Goal: Task Accomplishment & Management: Use online tool/utility

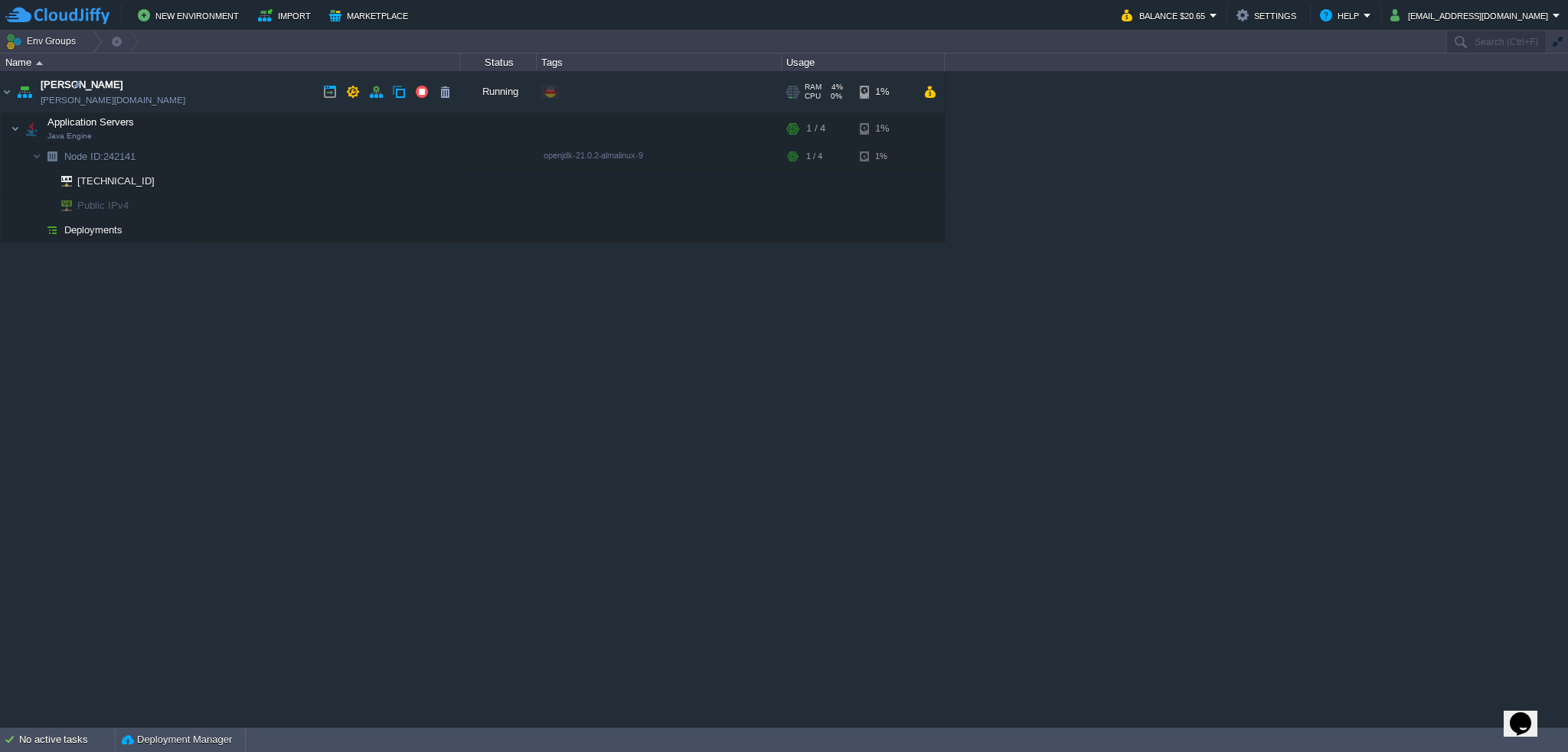
click at [114, 95] on link "[PERSON_NAME][DOMAIN_NAME]" at bounding box center [113, 100] width 145 height 15
drag, startPoint x: 154, startPoint y: 100, endPoint x: 162, endPoint y: 153, distance: 53.6
click at [162, 158] on tbody "garby garby.de-fra1.cloudjiffy.net Running + Add to Env Group RAM 4% CPU 0% 1 /…" at bounding box center [473, 157] width 944 height 171
click at [349, 90] on button "button" at bounding box center [353, 92] width 14 height 14
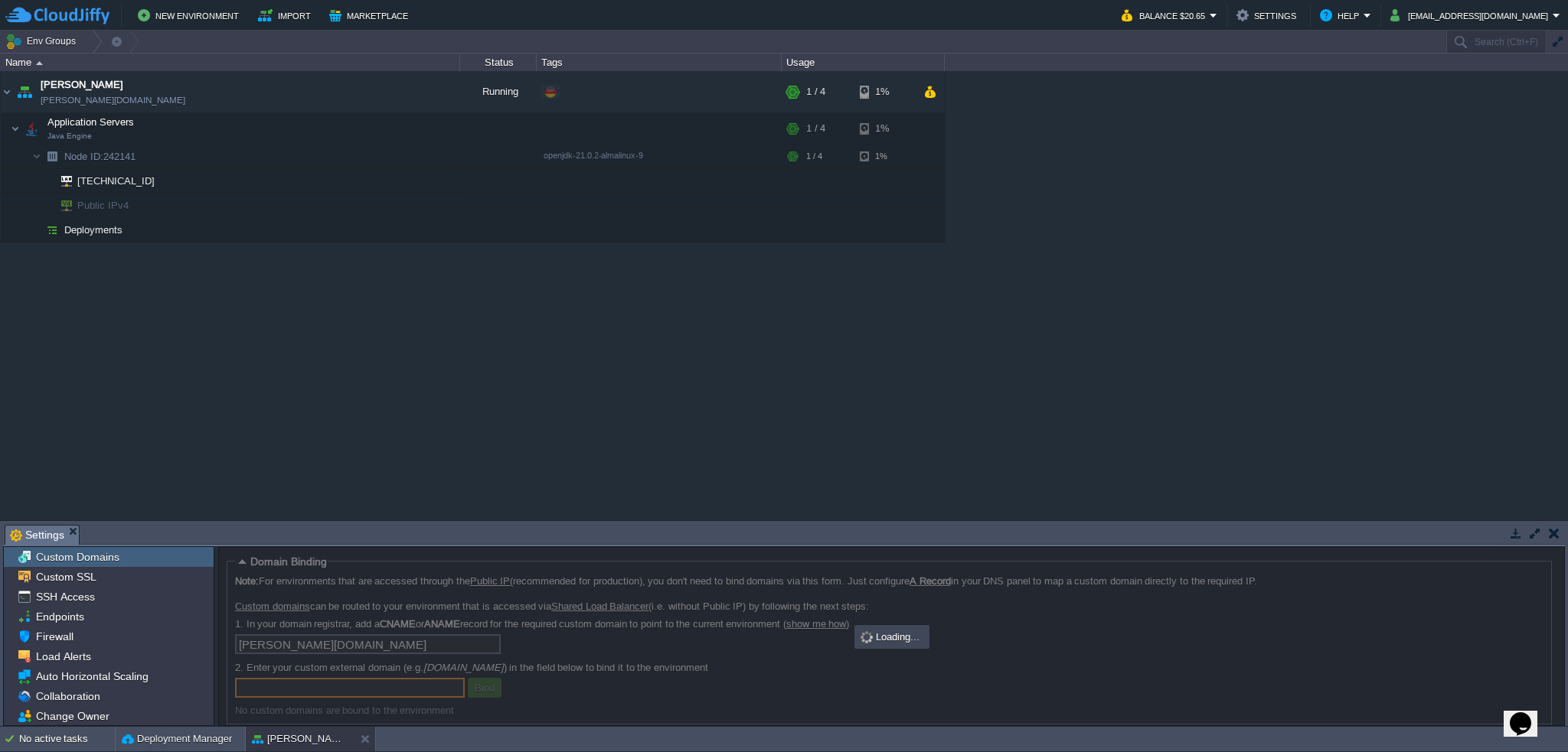
click at [535, 644] on div at bounding box center [891, 635] width 1346 height 178
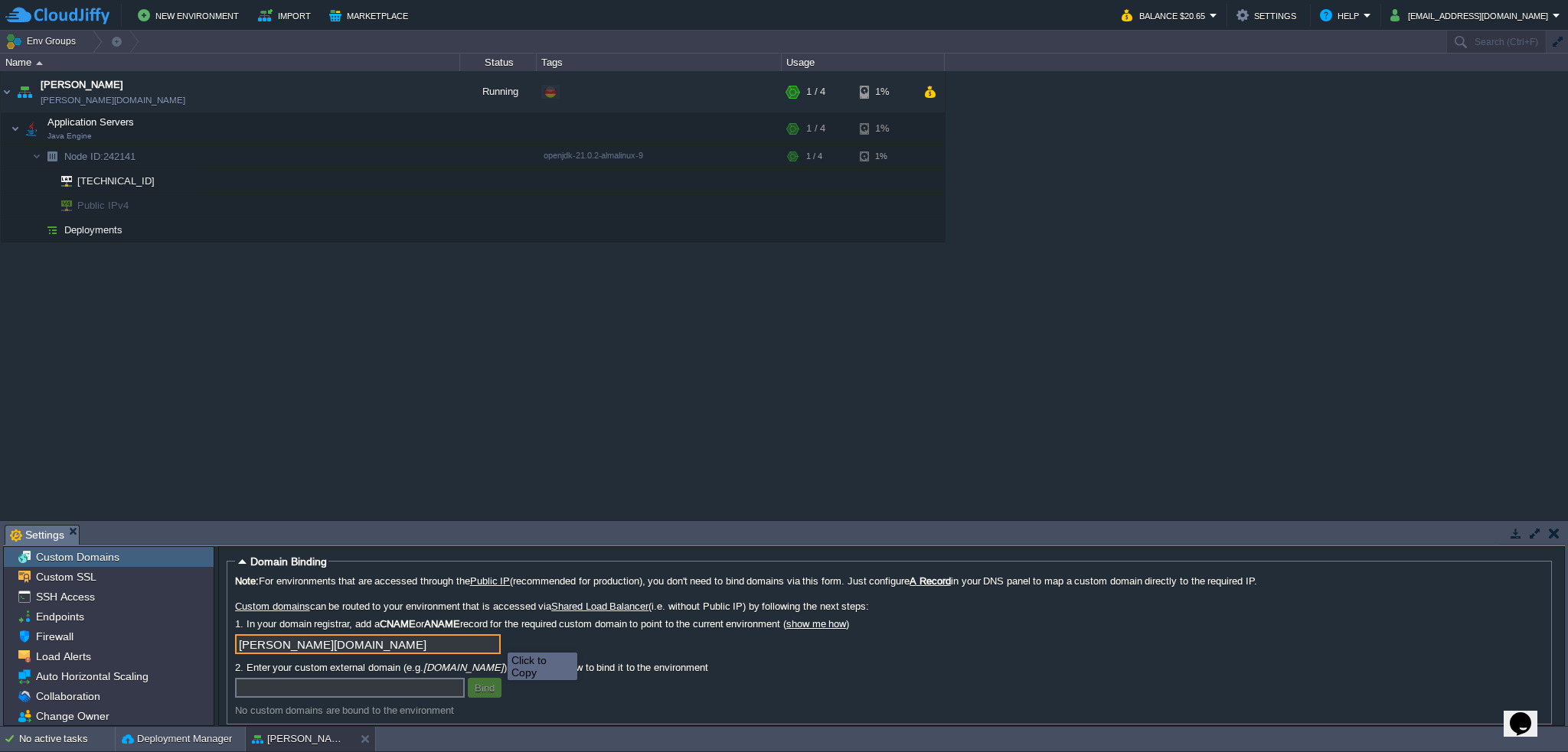
click at [487, 652] on input "[PERSON_NAME][DOMAIN_NAME]" at bounding box center [368, 644] width 266 height 20
click at [100, 103] on link "[PERSON_NAME][DOMAIN_NAME]" at bounding box center [113, 100] width 145 height 15
click at [401, 229] on button "button" at bounding box center [399, 229] width 14 height 14
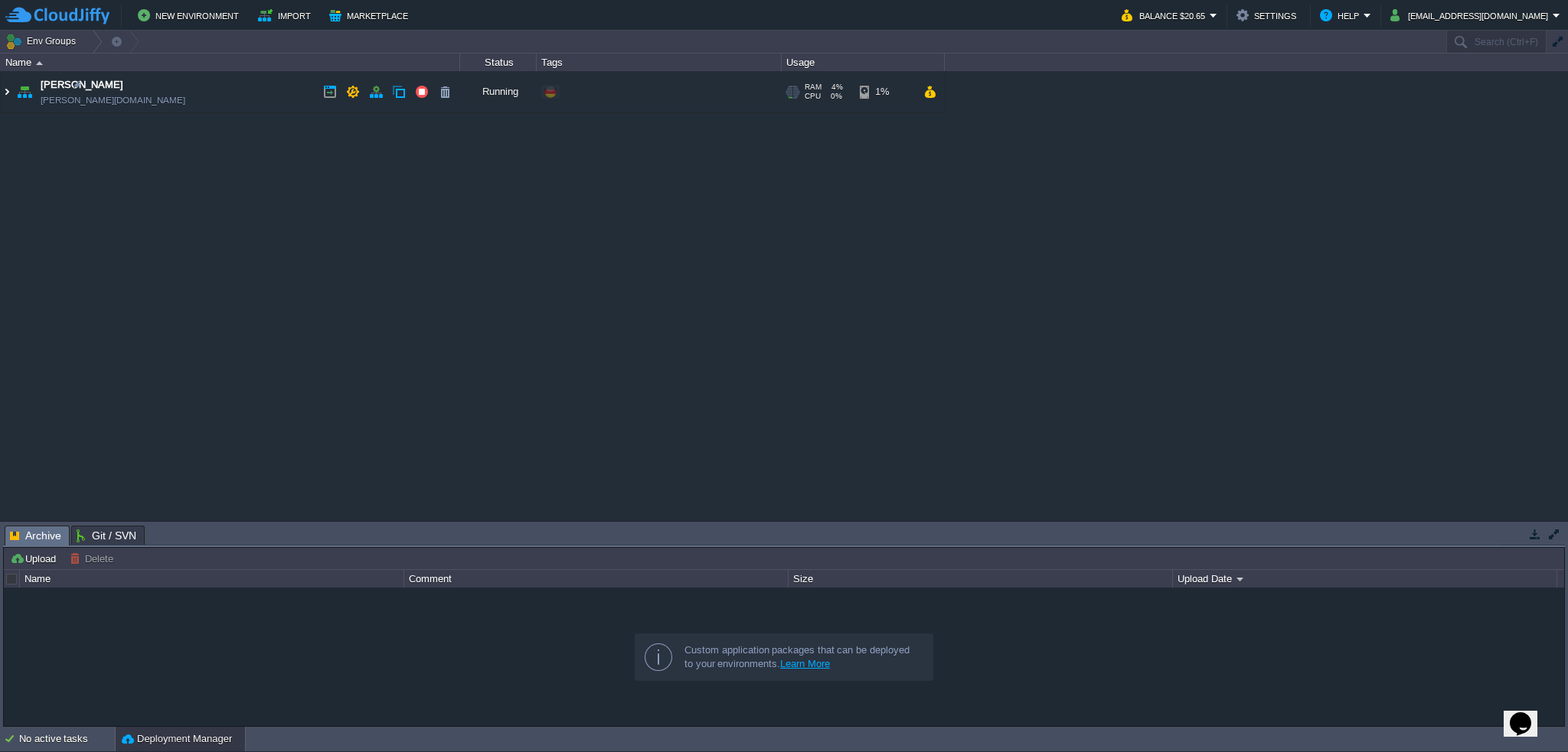
click at [4, 93] on img at bounding box center [7, 92] width 12 height 42
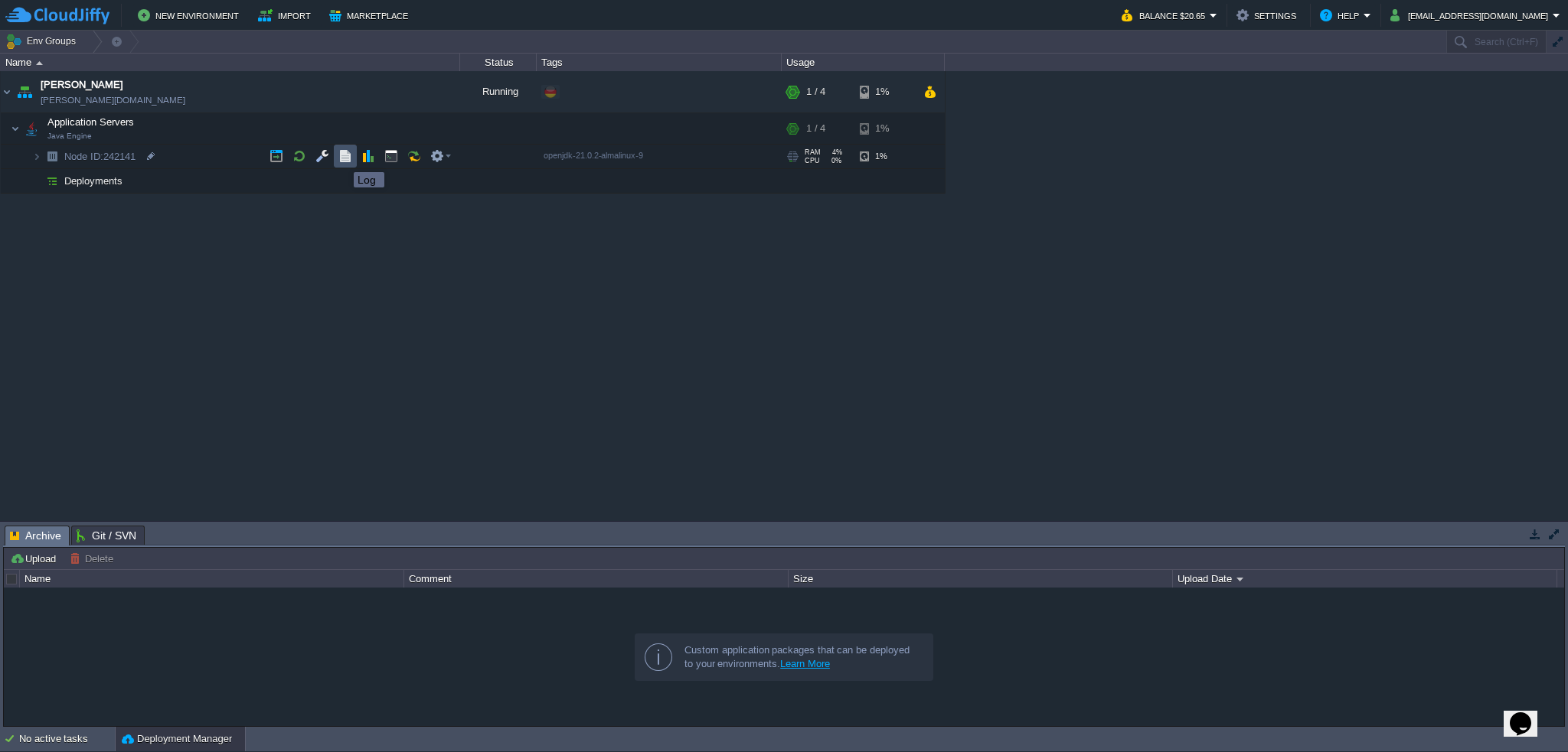
click at [343, 158] on button "button" at bounding box center [345, 156] width 14 height 14
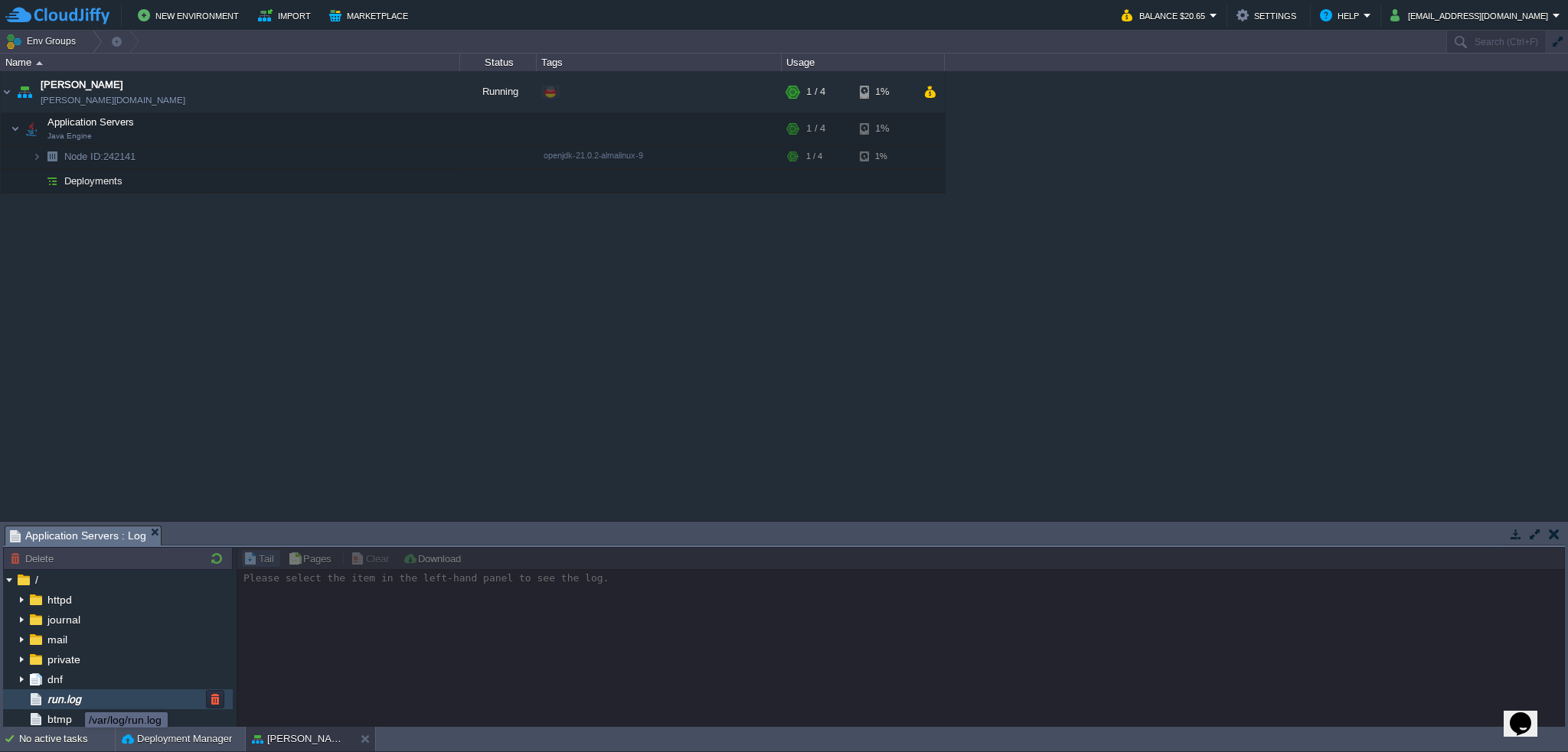
click at [73, 698] on span "run.log" at bounding box center [64, 699] width 39 height 14
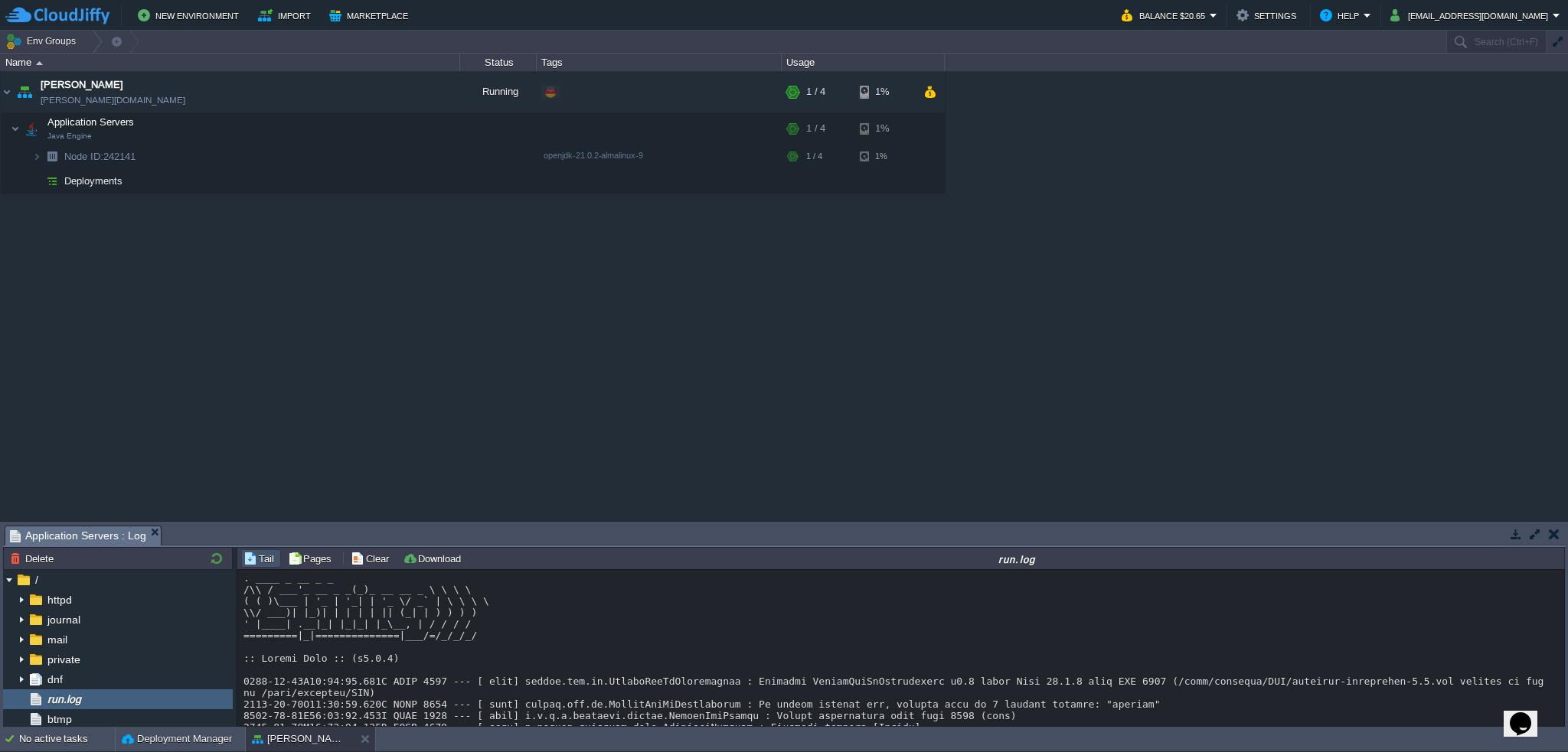
scroll to position [227, 0]
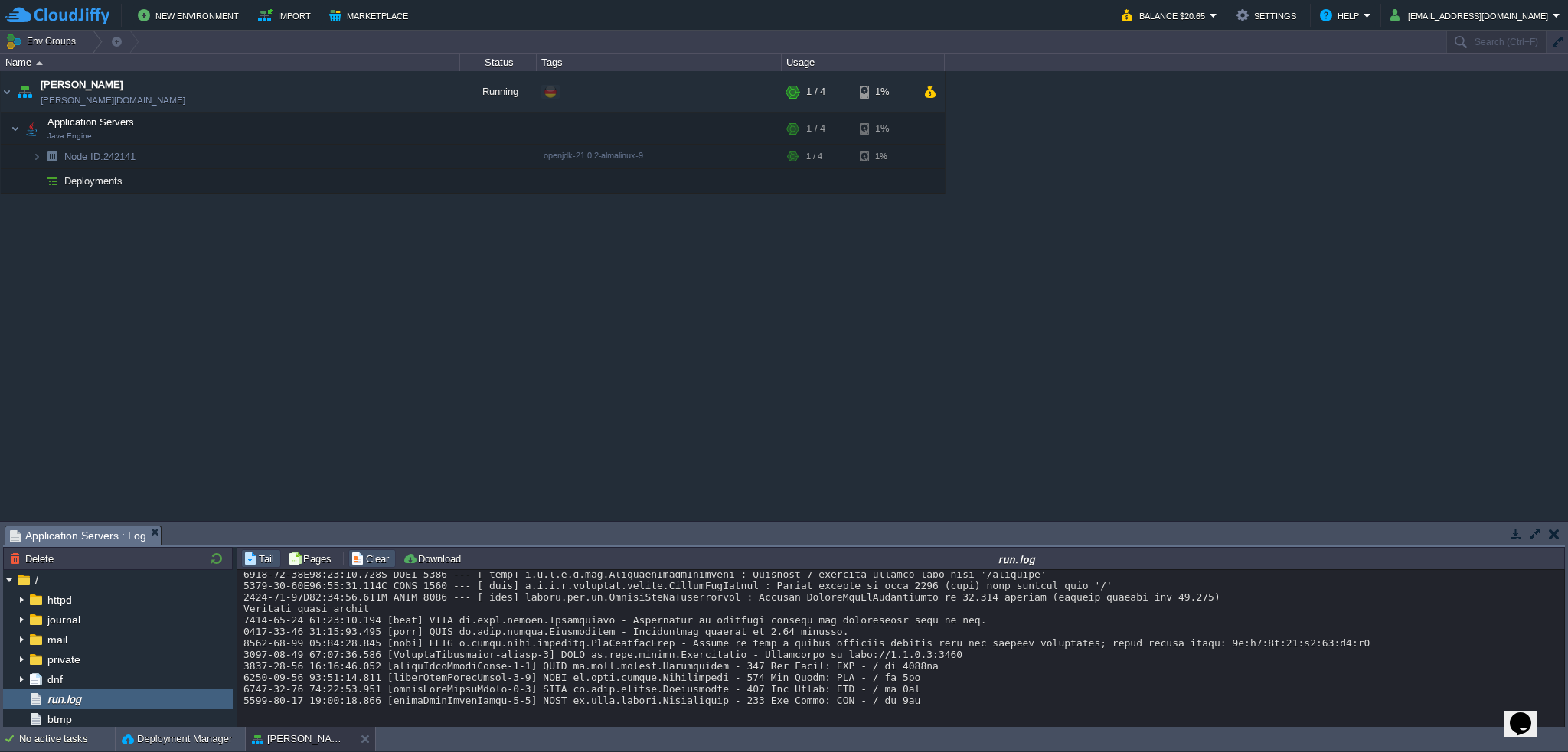
click at [378, 557] on button "Clear" at bounding box center [372, 559] width 43 height 14
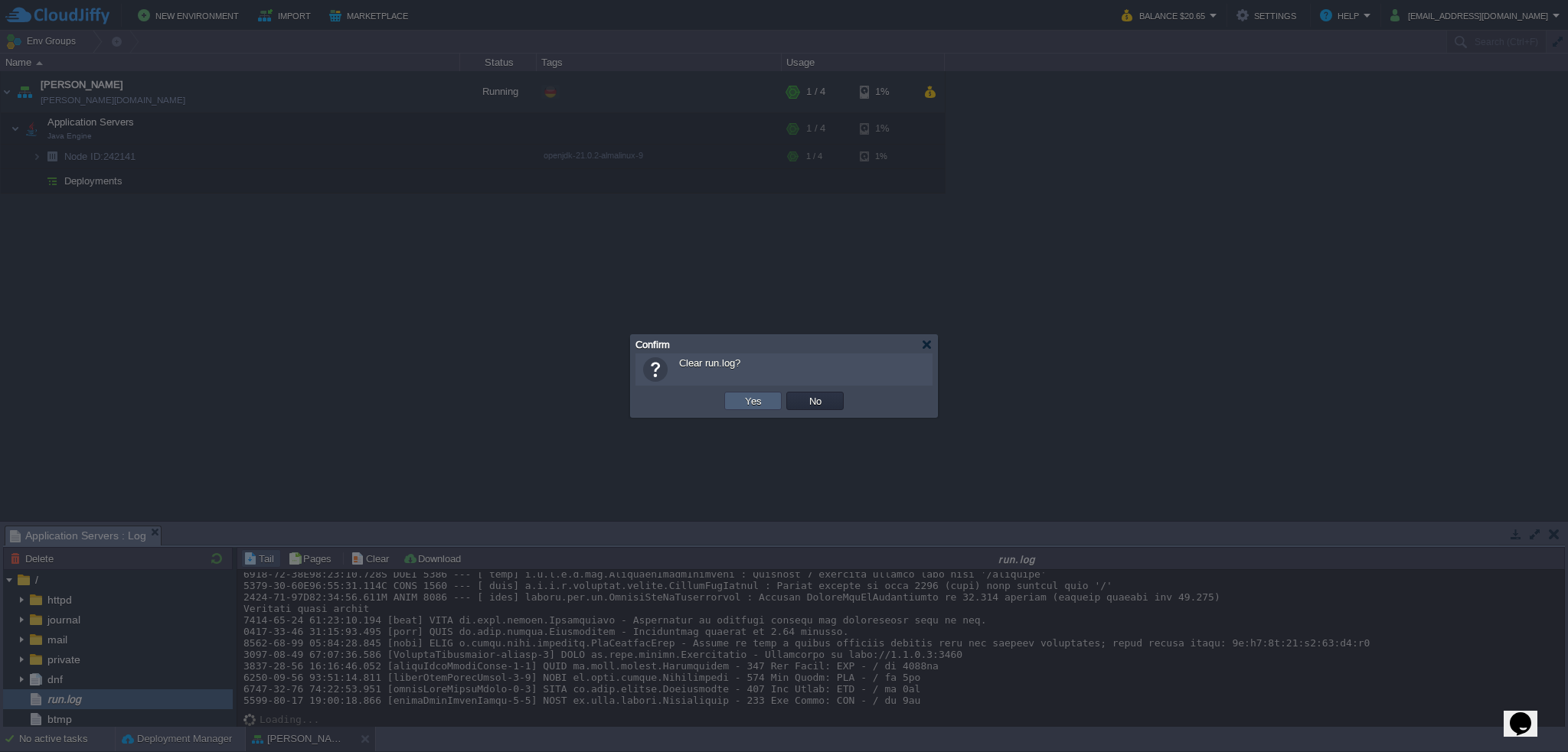
click at [751, 400] on button "Yes" at bounding box center [753, 401] width 26 height 14
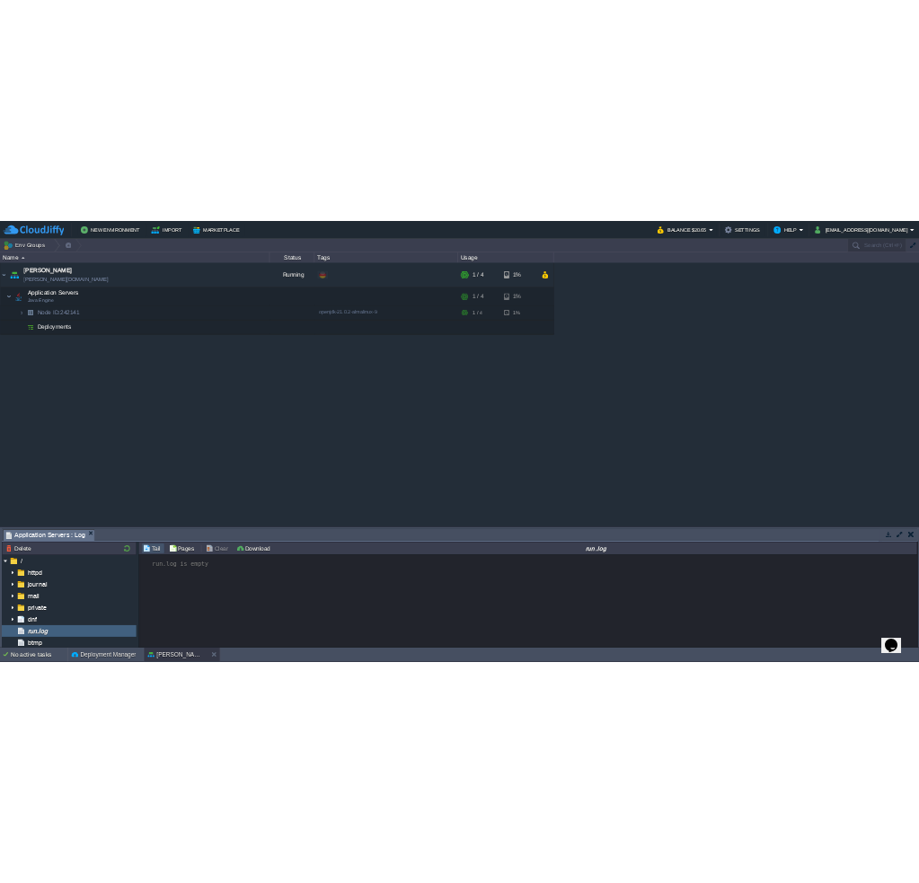
scroll to position [0, 0]
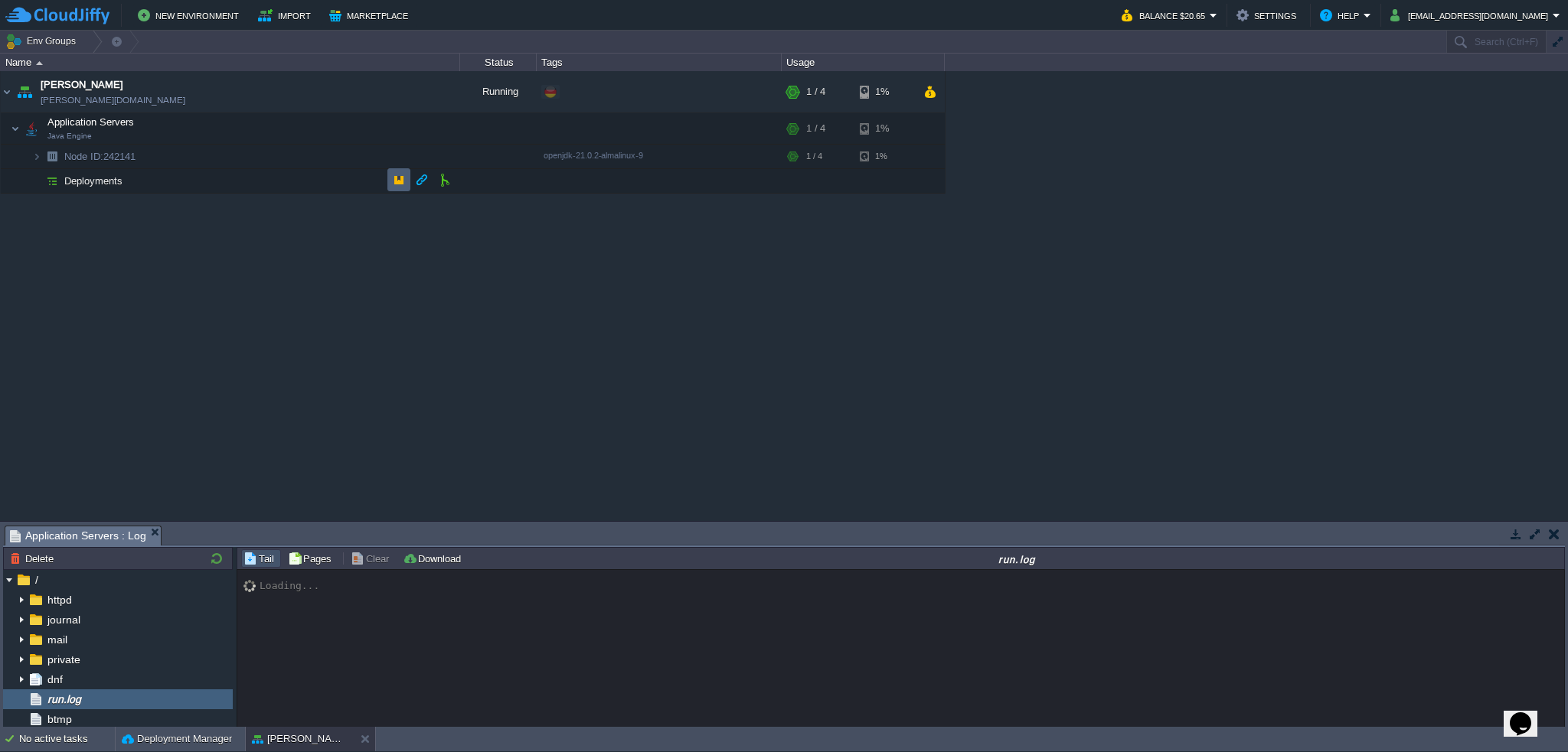
click at [399, 182] on button "button" at bounding box center [399, 180] width 14 height 14
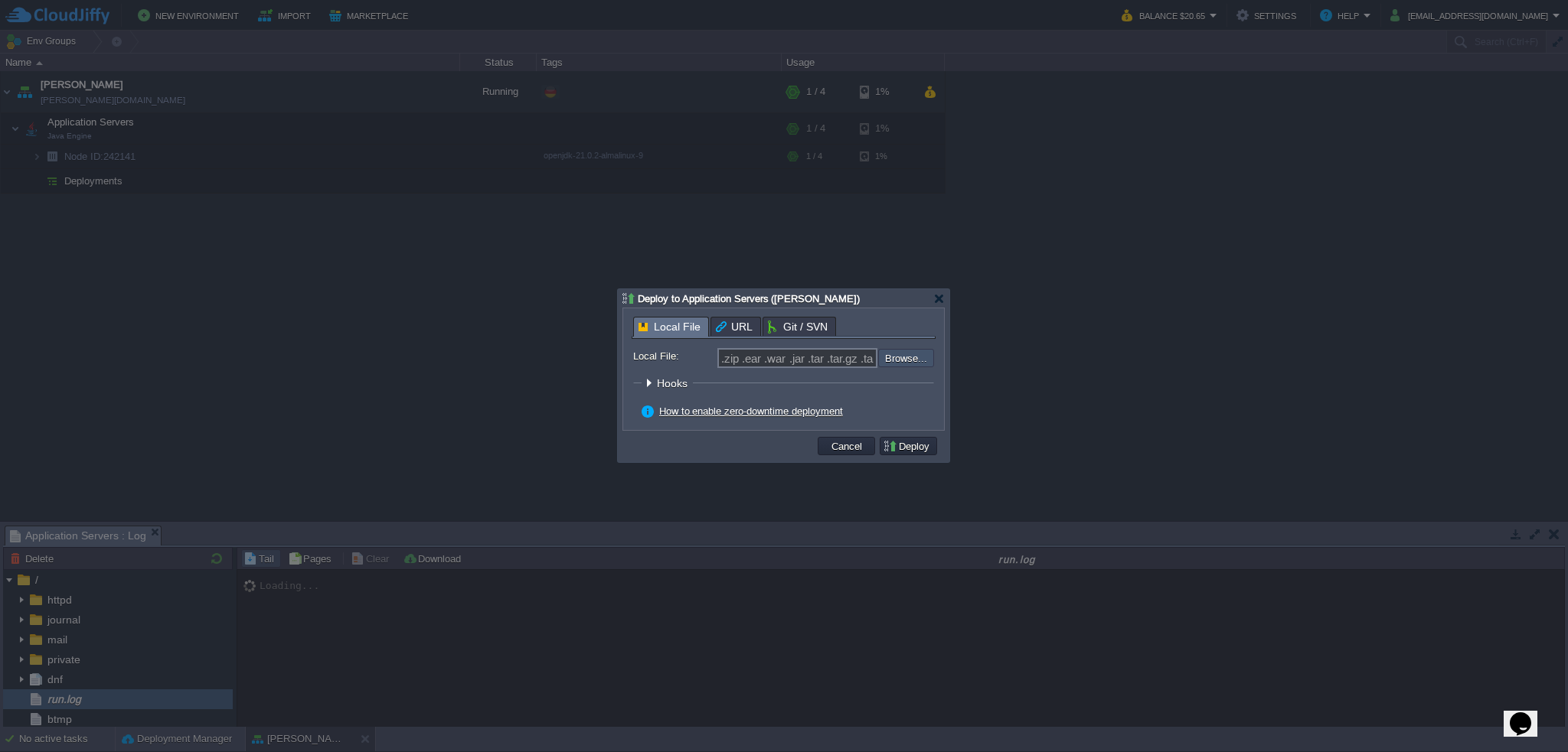
click at [902, 358] on input "file" at bounding box center [837, 359] width 193 height 19
type input "C:\fakepath\[PERSON_NAME]-1.0.1.jar"
type input "[PERSON_NAME]-1.0.1.jar"
click at [922, 446] on button "Deploy" at bounding box center [908, 446] width 51 height 14
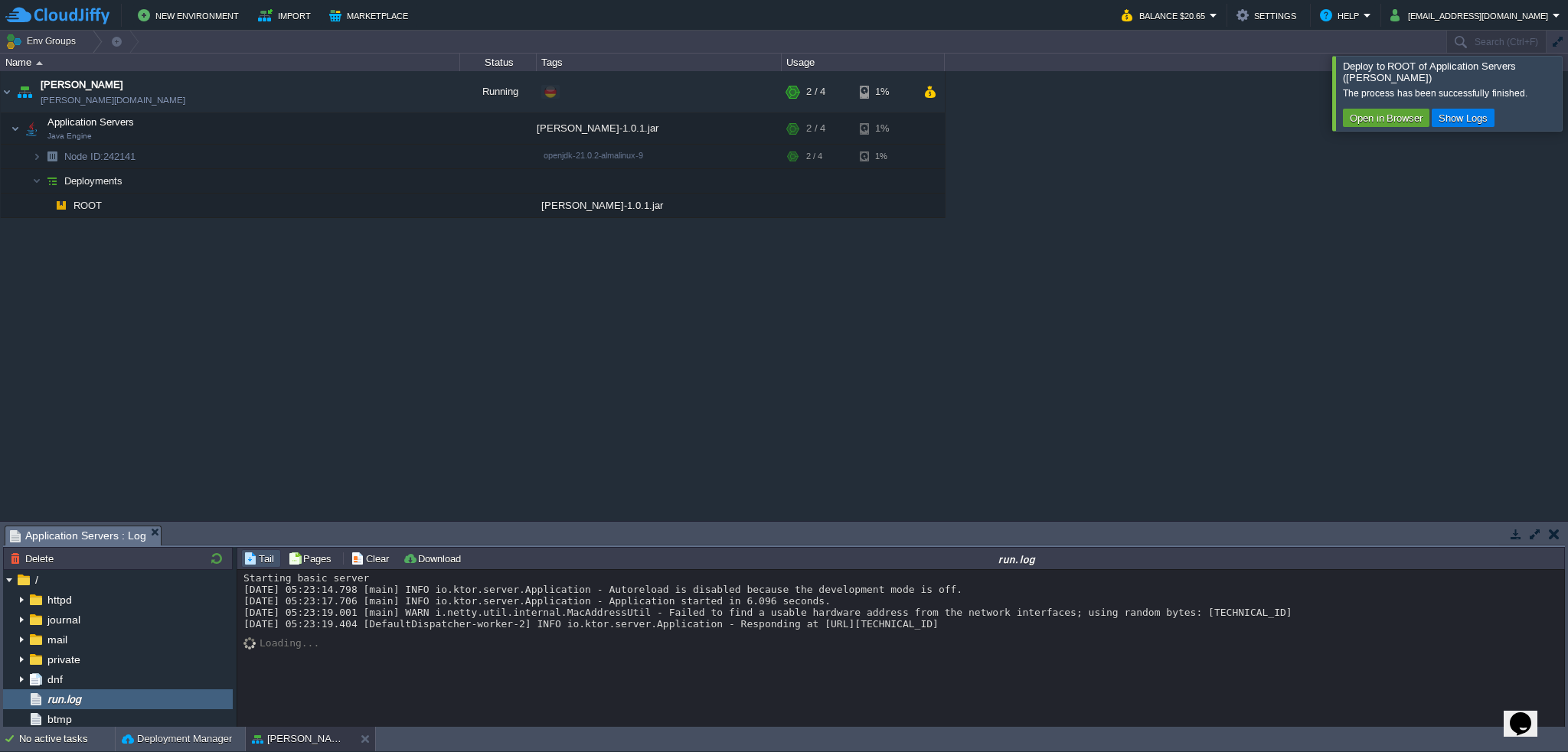
drag, startPoint x: 876, startPoint y: 637, endPoint x: 907, endPoint y: 634, distance: 31.1
click at [907, 629] on div "Starting basic server [DATE] 05:23:14.798 [main] INFO io.ktor.server.Applicatio…" at bounding box center [902, 600] width 1317 height 57
copy div "8080"
click at [913, 637] on div "Loading..." at bounding box center [902, 633] width 1317 height 8
click at [1373, 111] on button "Open in Browser" at bounding box center [1386, 118] width 82 height 14
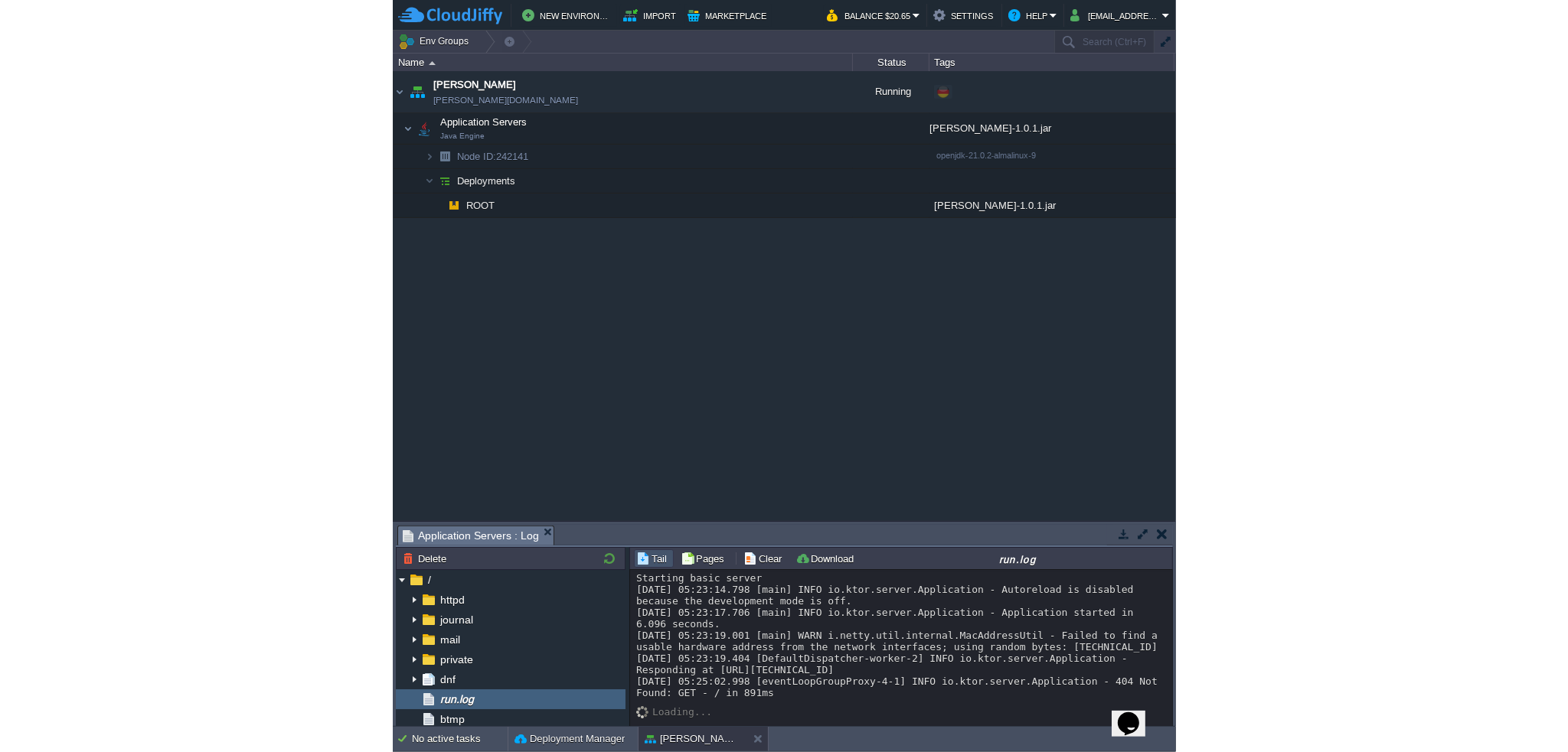
scroll to position [30, 0]
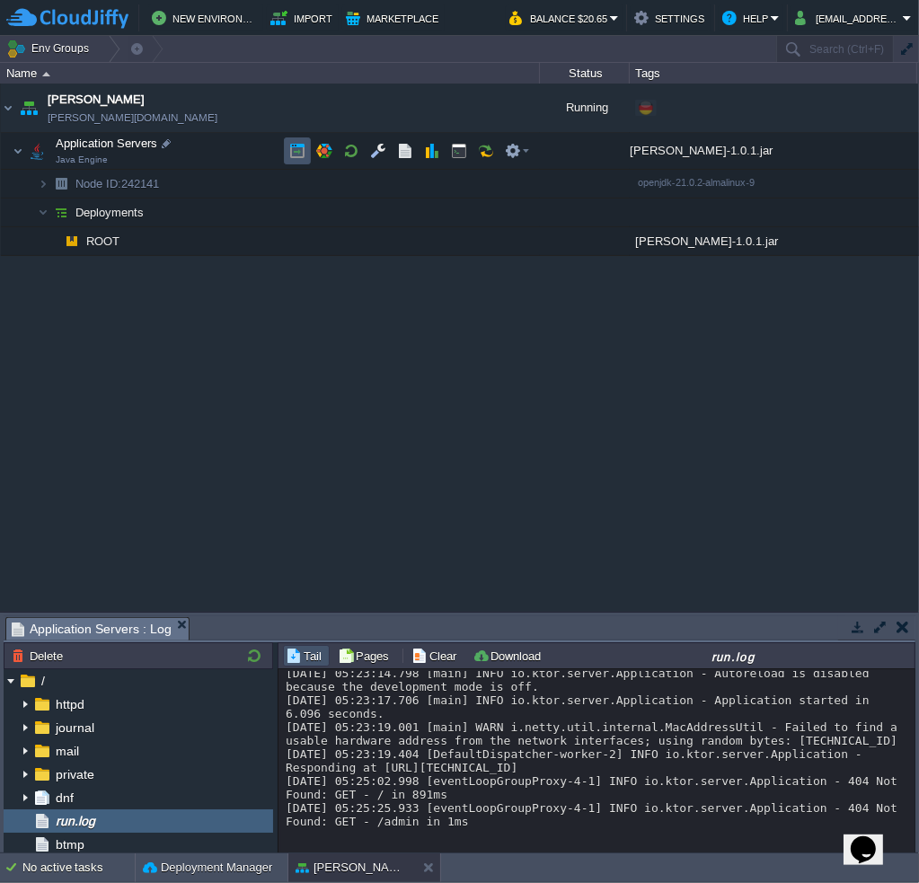
click at [292, 154] on button "button" at bounding box center [297, 151] width 16 height 16
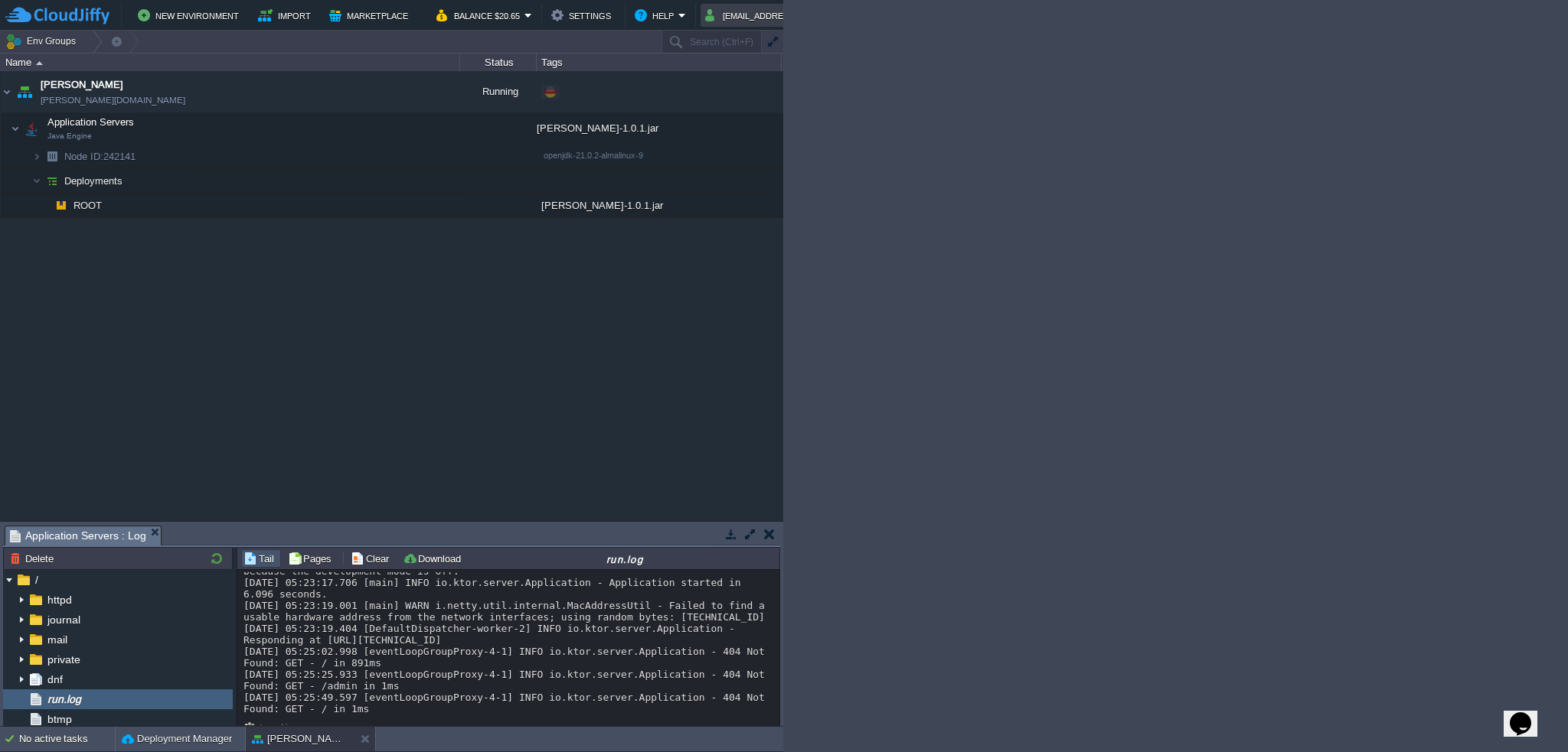
scroll to position [0, 0]
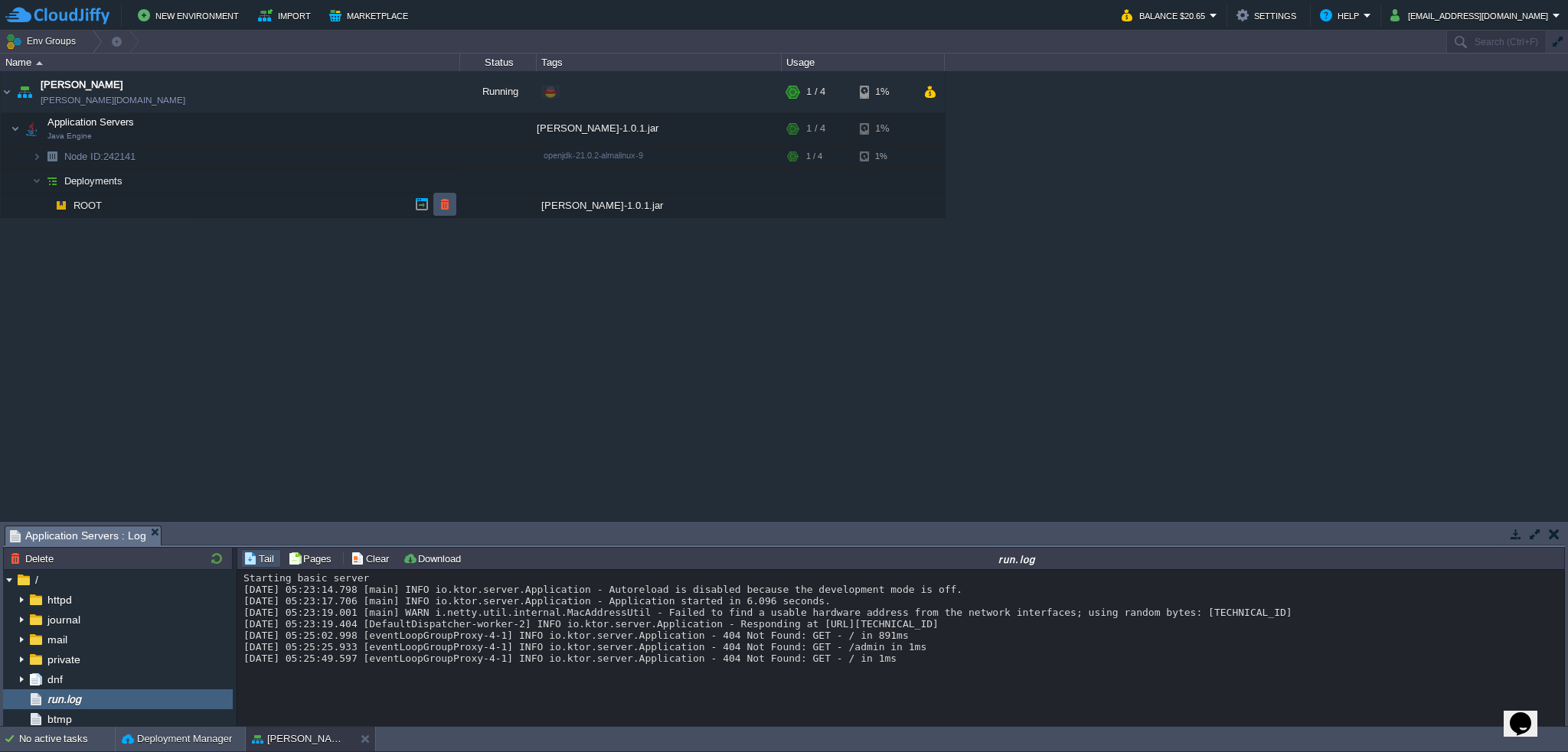
click at [450, 208] on button "button" at bounding box center [445, 204] width 14 height 14
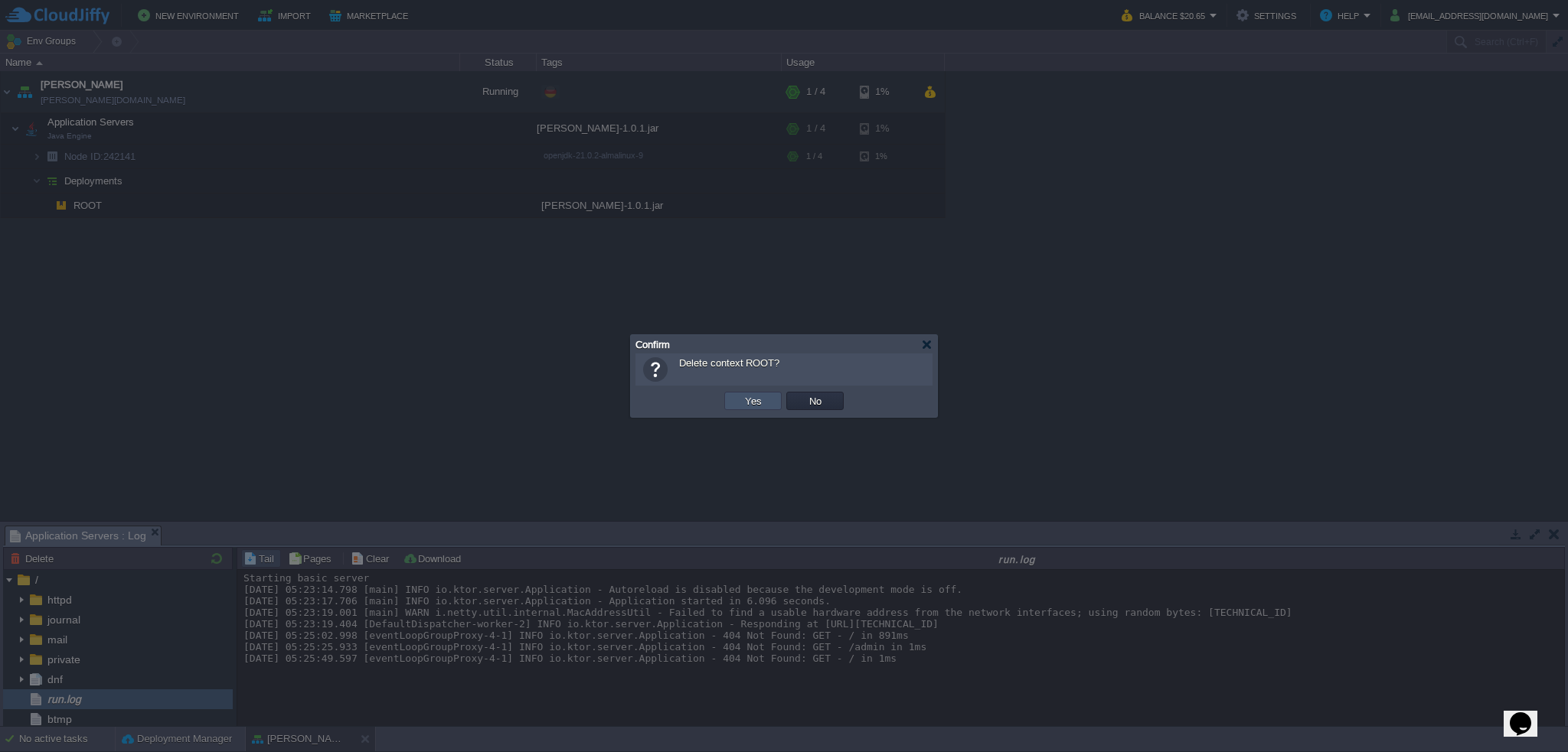
click at [753, 397] on button "Yes" at bounding box center [753, 401] width 26 height 14
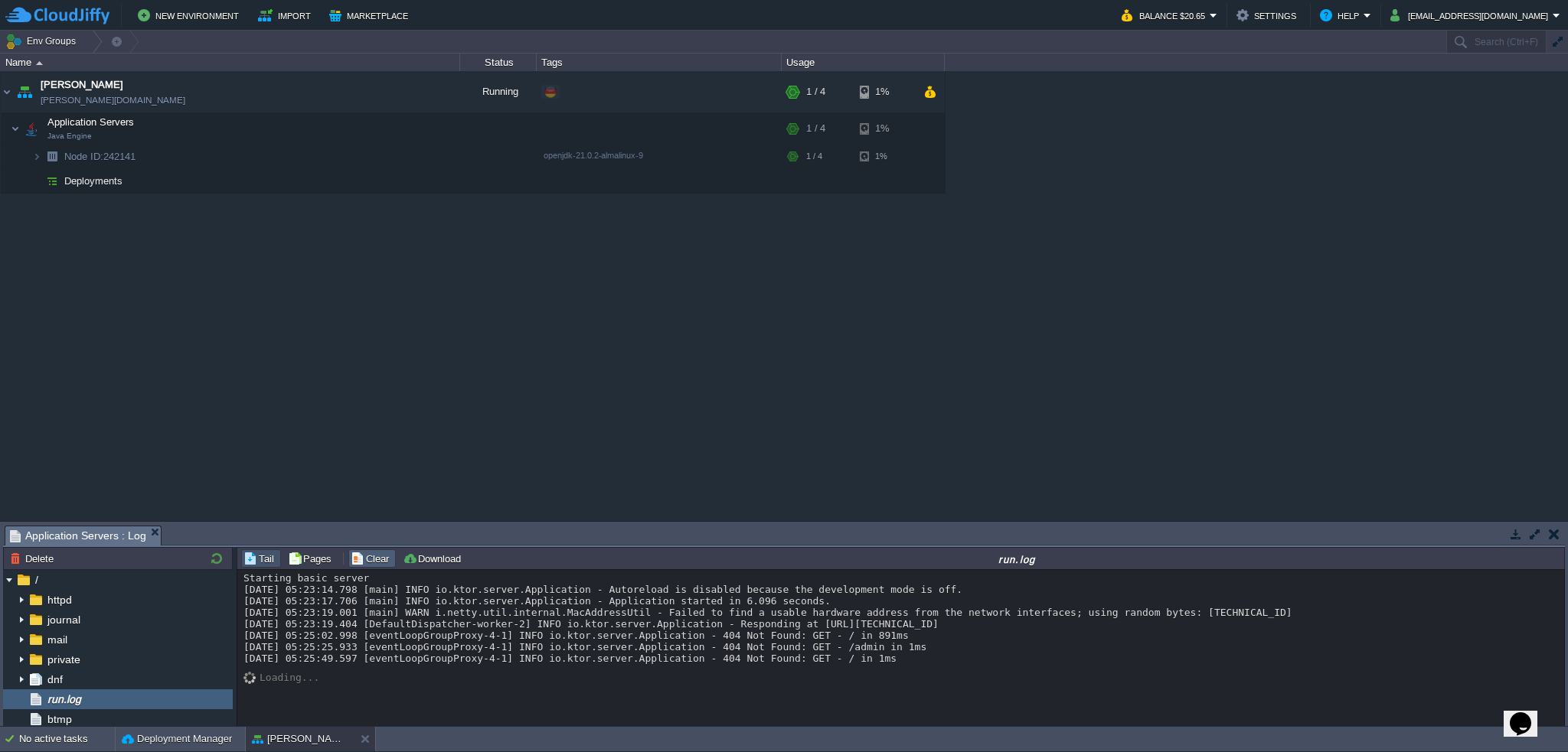
click at [366, 554] on button "Clear" at bounding box center [372, 559] width 43 height 14
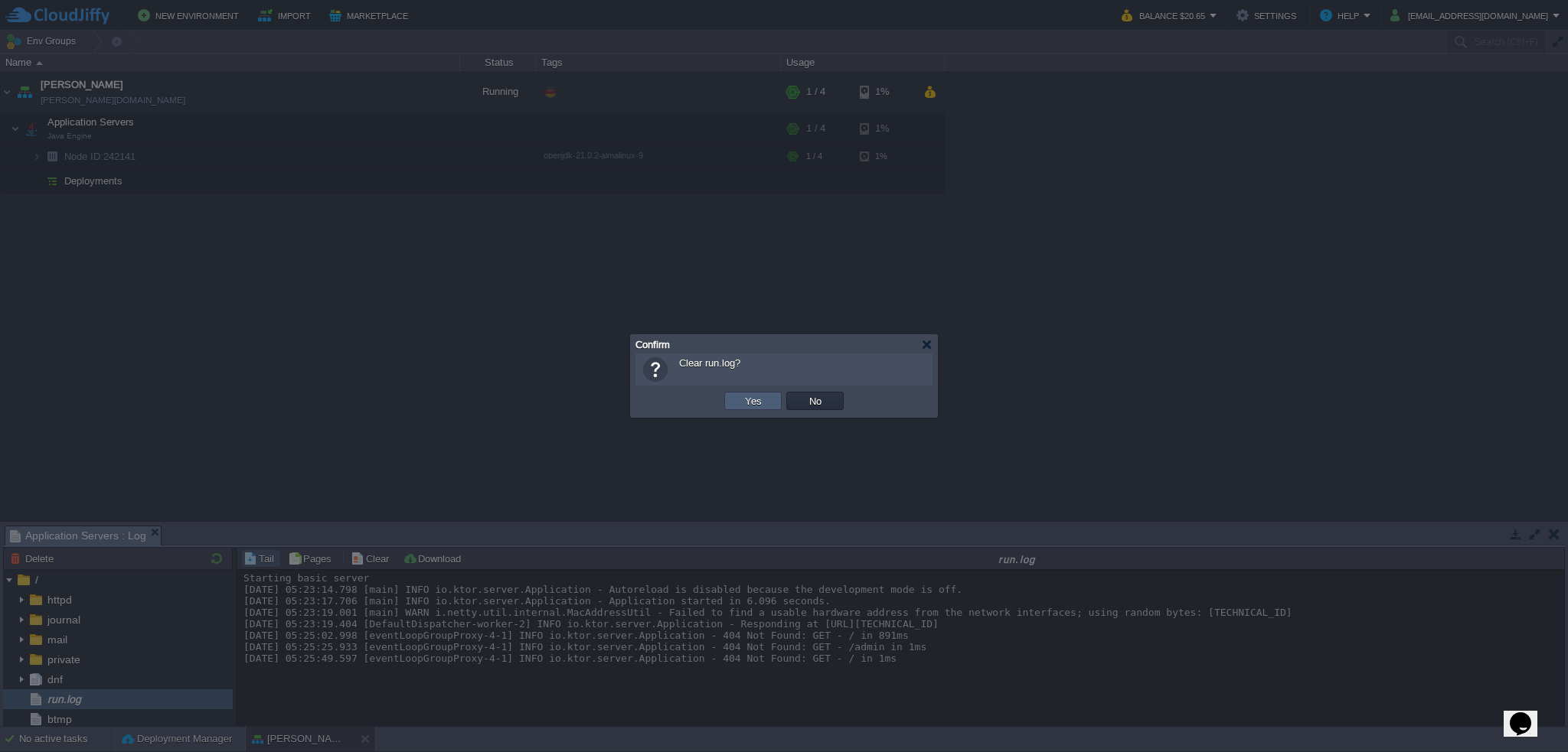
click at [766, 400] on td "Yes" at bounding box center [752, 401] width 57 height 19
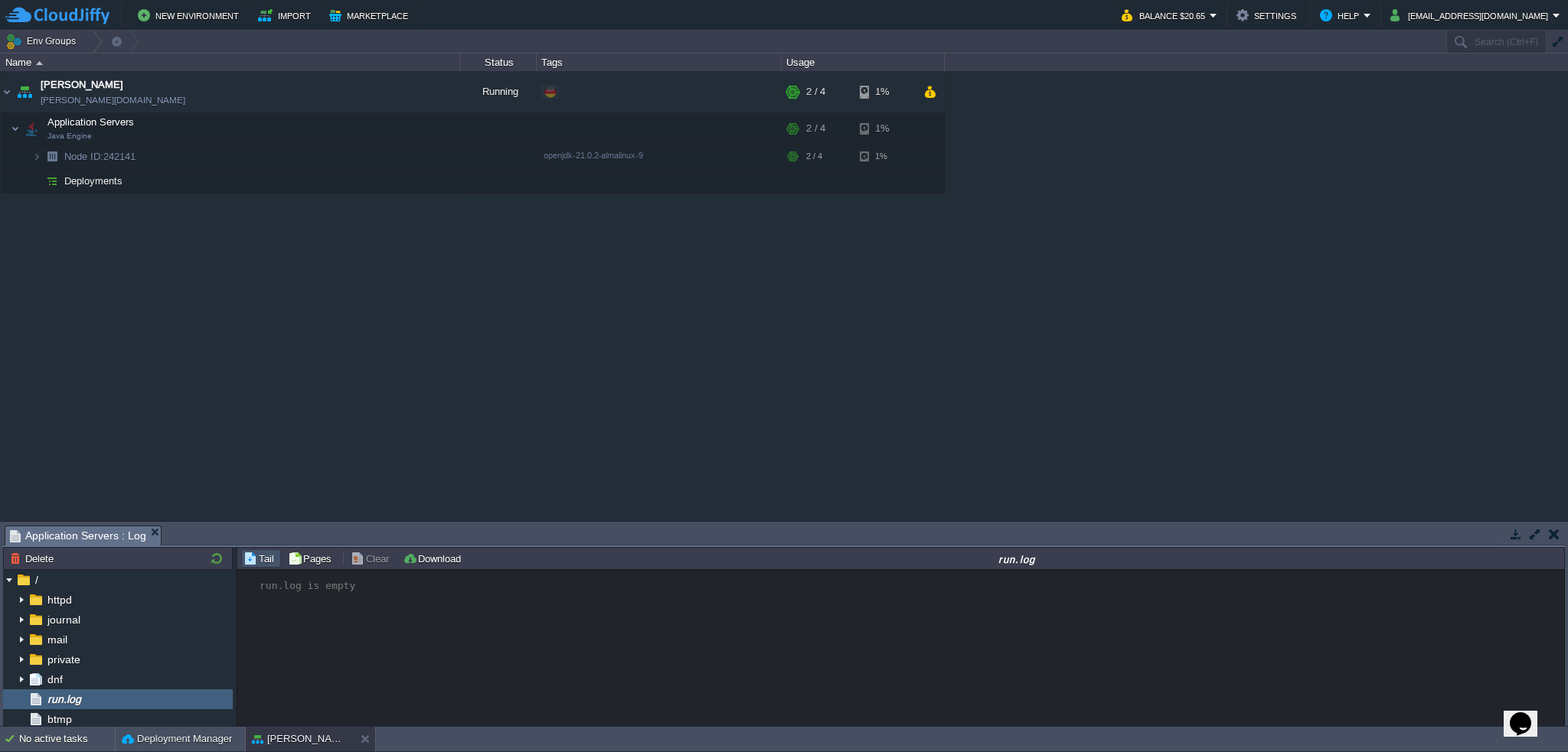
click at [592, 370] on div "garby [DOMAIN_NAME] Running + Add to Env Group RAM 4% CPU 26% 2 / 4 1% Applicat…" at bounding box center [784, 296] width 1568 height 450
click at [398, 183] on button "button" at bounding box center [399, 180] width 14 height 14
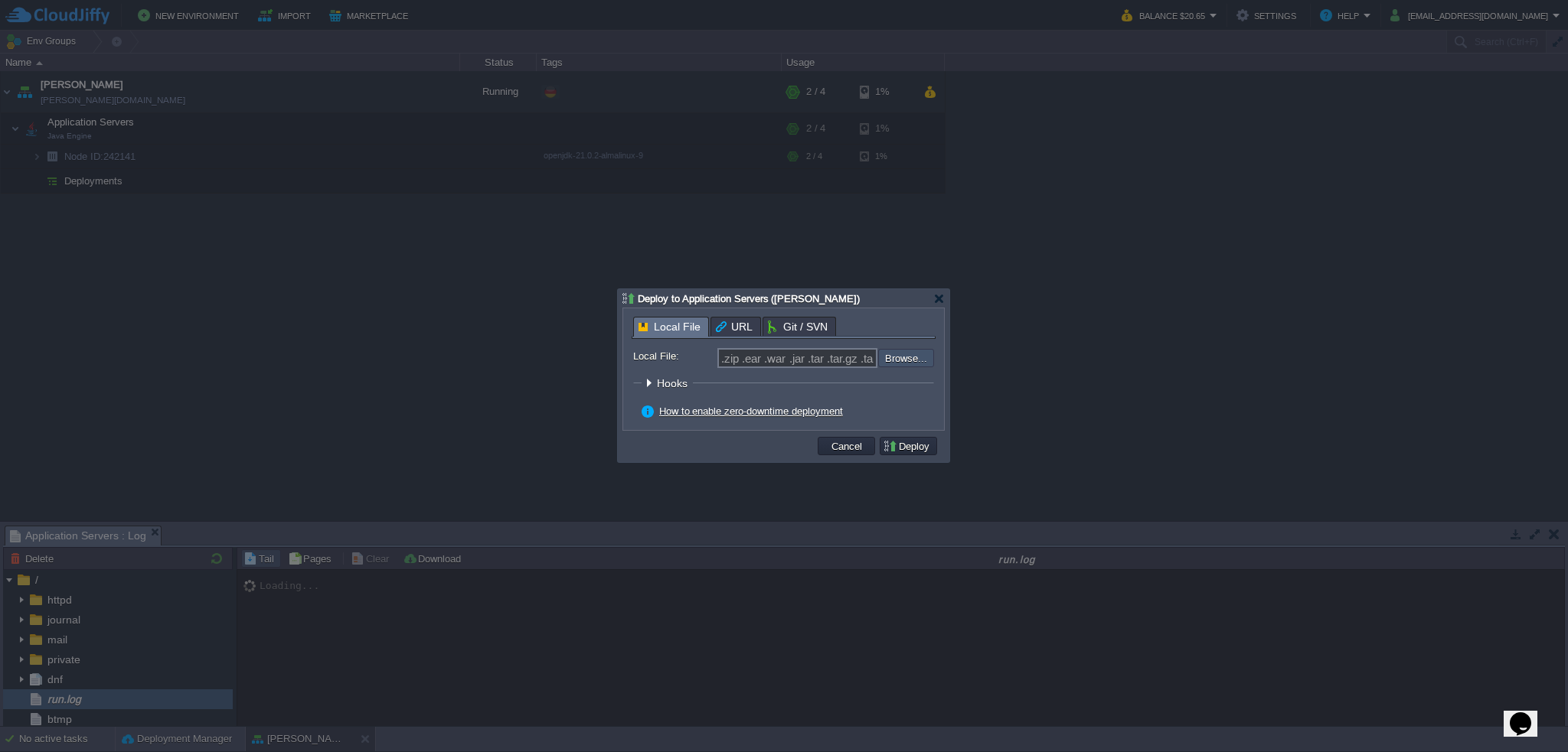
click at [906, 352] on input "file" at bounding box center [837, 359] width 193 height 19
type input "C:\fakepath\[PERSON_NAME]-1.0.9.jar"
type input "[PERSON_NAME]-1.0.9.jar"
click at [923, 449] on button "Deploy" at bounding box center [908, 446] width 51 height 14
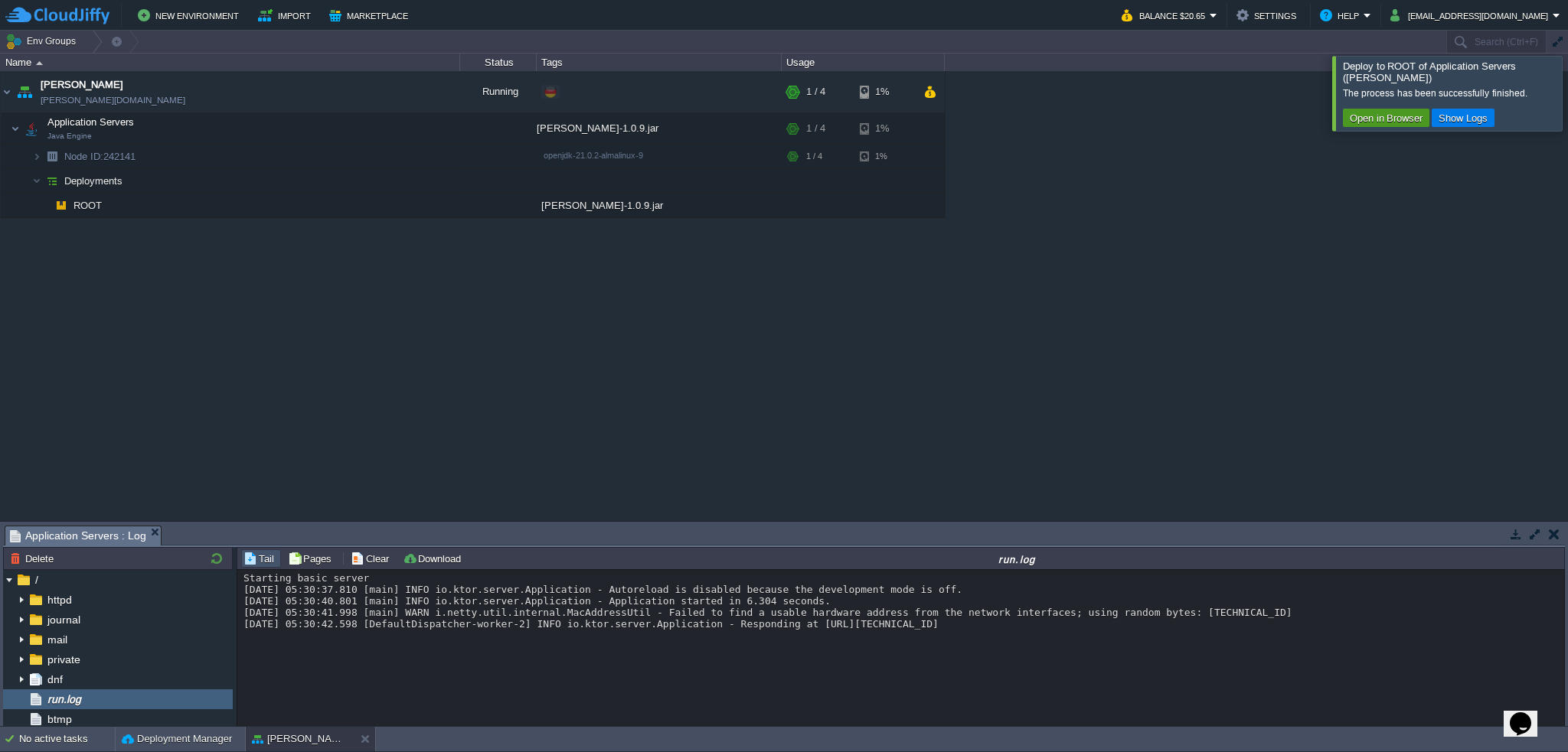
click at [1384, 111] on button "Open in Browser" at bounding box center [1386, 118] width 82 height 14
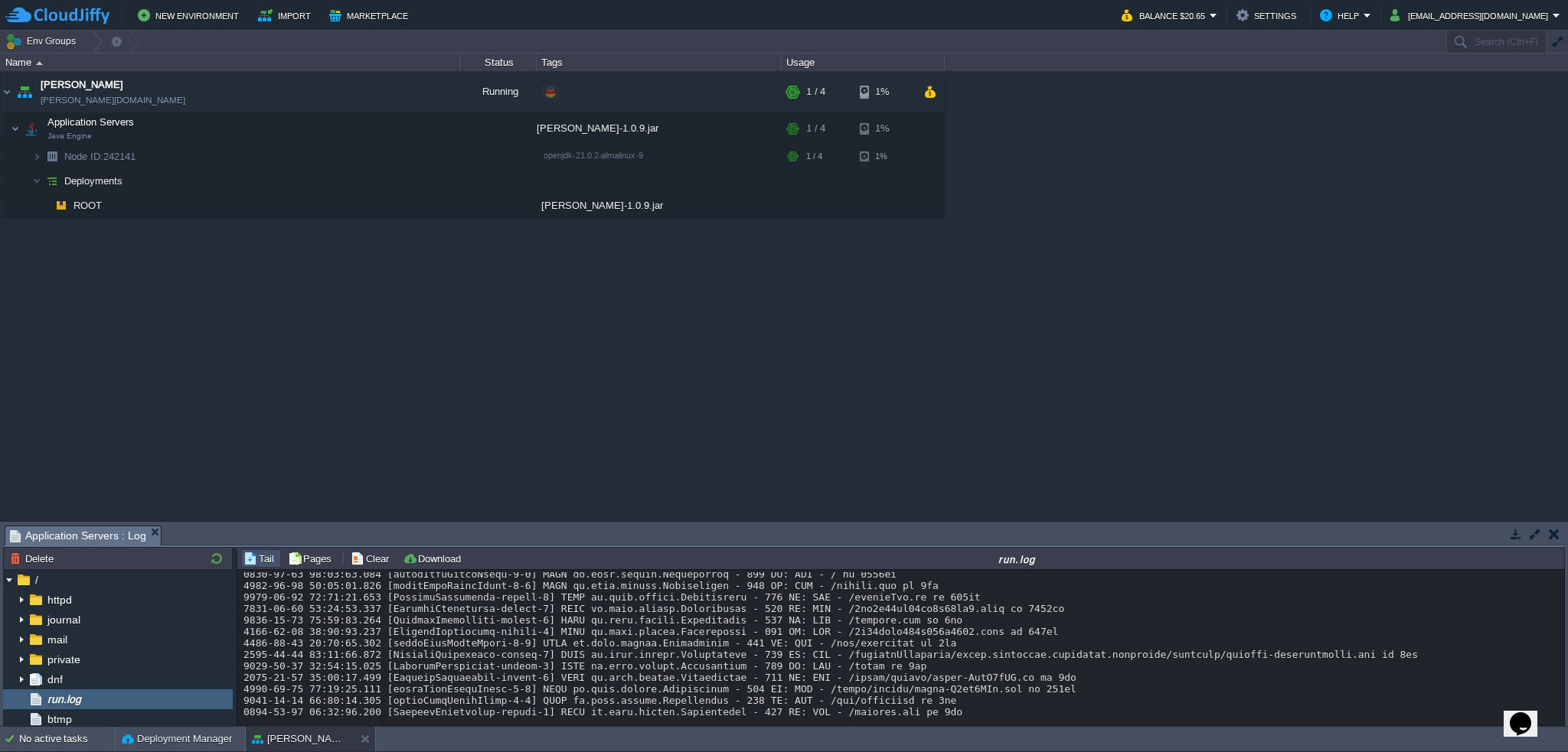
scroll to position [87, 0]
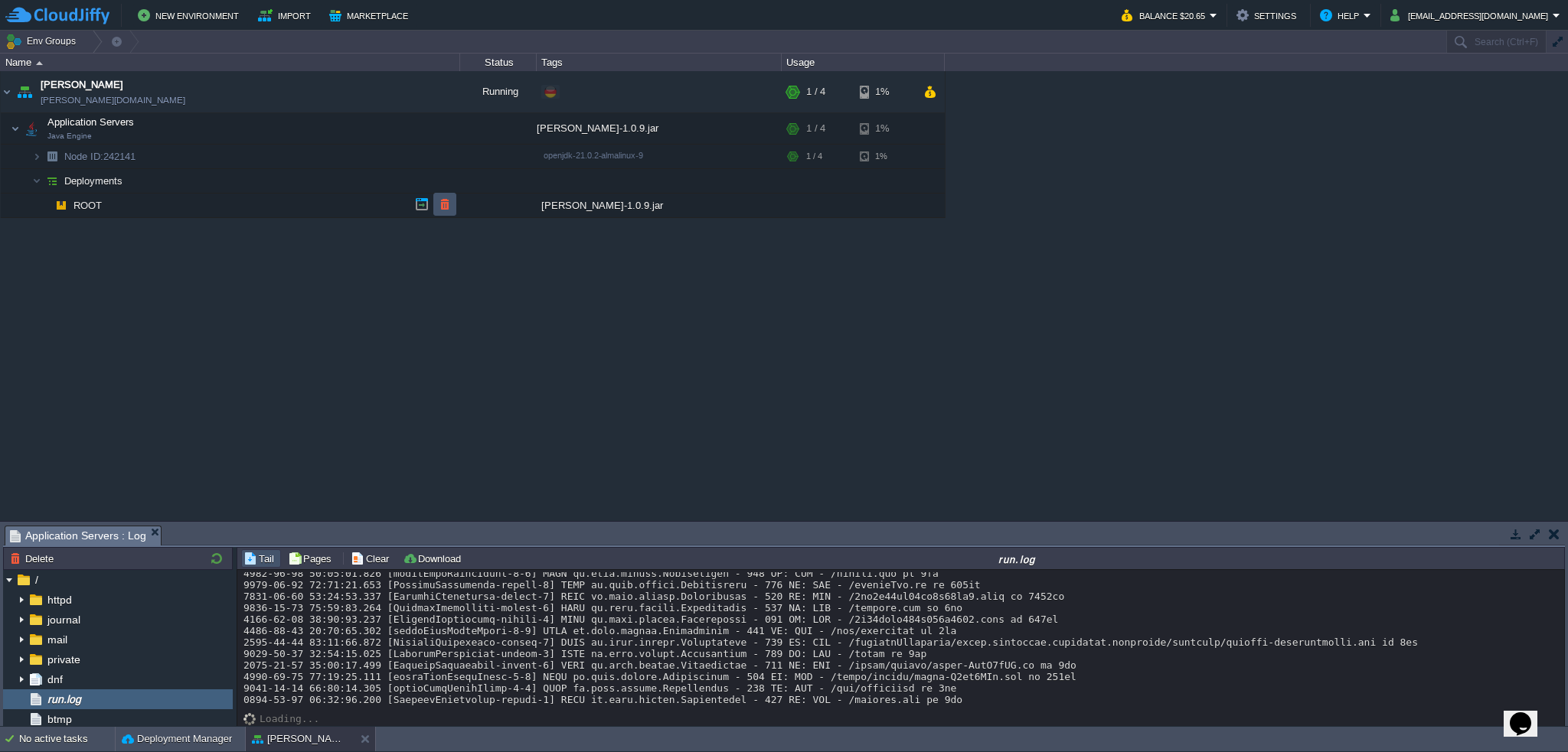
click at [442, 205] on button "button" at bounding box center [445, 204] width 14 height 14
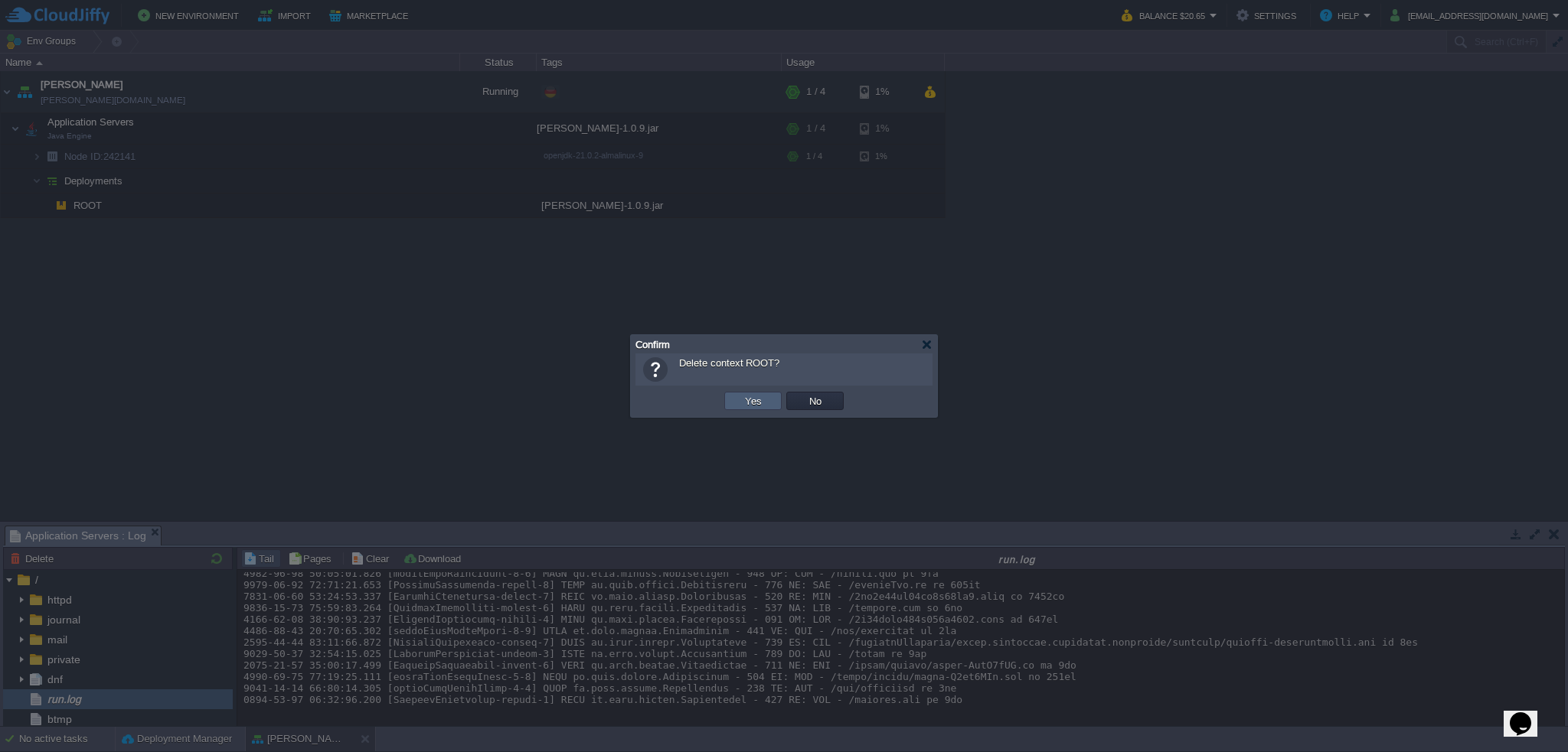
click at [735, 405] on td "Yes" at bounding box center [752, 401] width 57 height 19
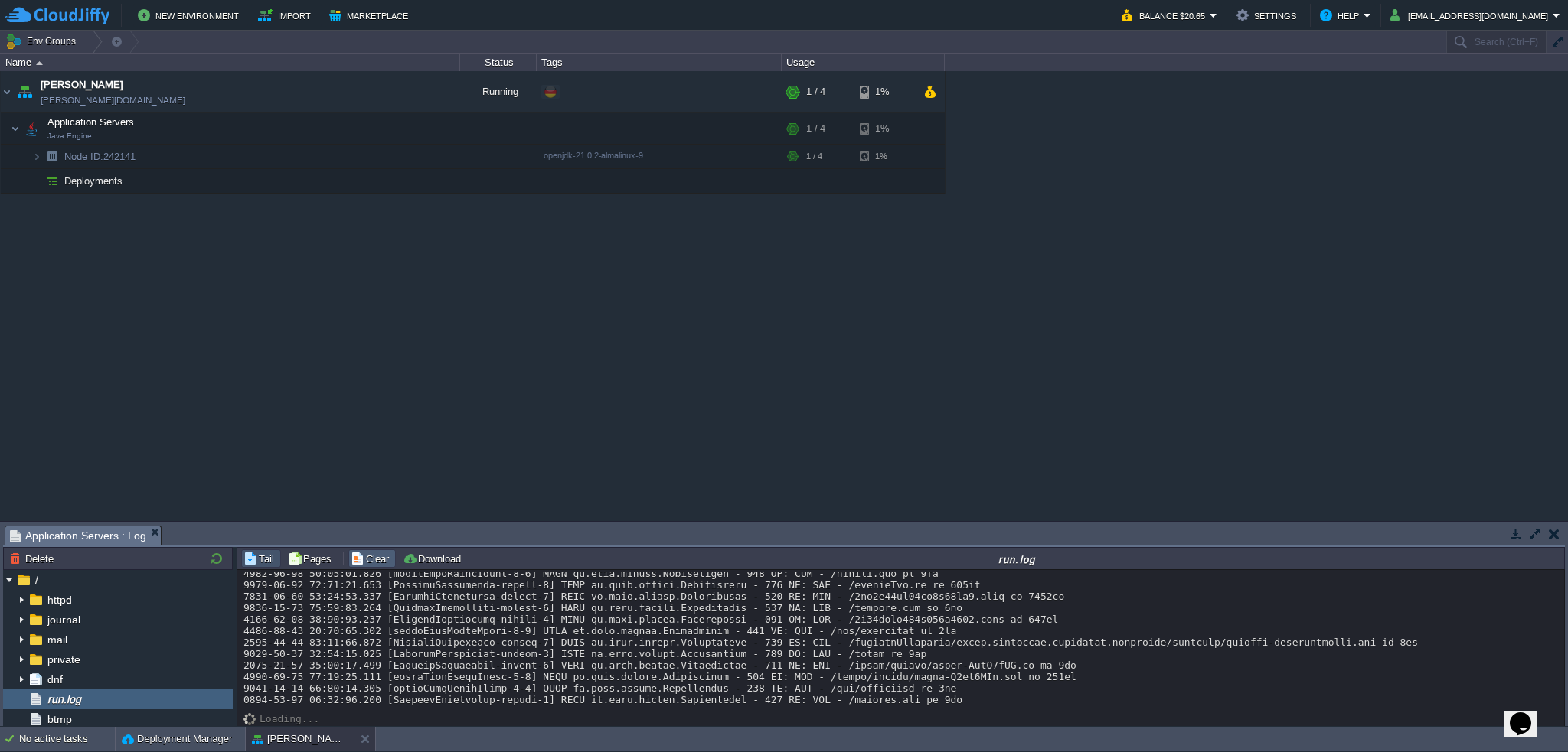
click at [373, 562] on button "Clear" at bounding box center [372, 559] width 43 height 14
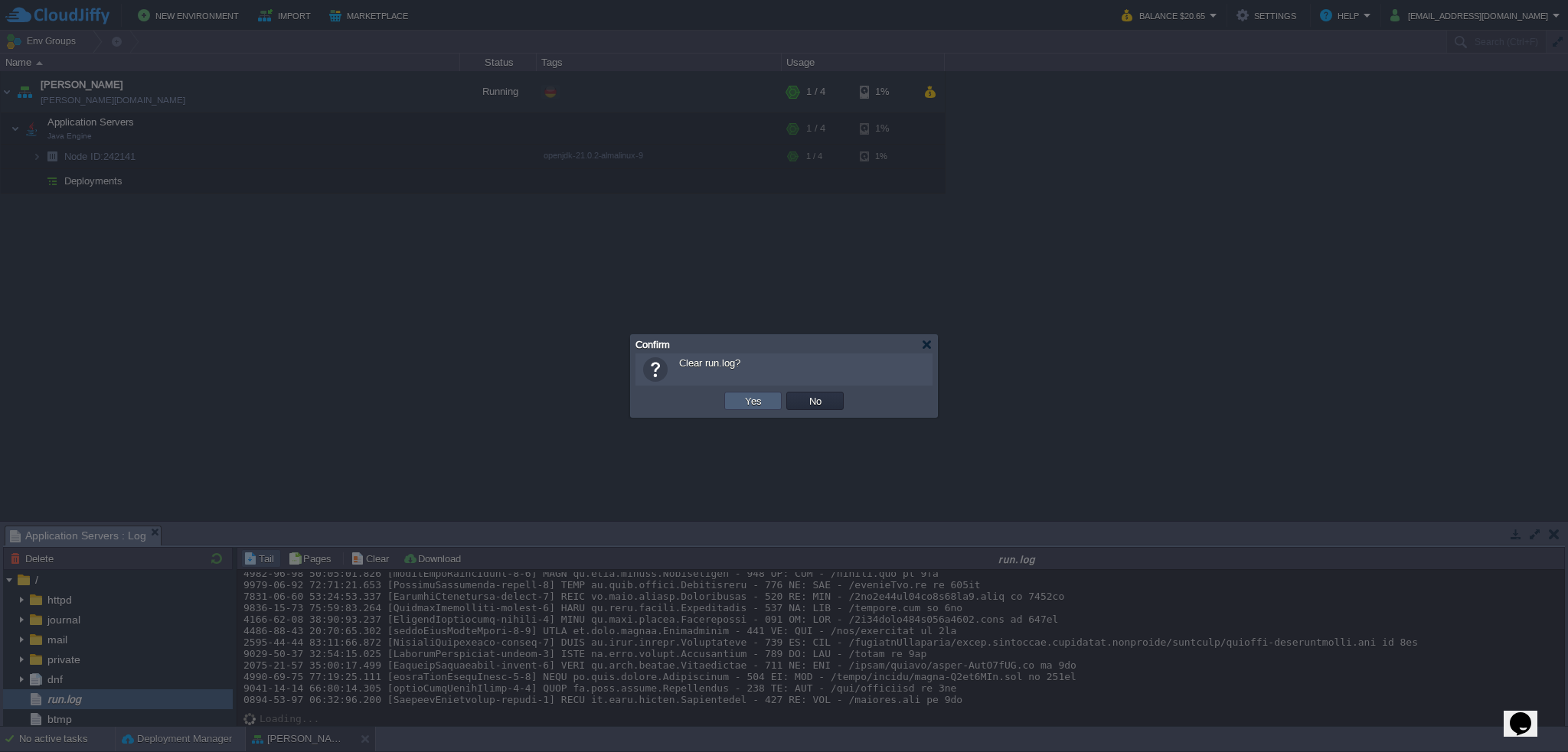
click at [763, 400] on button "Yes" at bounding box center [753, 401] width 26 height 14
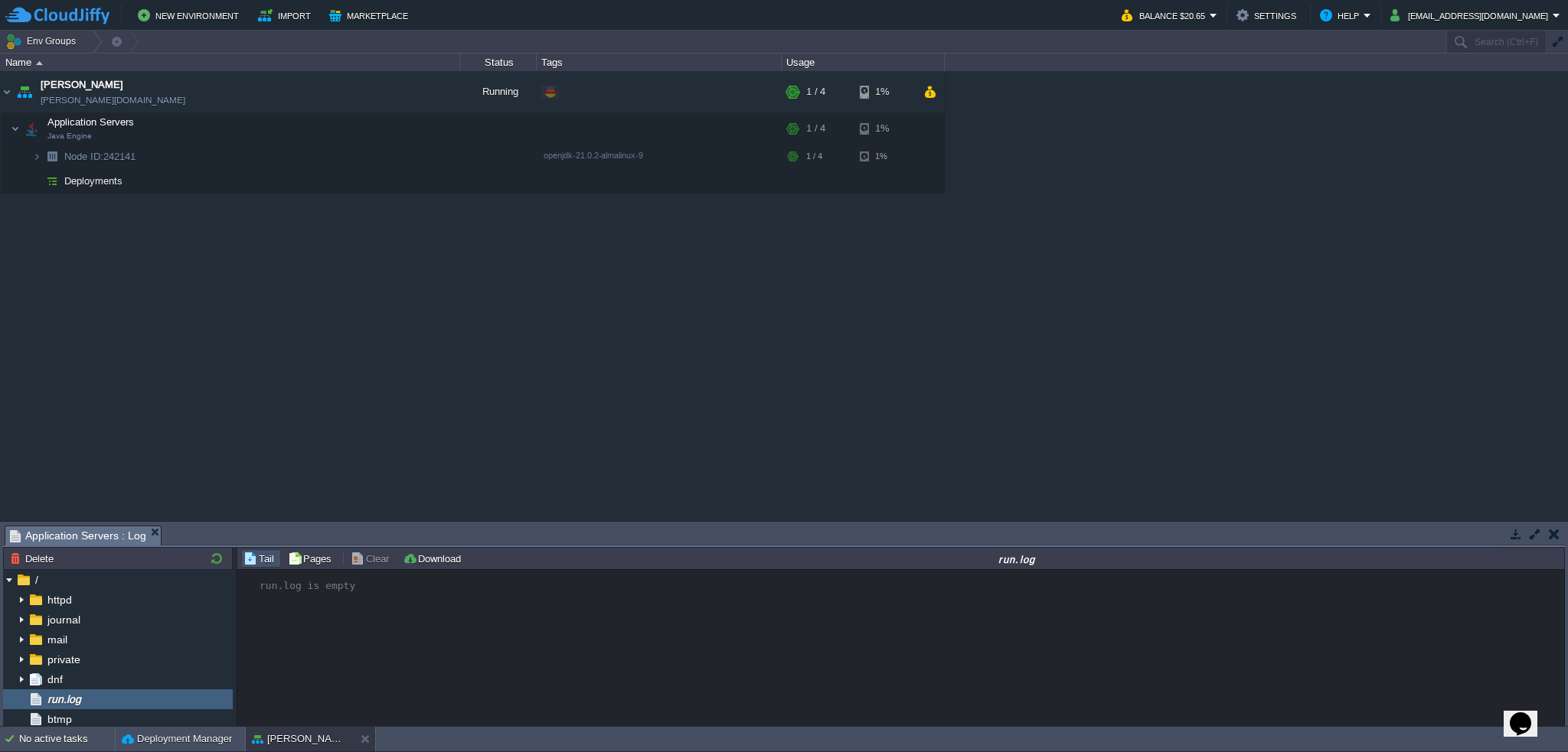
scroll to position [0, 0]
click at [398, 177] on button "button" at bounding box center [399, 180] width 14 height 14
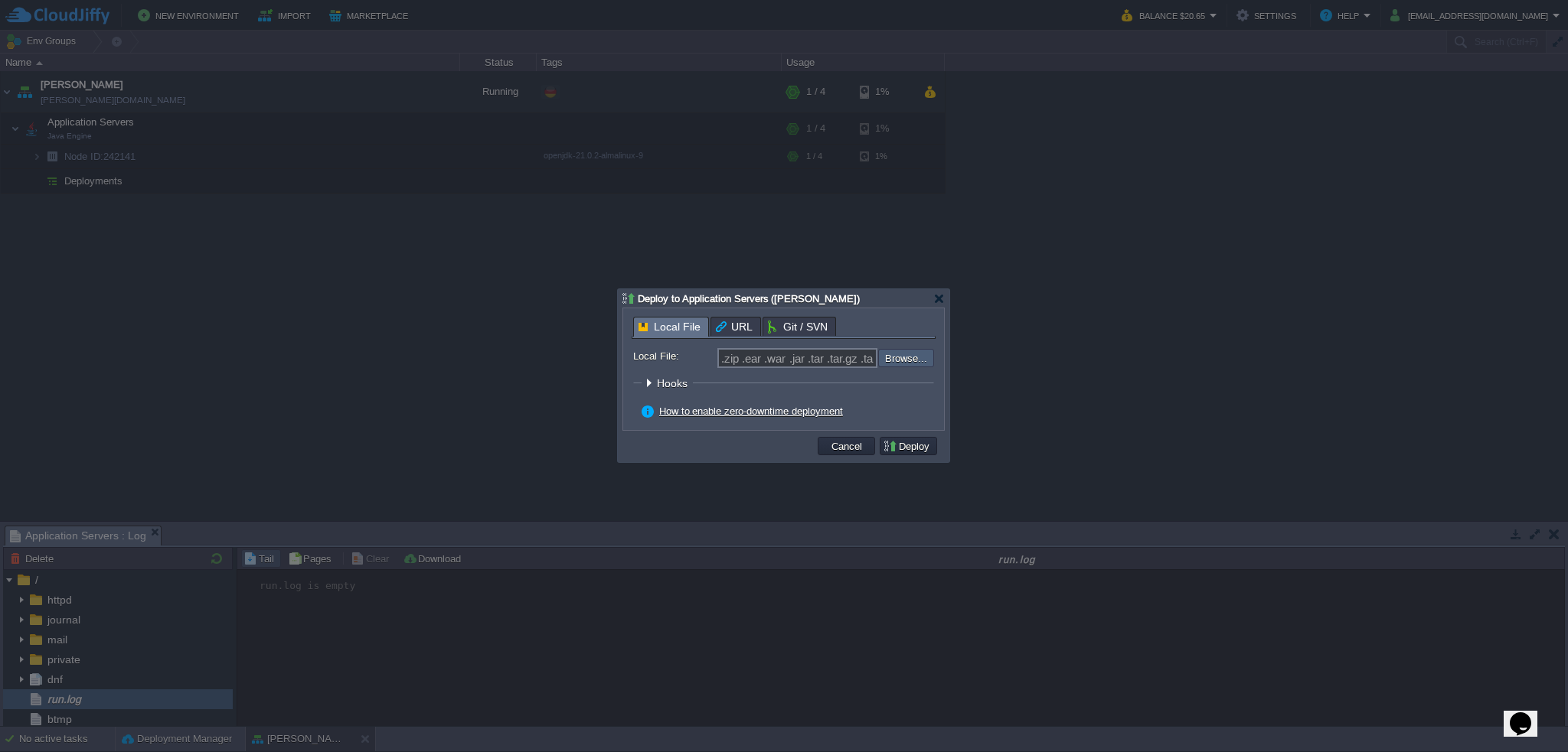
click at [908, 356] on input "file" at bounding box center [837, 359] width 193 height 19
type input "C:\fakepath\[PERSON_NAME]-2-1.0.9.jar"
type input "[PERSON_NAME]-2-1.0.9.jar"
click at [931, 446] on button "Deploy" at bounding box center [908, 446] width 51 height 14
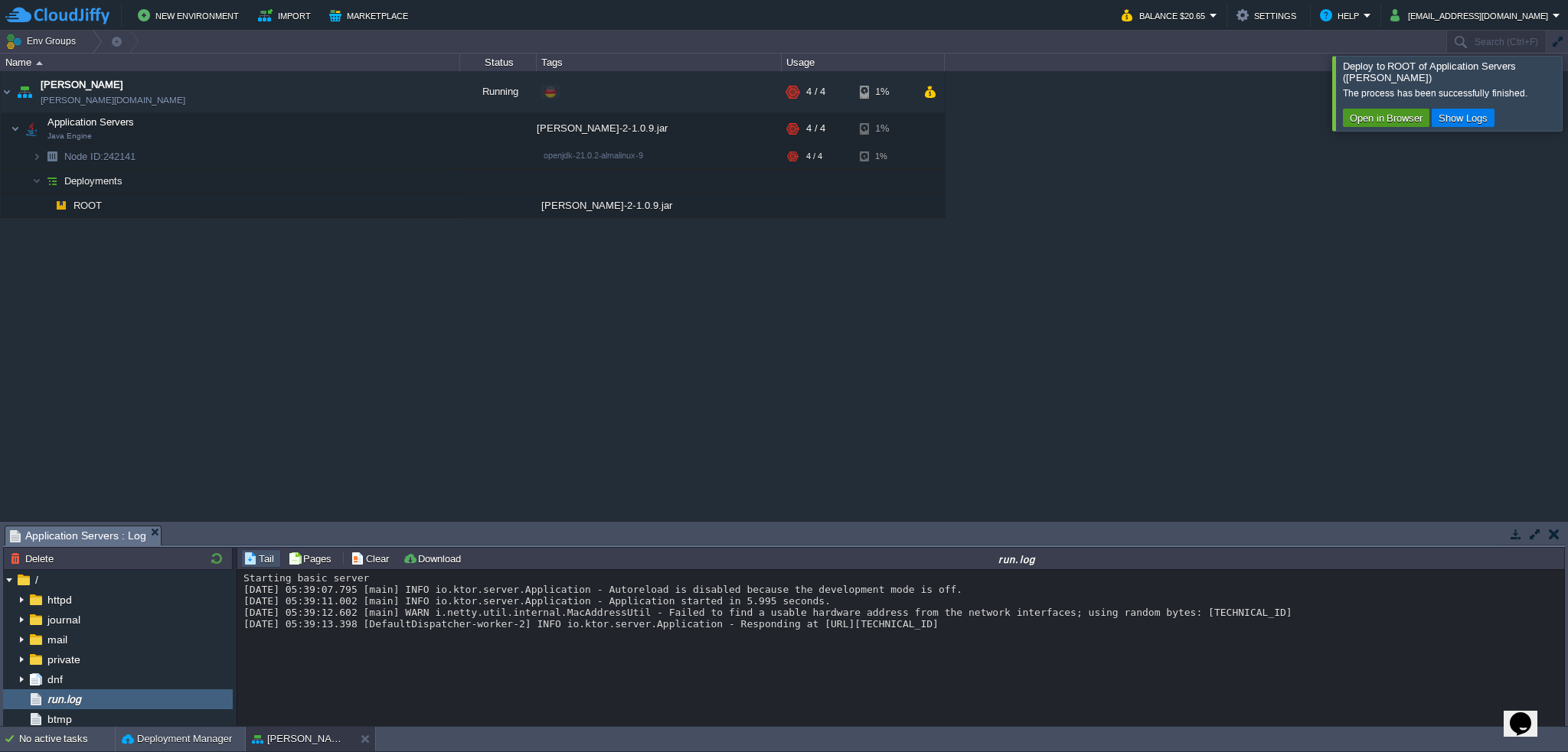
click at [1366, 112] on button "Open in Browser" at bounding box center [1386, 118] width 82 height 14
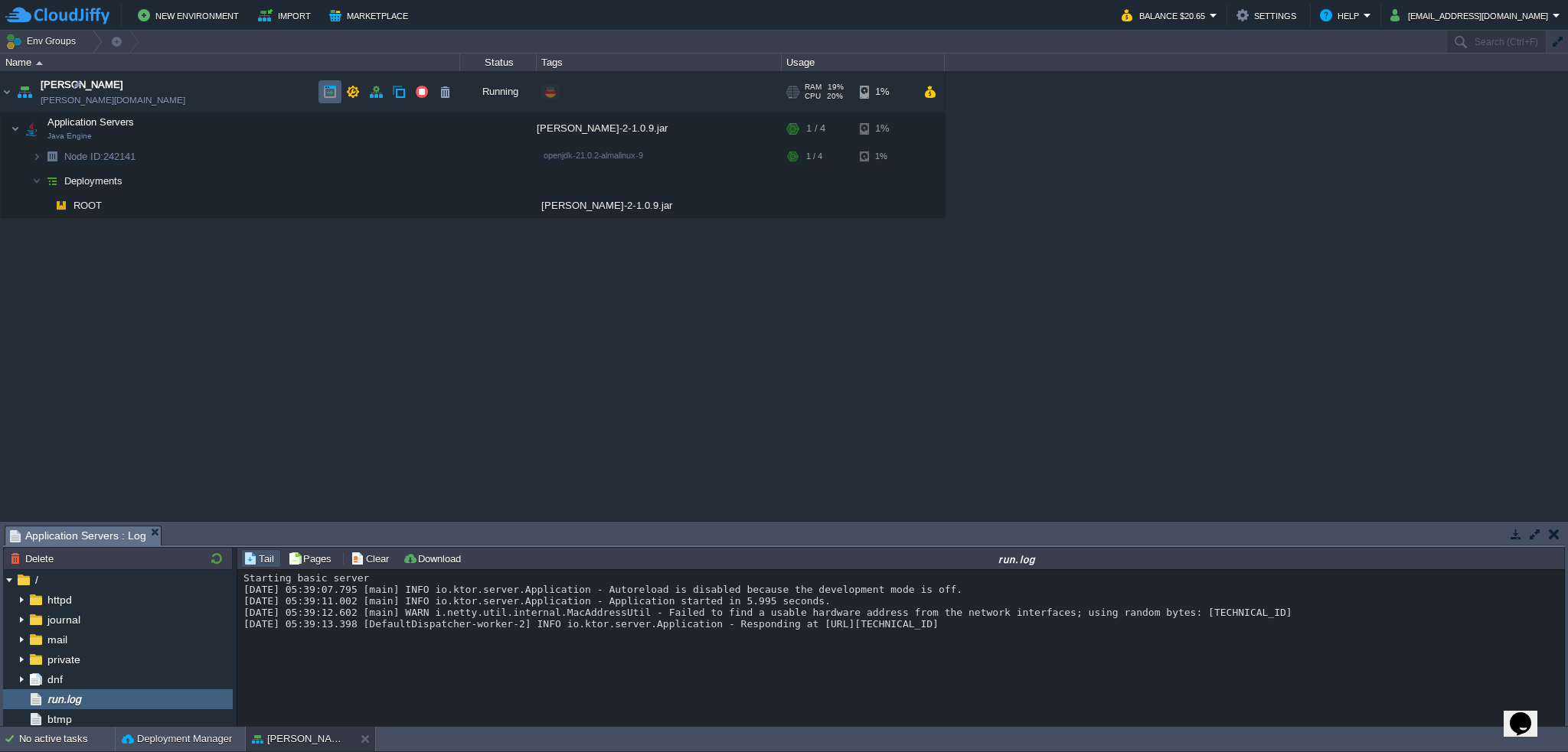
click at [325, 92] on button "button" at bounding box center [330, 92] width 14 height 14
click at [667, 686] on div "Starting basic server [DATE] 05:39:07.795 [main] INFO io.ktor.server.Applicatio…" at bounding box center [902, 648] width 1329 height 158
click at [251, 128] on button "button" at bounding box center [253, 129] width 14 height 14
click at [444, 209] on button "button" at bounding box center [445, 204] width 14 height 14
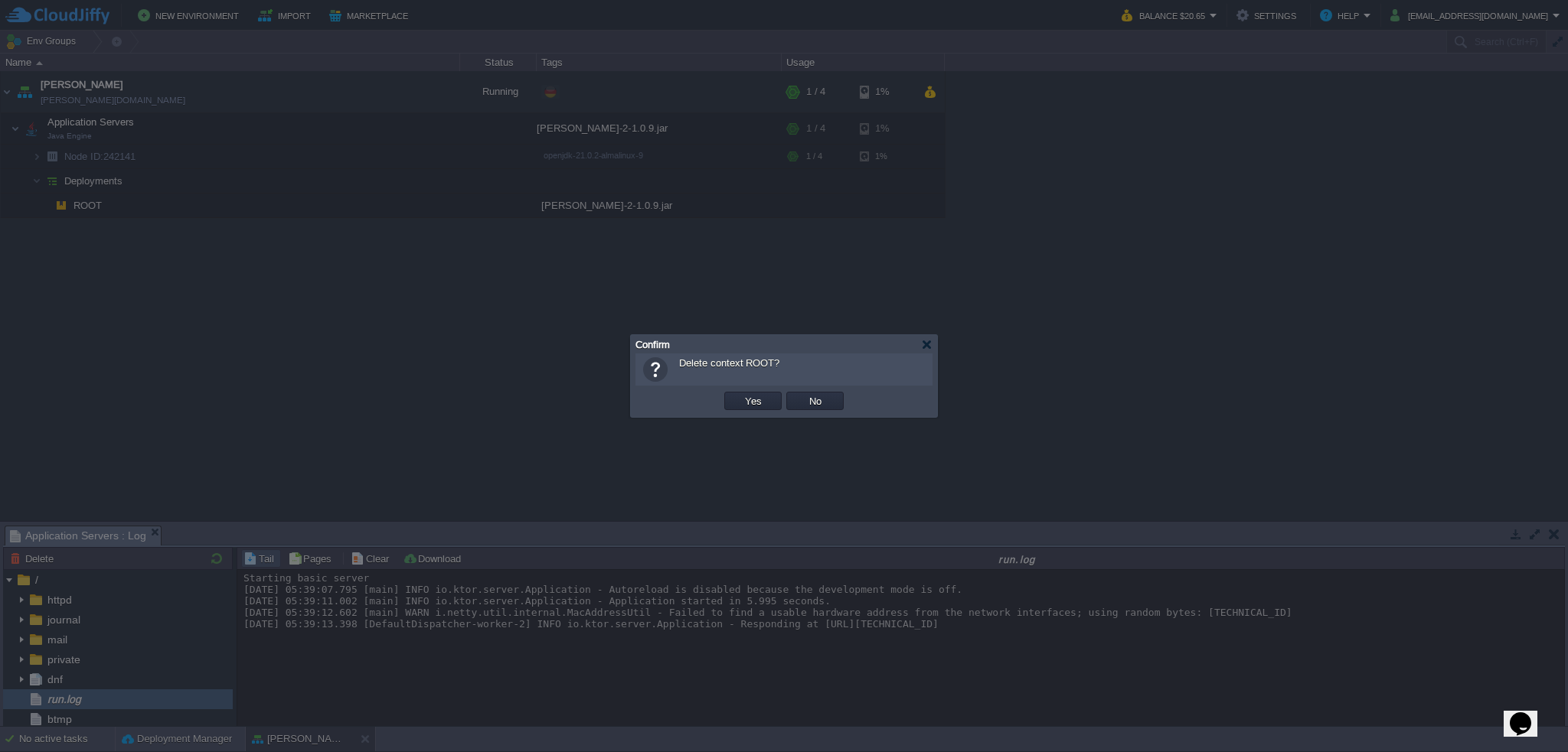
click at [744, 388] on div "OK Yes No Cancel" at bounding box center [784, 401] width 297 height 32
click at [740, 399] on td "Yes" at bounding box center [752, 401] width 57 height 19
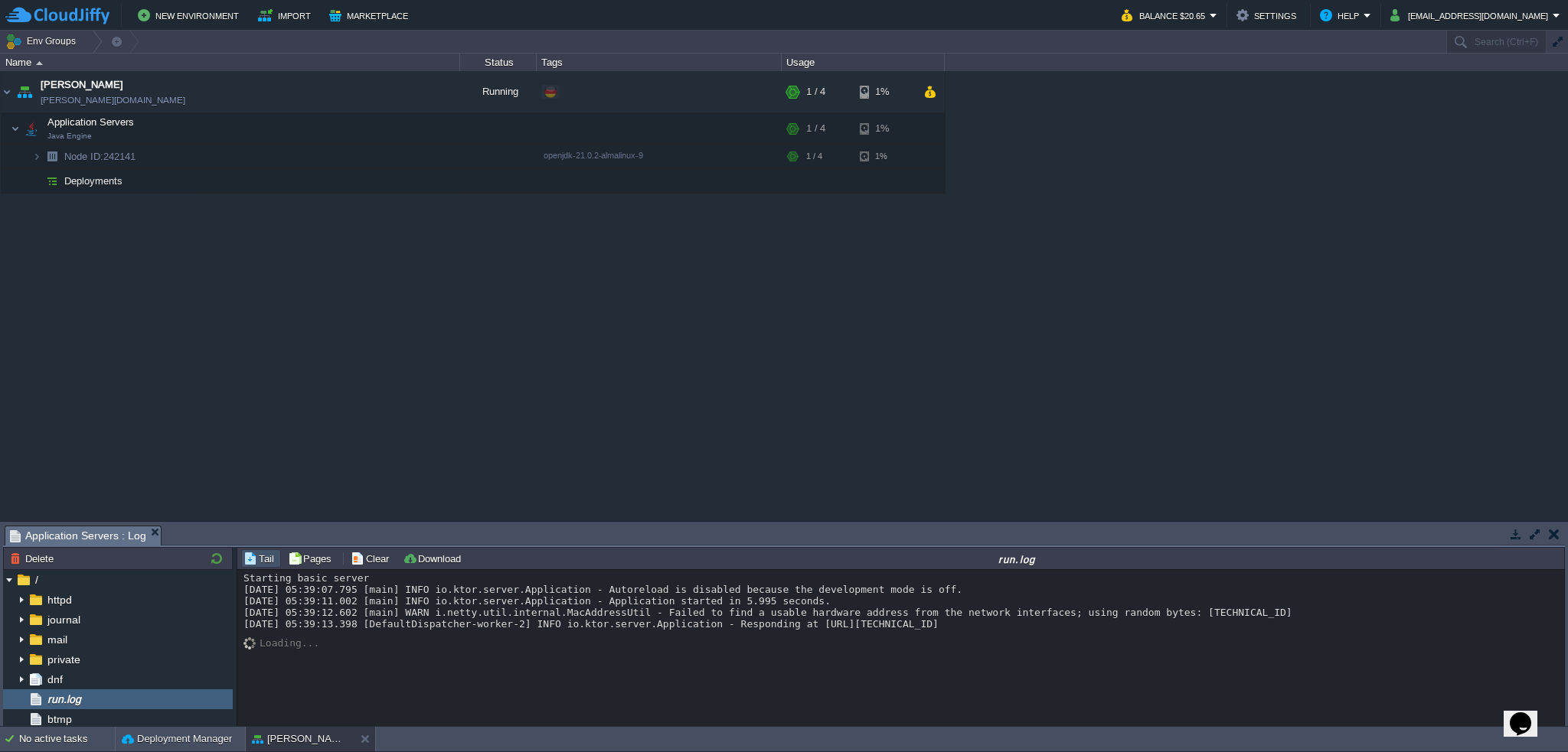
click at [585, 348] on div "garby [DOMAIN_NAME] Running + Add to Env Group RAM 4% CPU 20% 1 / 4 1% Applicat…" at bounding box center [784, 296] width 1568 height 450
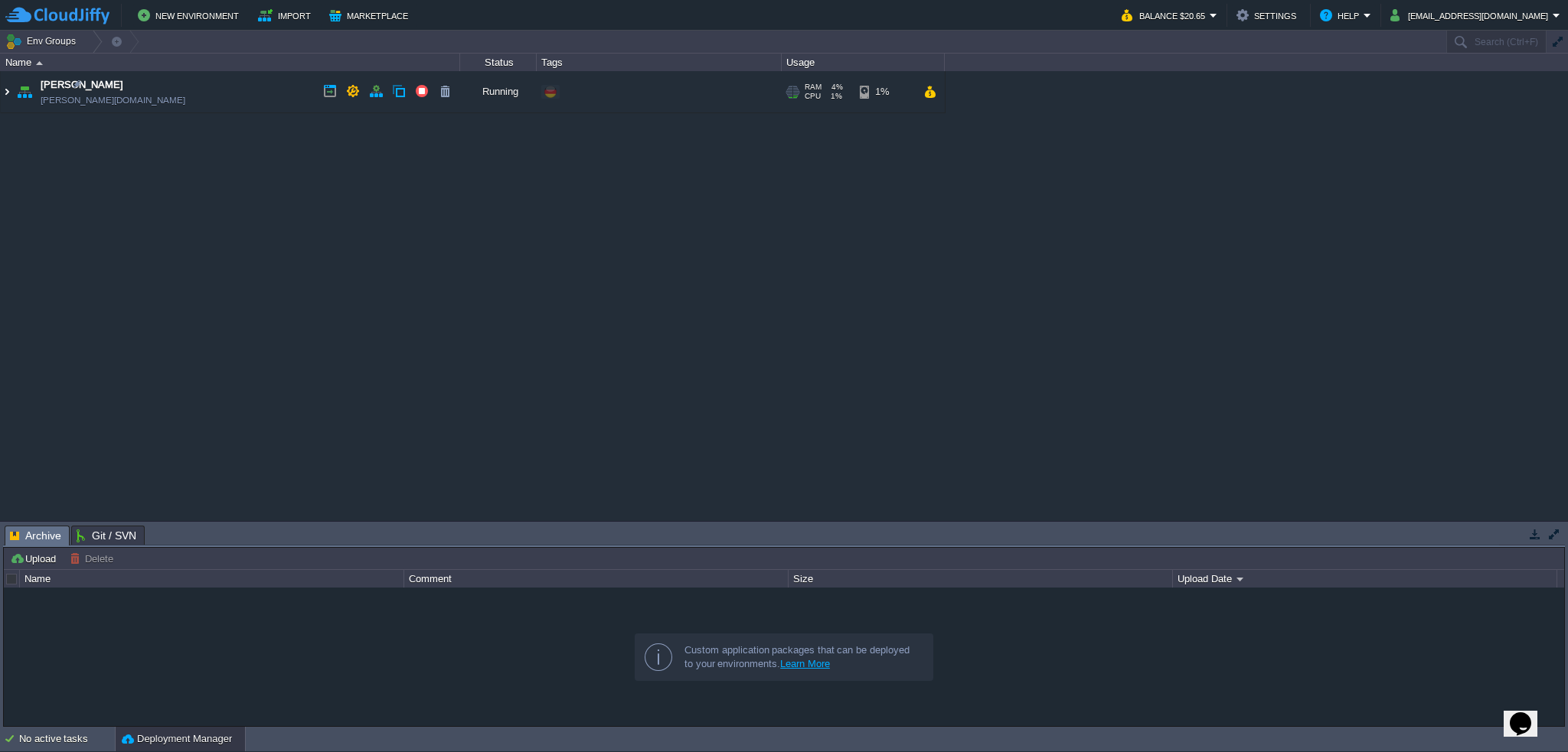
click at [8, 95] on img at bounding box center [7, 92] width 12 height 42
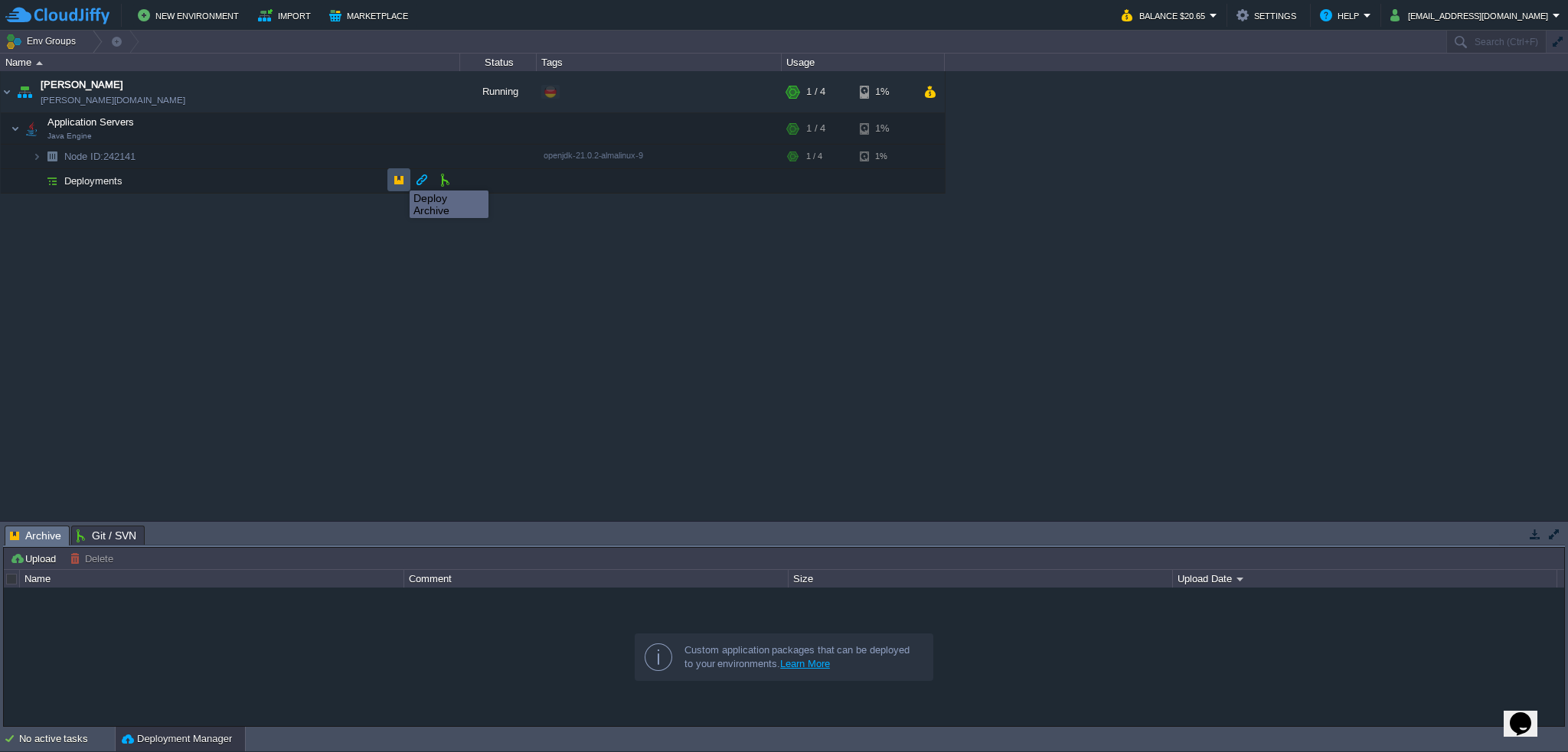
click at [398, 177] on button "button" at bounding box center [399, 180] width 14 height 14
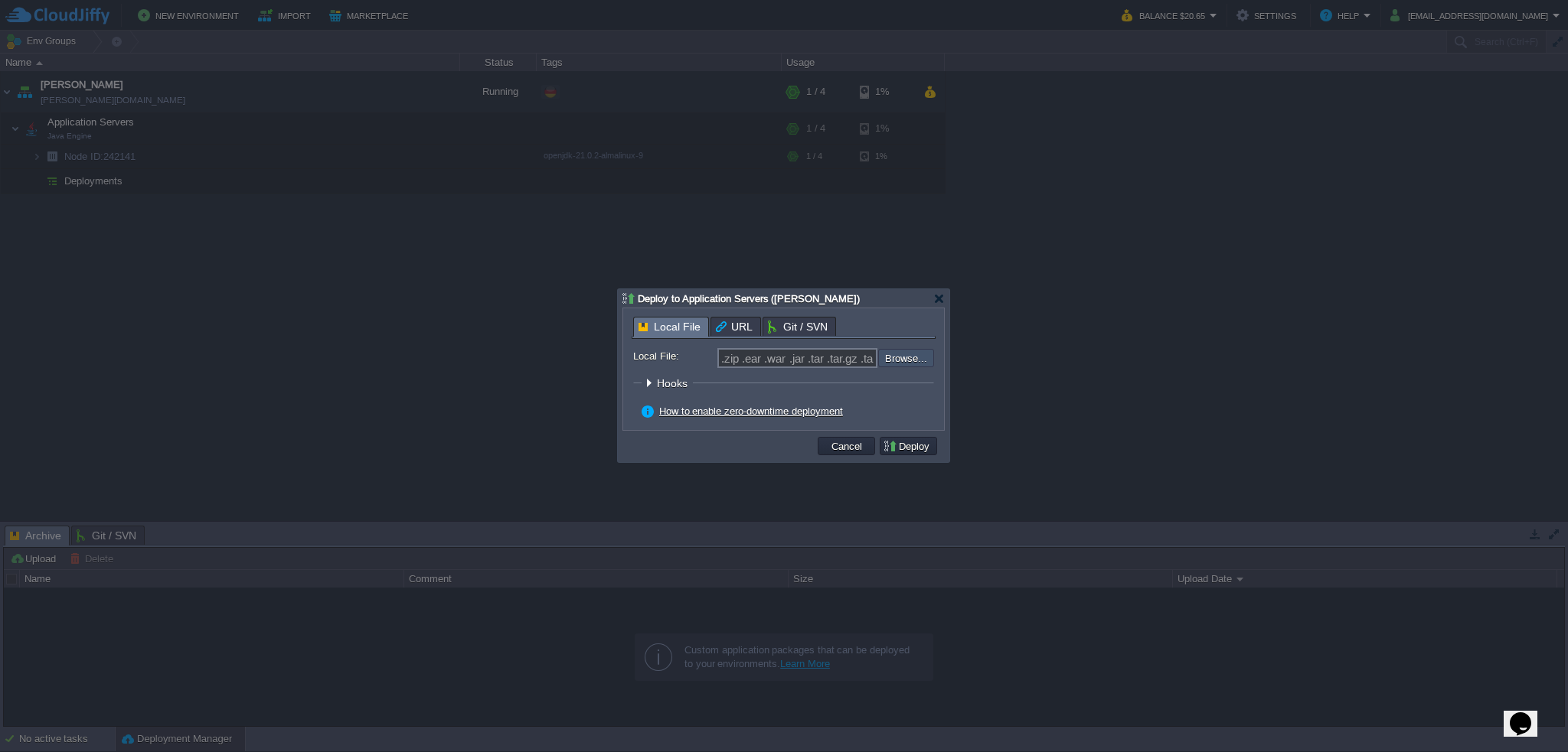
click at [928, 360] on input "file" at bounding box center [837, 359] width 193 height 19
type input "C:\fakepath\garby-1.0.10.jar"
type input "garby-1.0.10.jar"
click at [922, 402] on form "Local File: garby-1.0.10.jar Browse... Context: ROOT Hooks Pre Build Post Pre D…" at bounding box center [783, 385] width 301 height 73
click at [932, 452] on button "Deploy" at bounding box center [908, 446] width 51 height 14
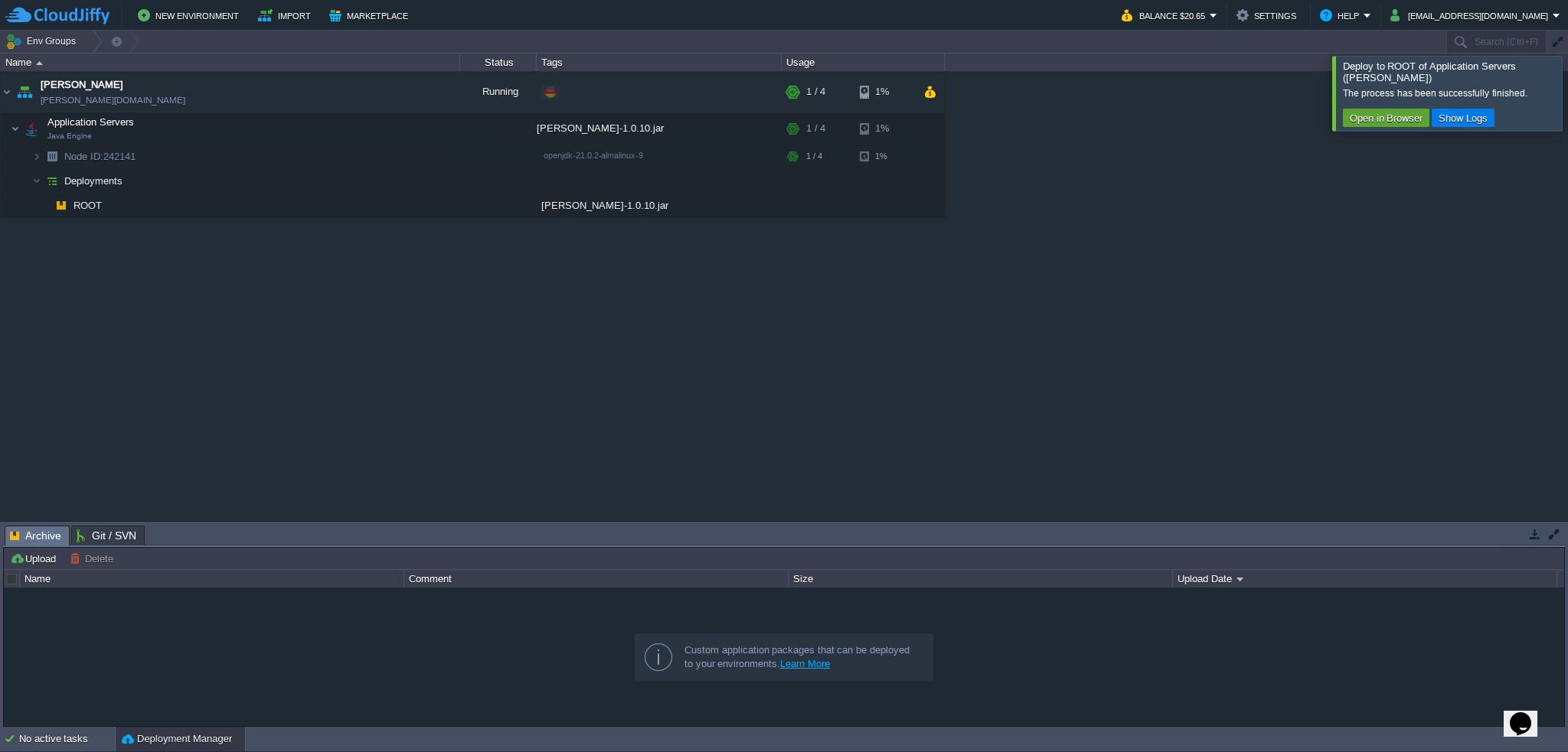
click at [1104, 342] on div "garby garby.de-fra1.cloudjiffy.net Running + Add to Env Group RAM 4% CPU 1% 1 /…" at bounding box center [784, 296] width 1568 height 450
click at [1472, 111] on button "Show Logs" at bounding box center [1463, 118] width 58 height 14
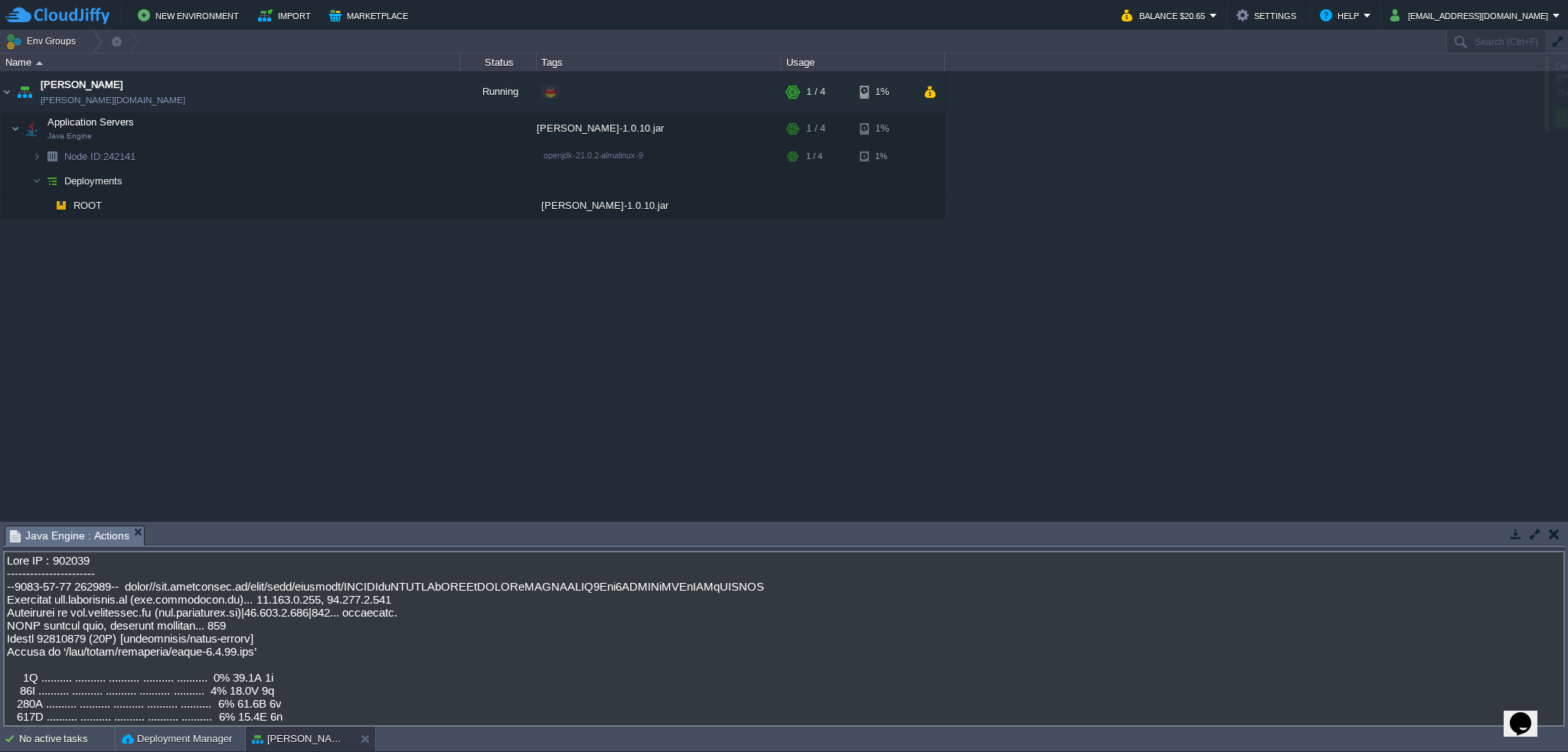
scroll to position [5756, 0]
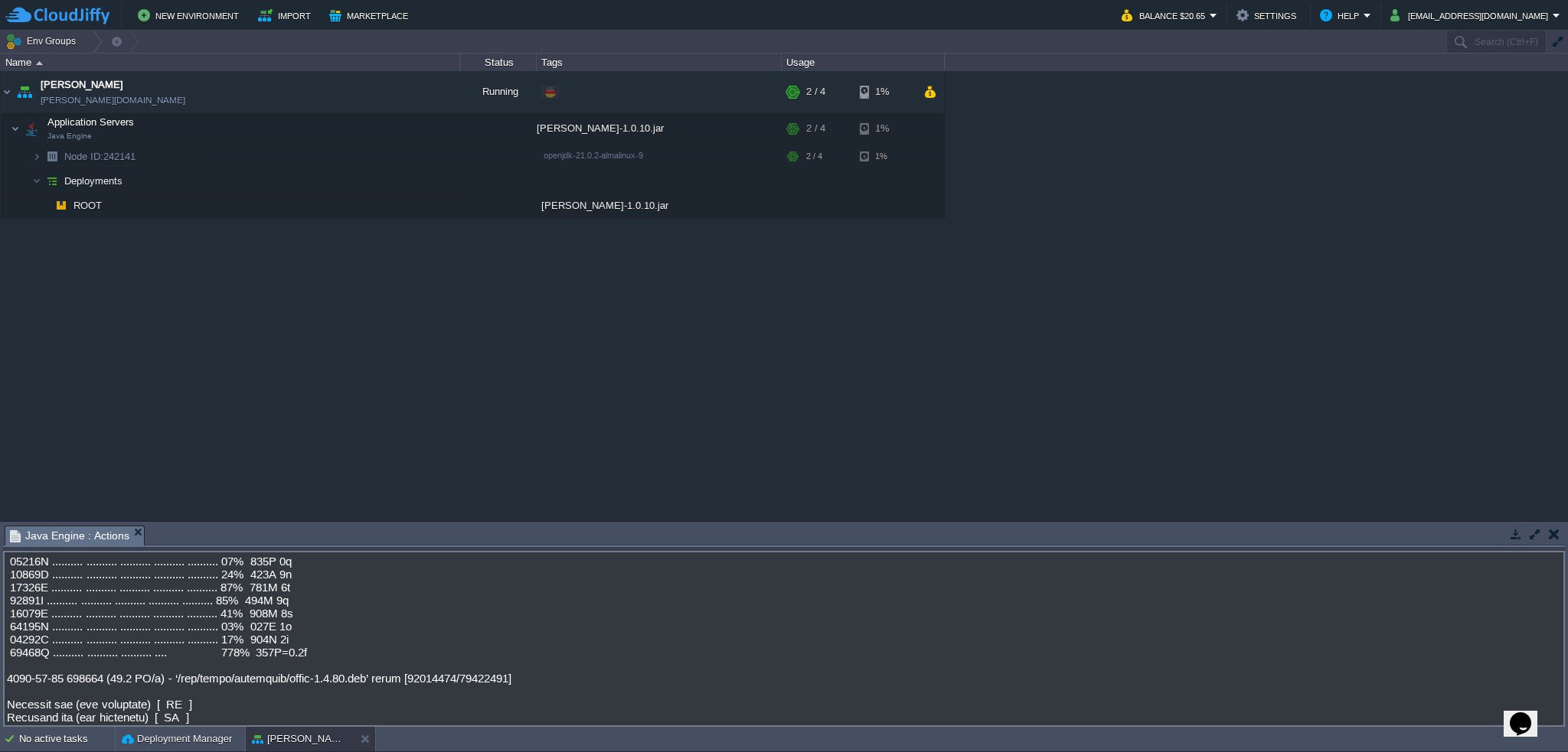
click at [723, 400] on div "garby garby.de-fra1.cloudjiffy.net Running + Add to Env Group RAM 6% CPU 49% 2 …" at bounding box center [784, 296] width 1568 height 450
click at [251, 124] on button "button" at bounding box center [253, 129] width 14 height 14
click at [345, 127] on button "button" at bounding box center [345, 129] width 14 height 14
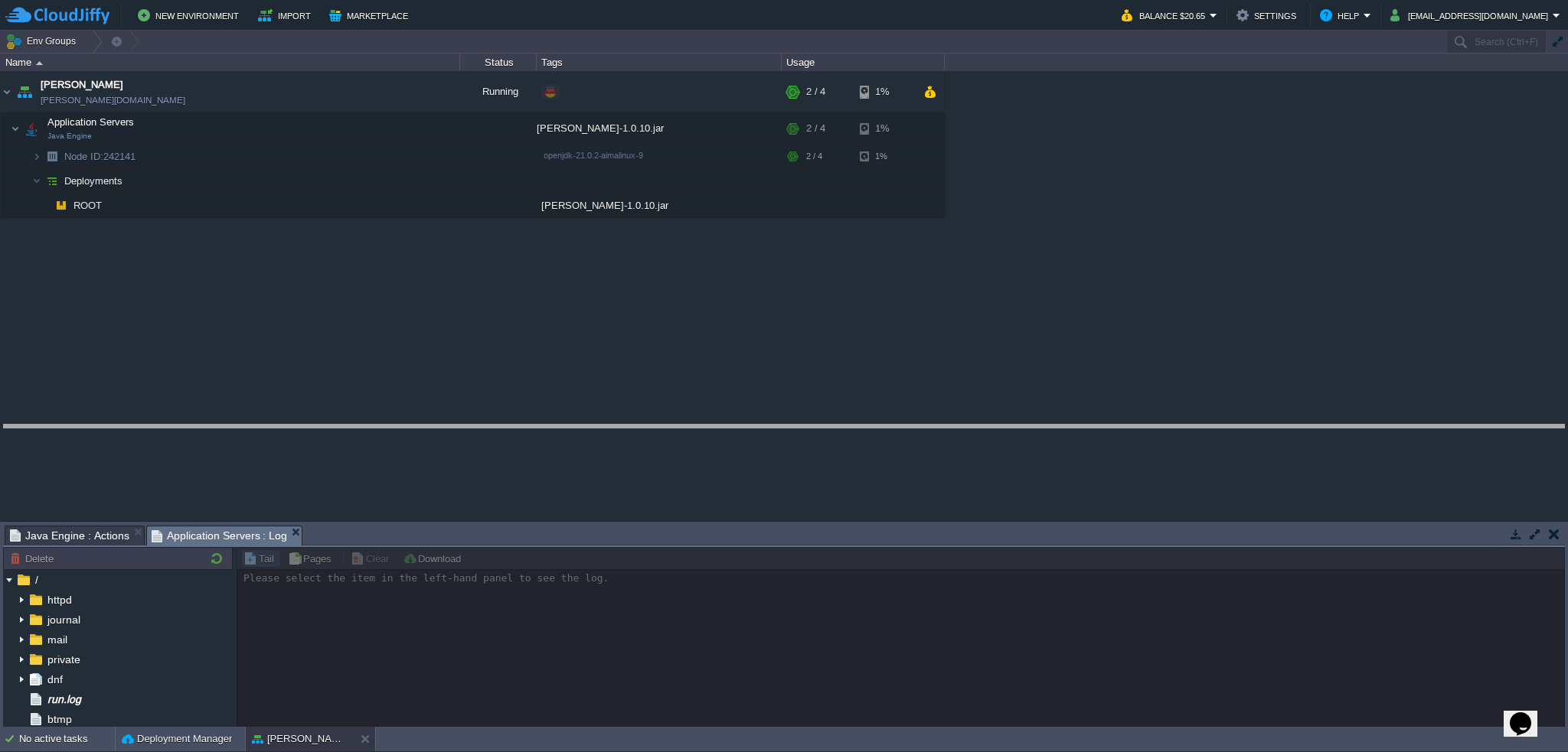
drag, startPoint x: 398, startPoint y: 525, endPoint x: 395, endPoint y: 419, distance: 106.0
click at [395, 419] on body "New Environment Import Marketplace Bonus $0.00 Upgrade Account Balance $20.65 S…" at bounding box center [784, 376] width 1568 height 752
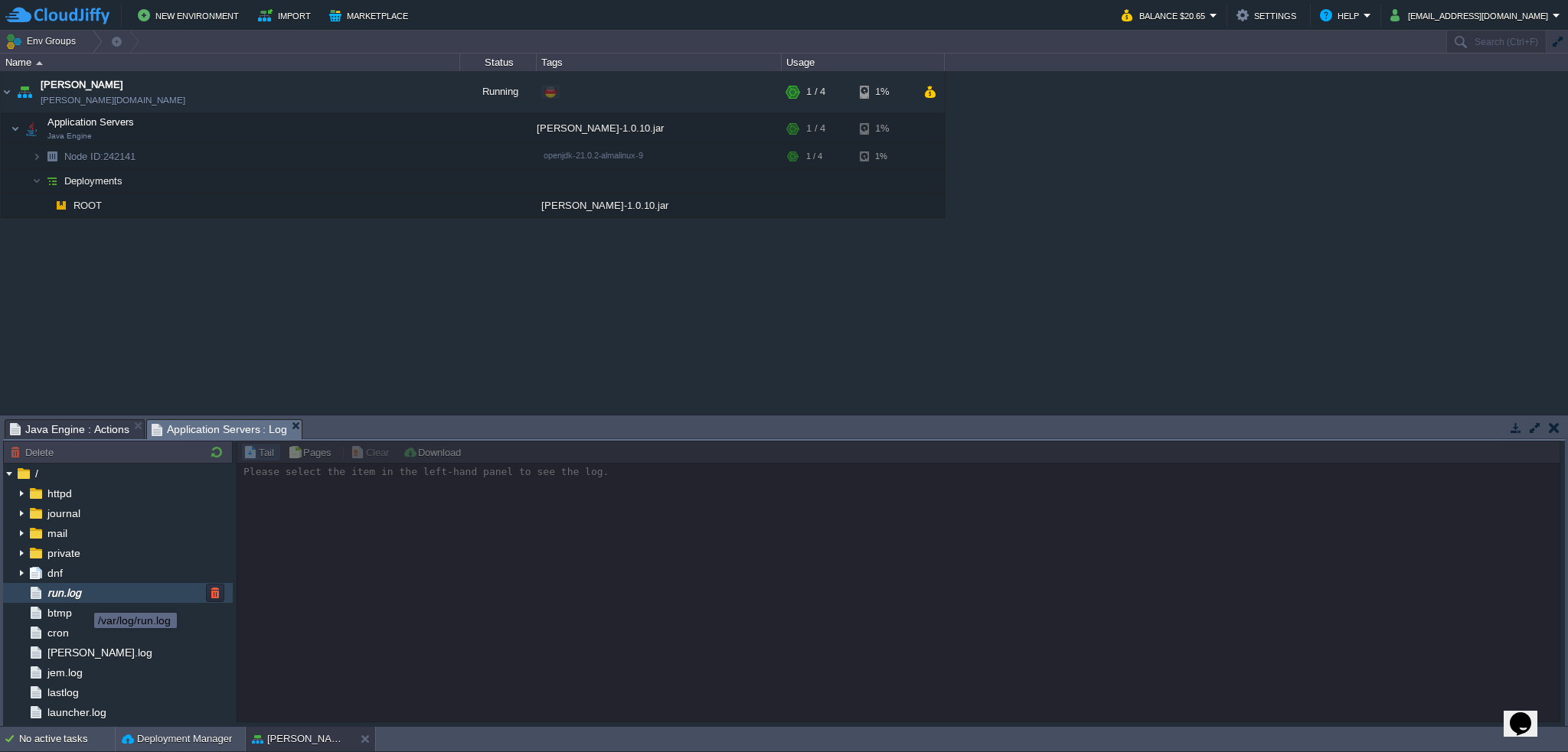
click at [83, 600] on span "run.log" at bounding box center [64, 593] width 39 height 14
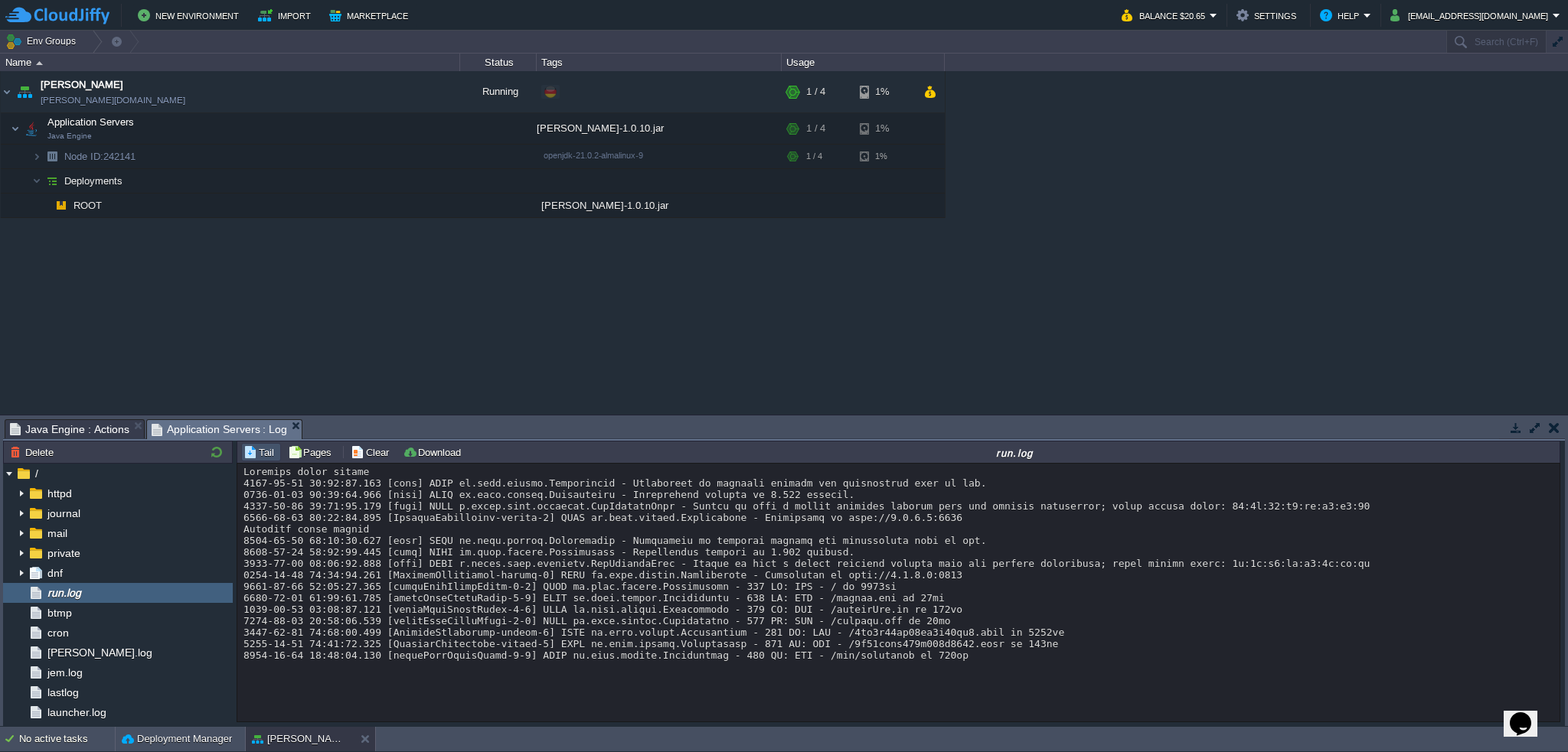
click at [881, 655] on div at bounding box center [899, 563] width 1311 height 195
click at [693, 611] on div at bounding box center [899, 563] width 1311 height 195
click at [368, 450] on button "Clear" at bounding box center [372, 452] width 43 height 14
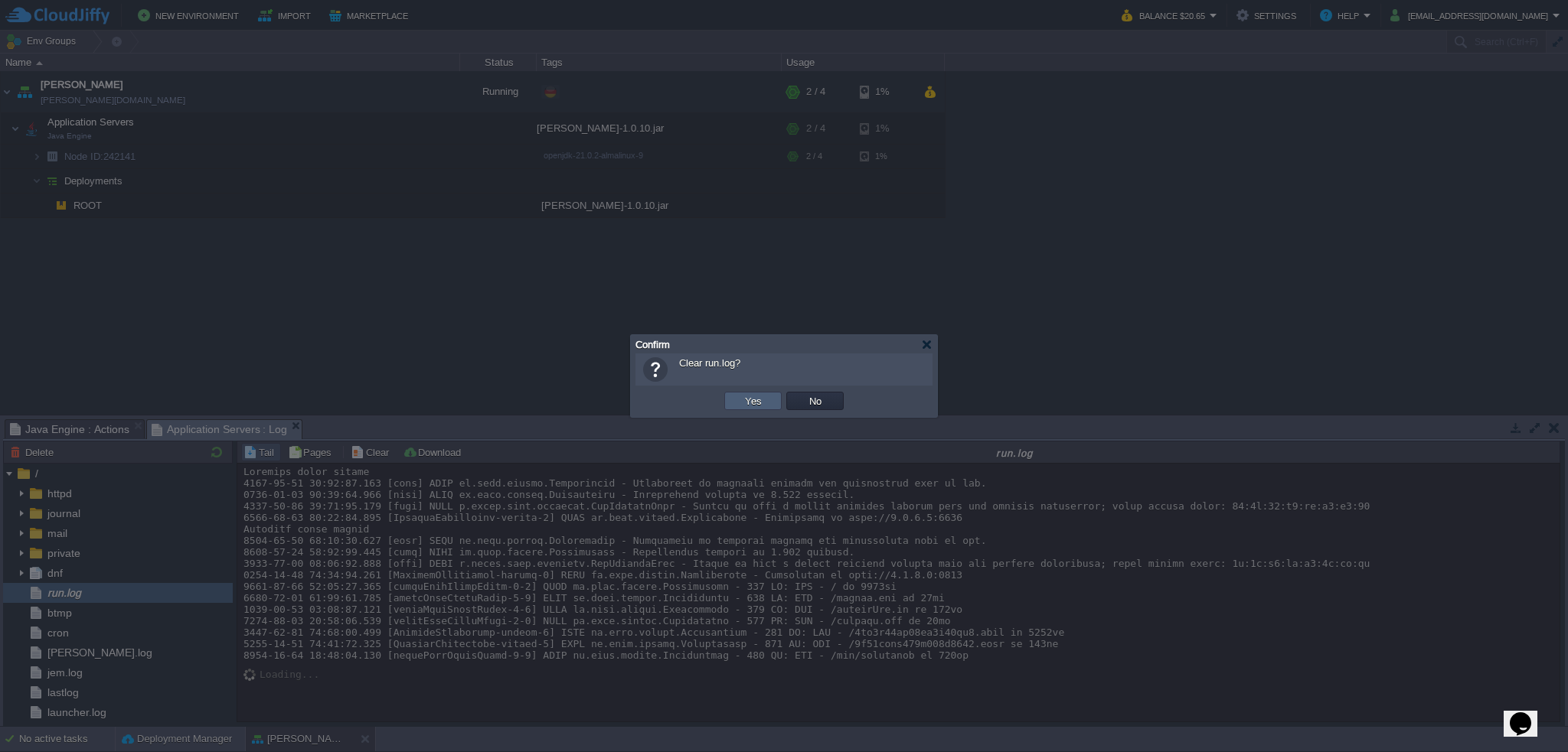
click at [758, 398] on button "Yes" at bounding box center [753, 401] width 26 height 14
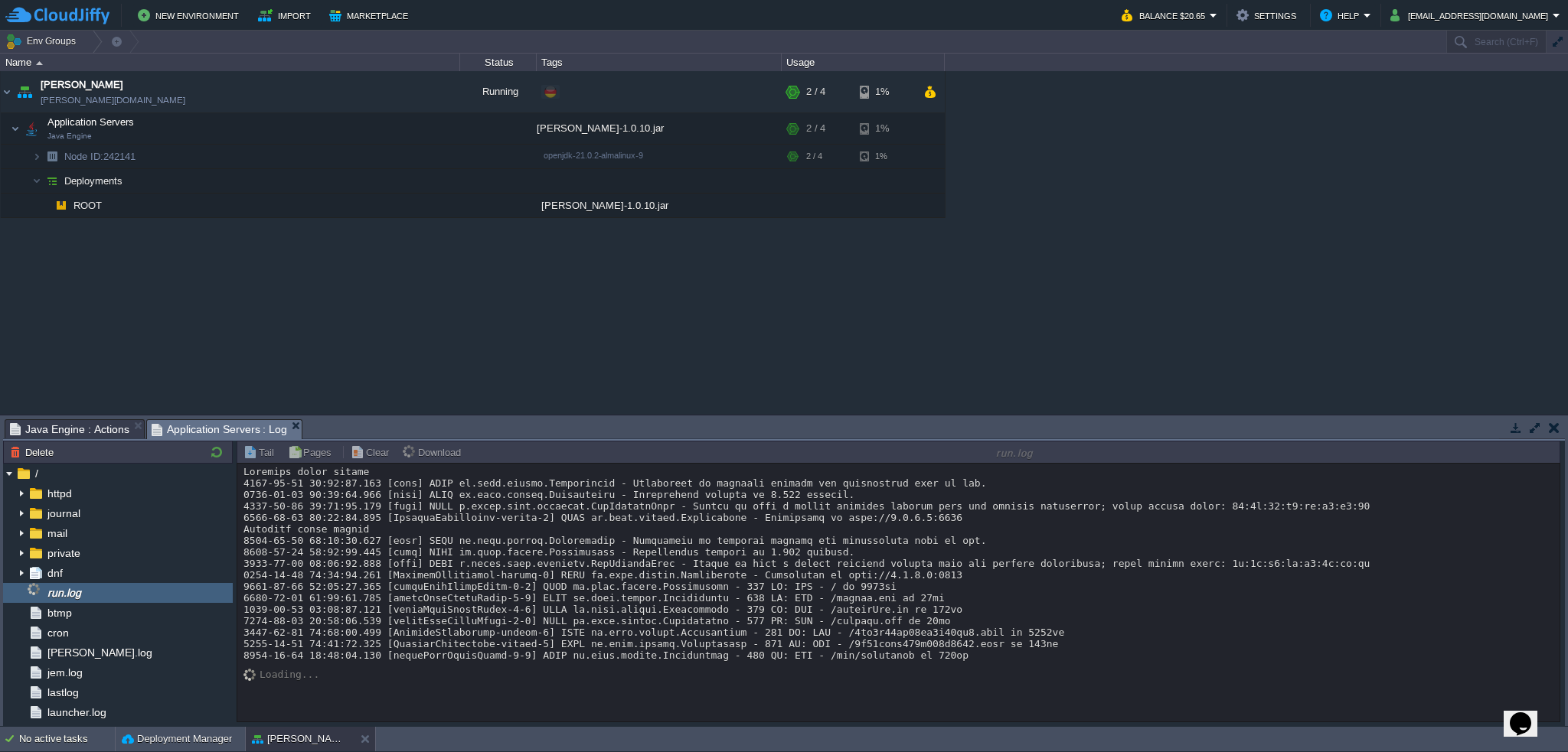
click at [95, 428] on span "Java Engine : Actions" at bounding box center [70, 429] width 119 height 19
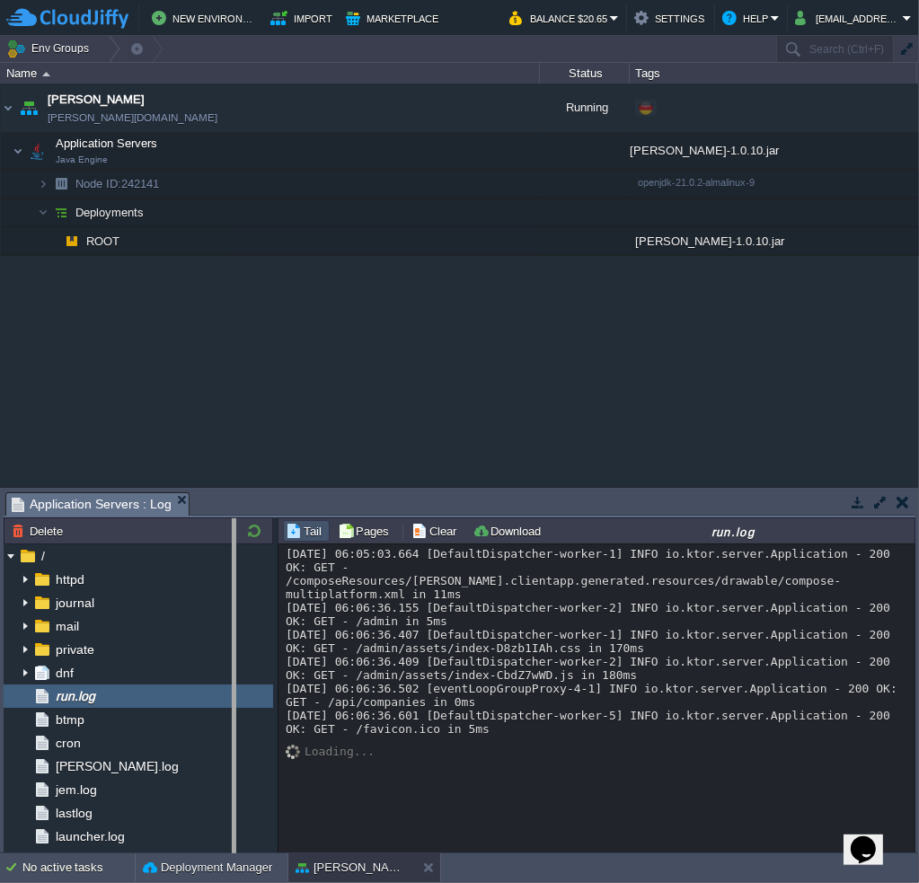
drag, startPoint x: 274, startPoint y: 761, endPoint x: 233, endPoint y: 761, distance: 41.3
click at [233, 761] on body "New Environment Import Marketplace Bonus $0.00 Upgrade Account Balance $20.65 S…" at bounding box center [459, 441] width 919 height 883
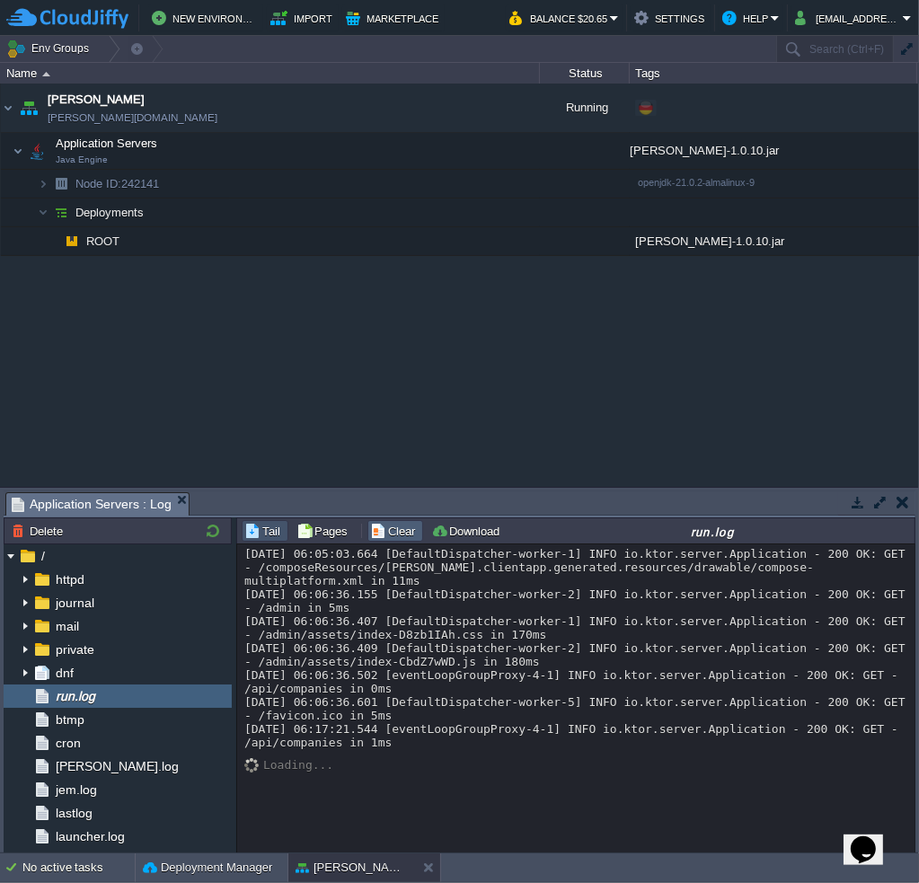
click at [385, 537] on button "Clear" at bounding box center [395, 531] width 50 height 16
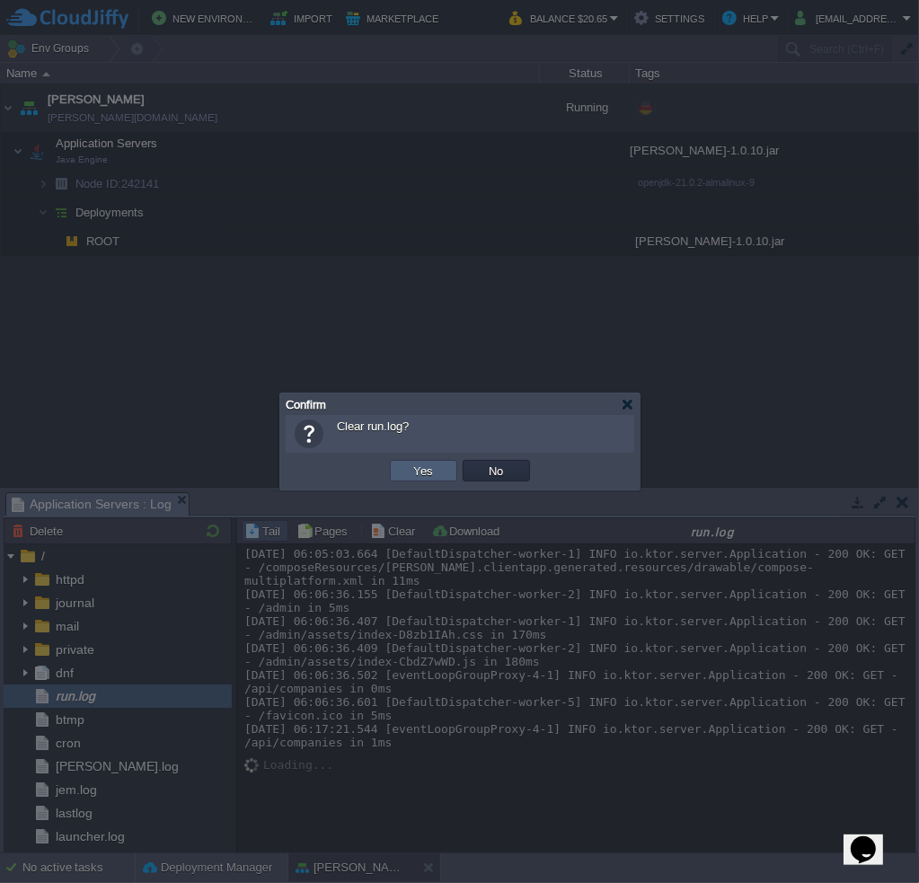
click at [422, 471] on button "Yes" at bounding box center [424, 471] width 31 height 16
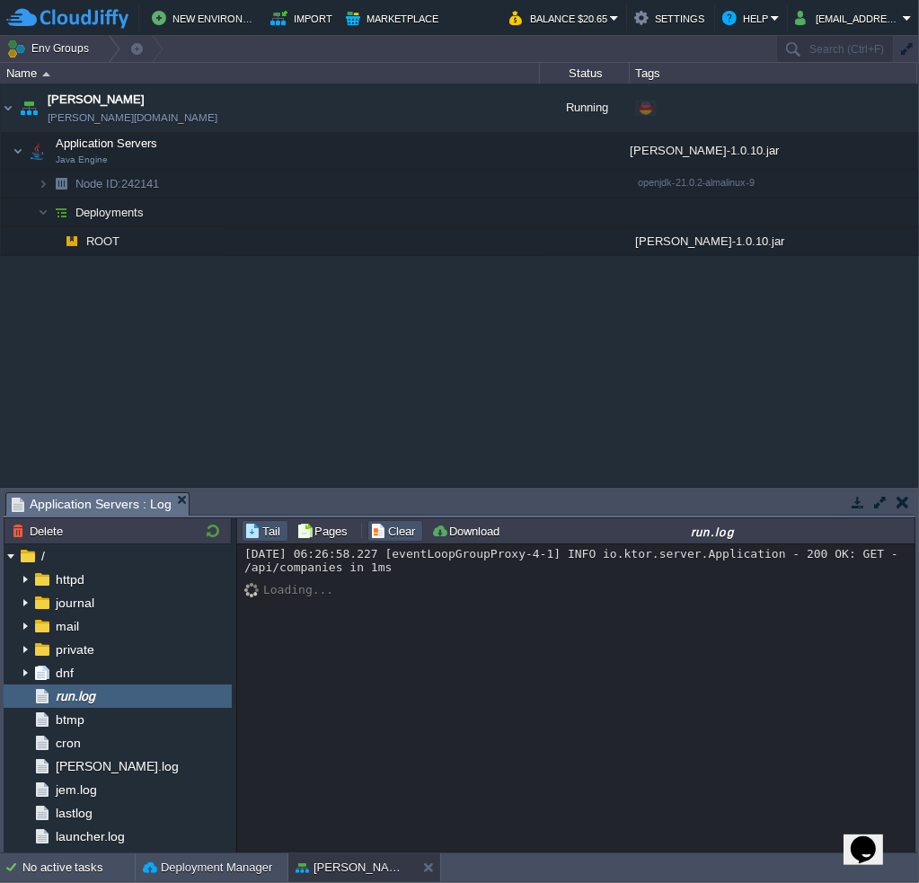
click at [395, 534] on button "Clear" at bounding box center [395, 531] width 50 height 16
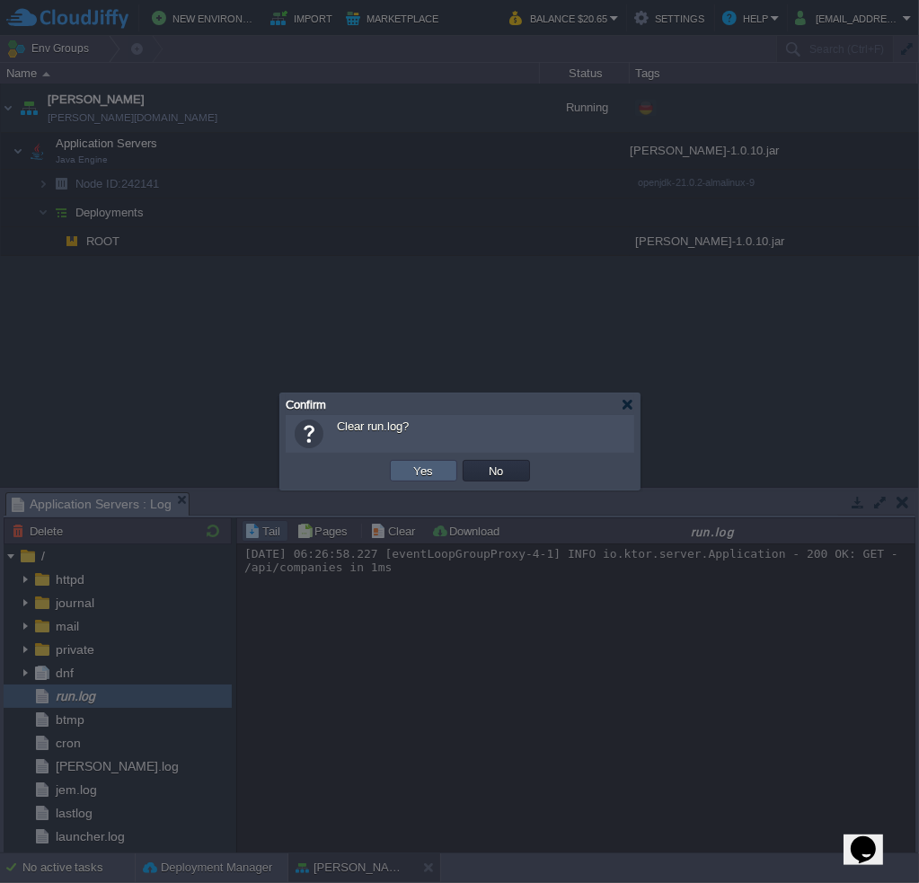
click at [441, 471] on td "Yes" at bounding box center [423, 471] width 67 height 22
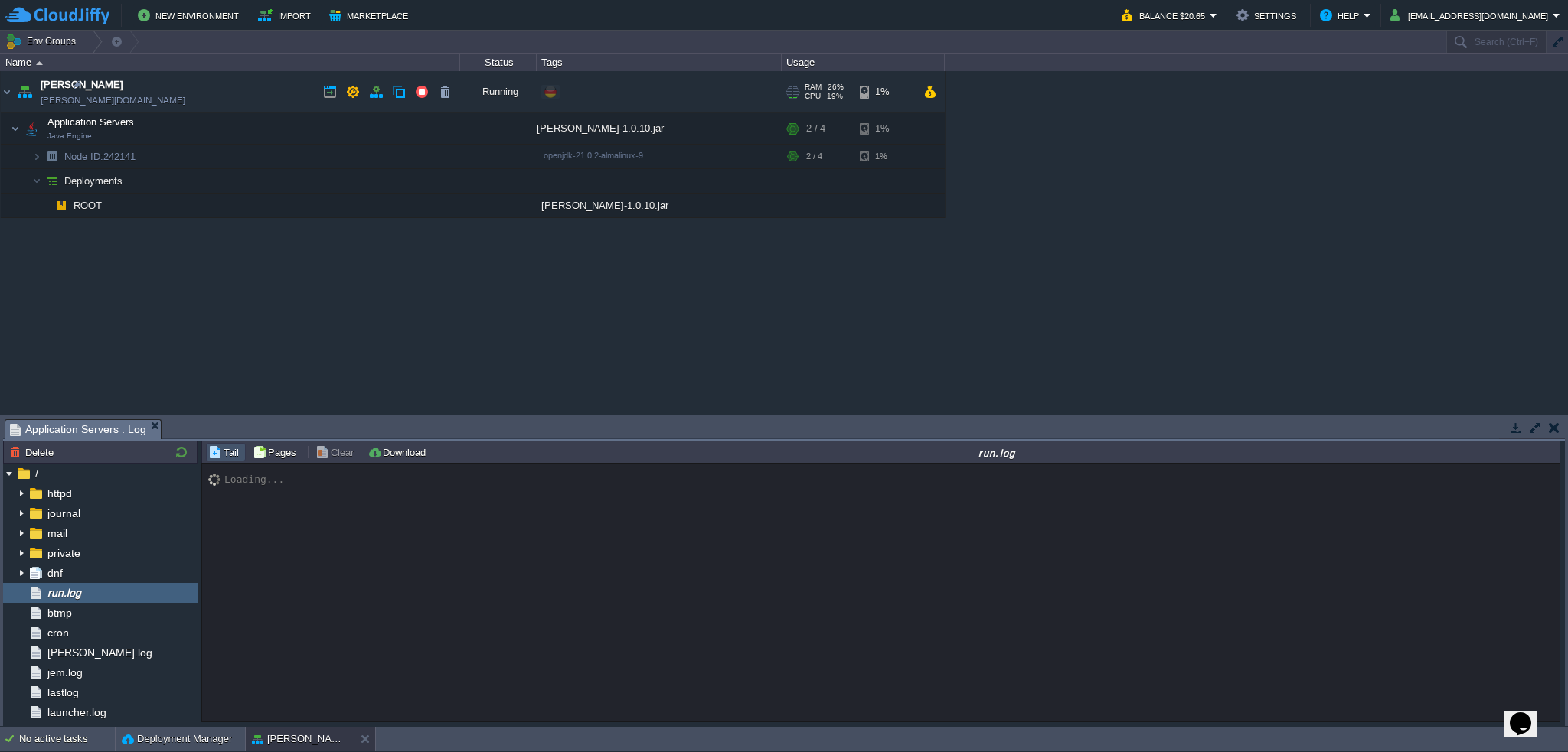
click at [121, 102] on link "[PERSON_NAME][DOMAIN_NAME]" at bounding box center [113, 100] width 145 height 15
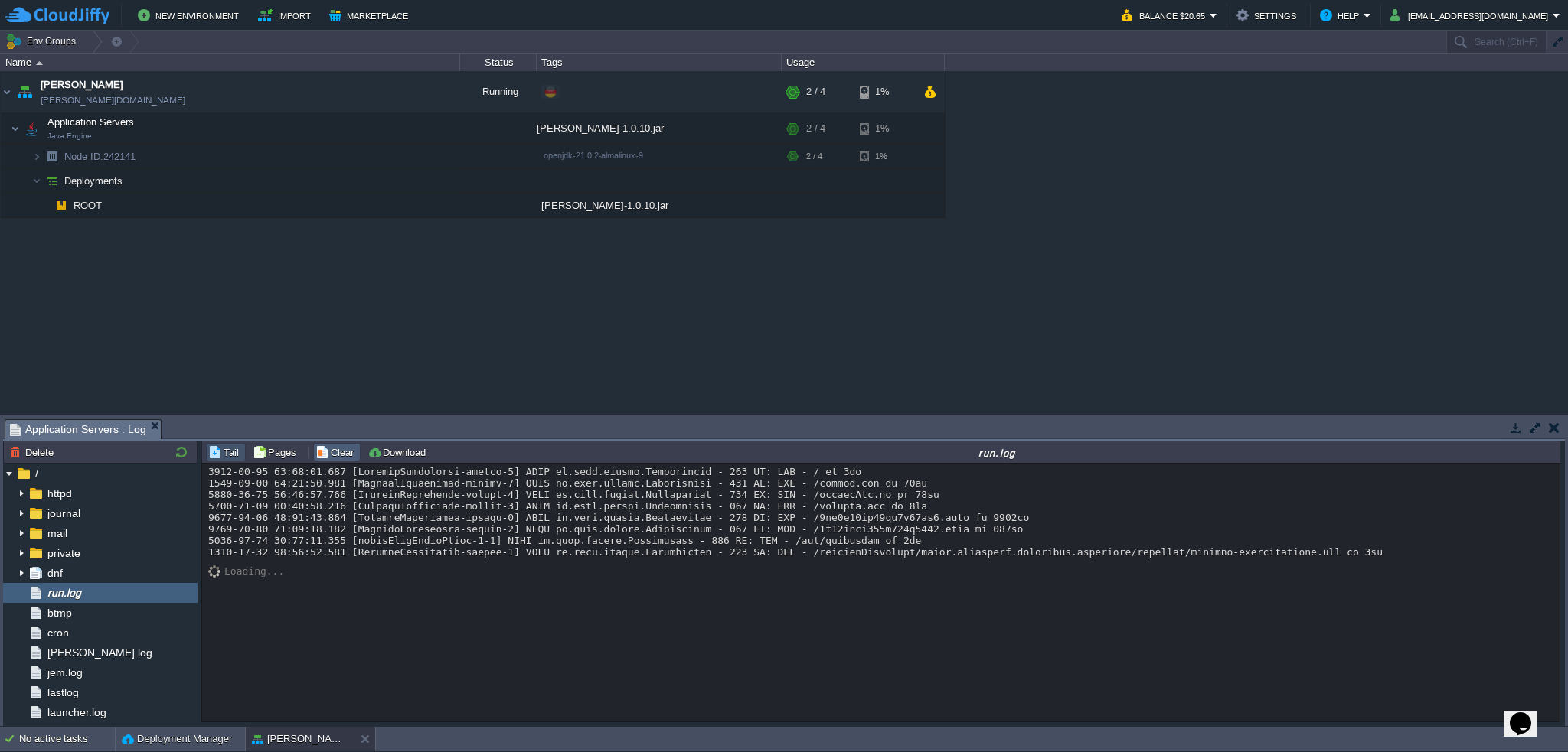
click at [335, 456] on button "Clear" at bounding box center [337, 452] width 43 height 14
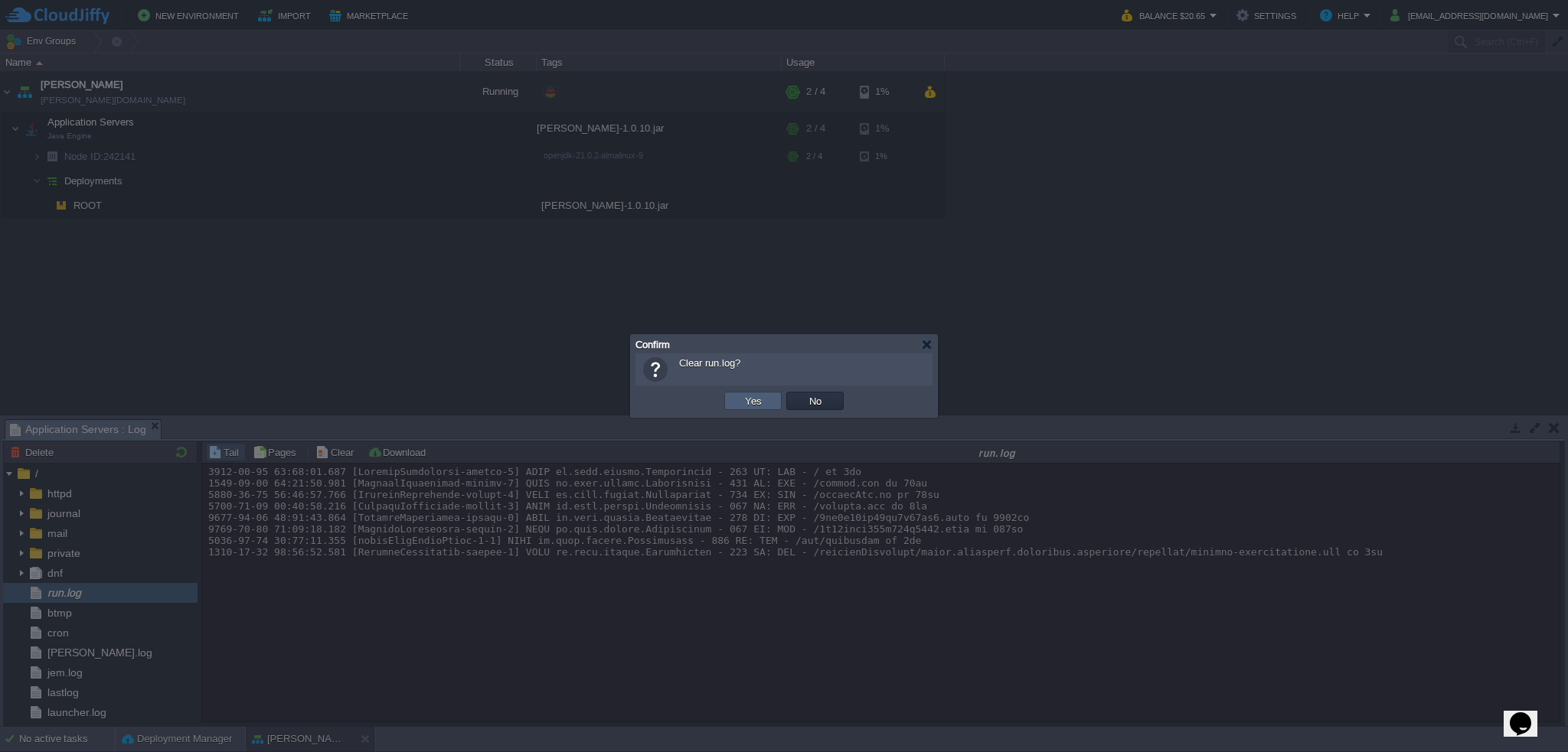
click at [756, 396] on button "Yes" at bounding box center [753, 401] width 26 height 14
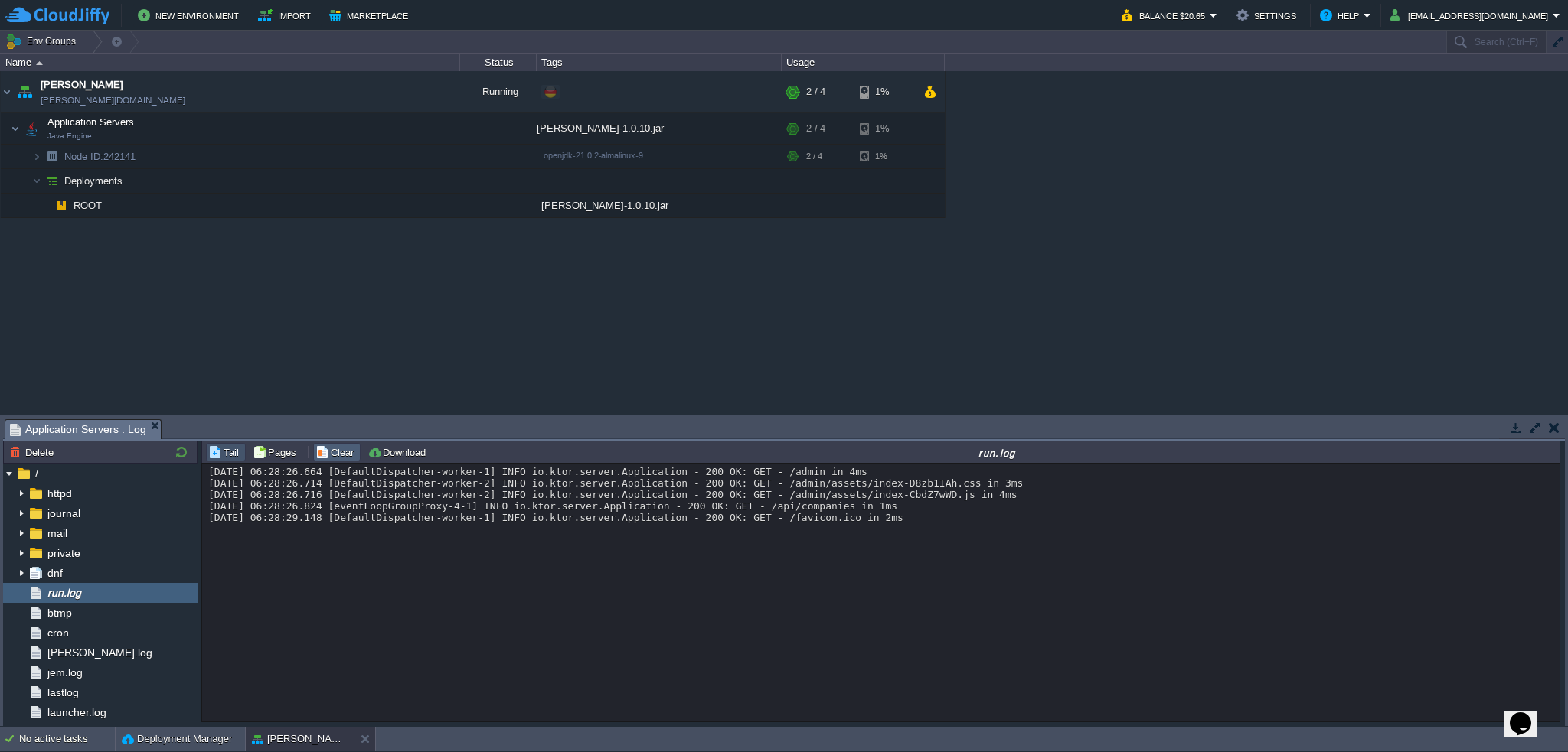
click at [343, 450] on button "Clear" at bounding box center [337, 452] width 43 height 14
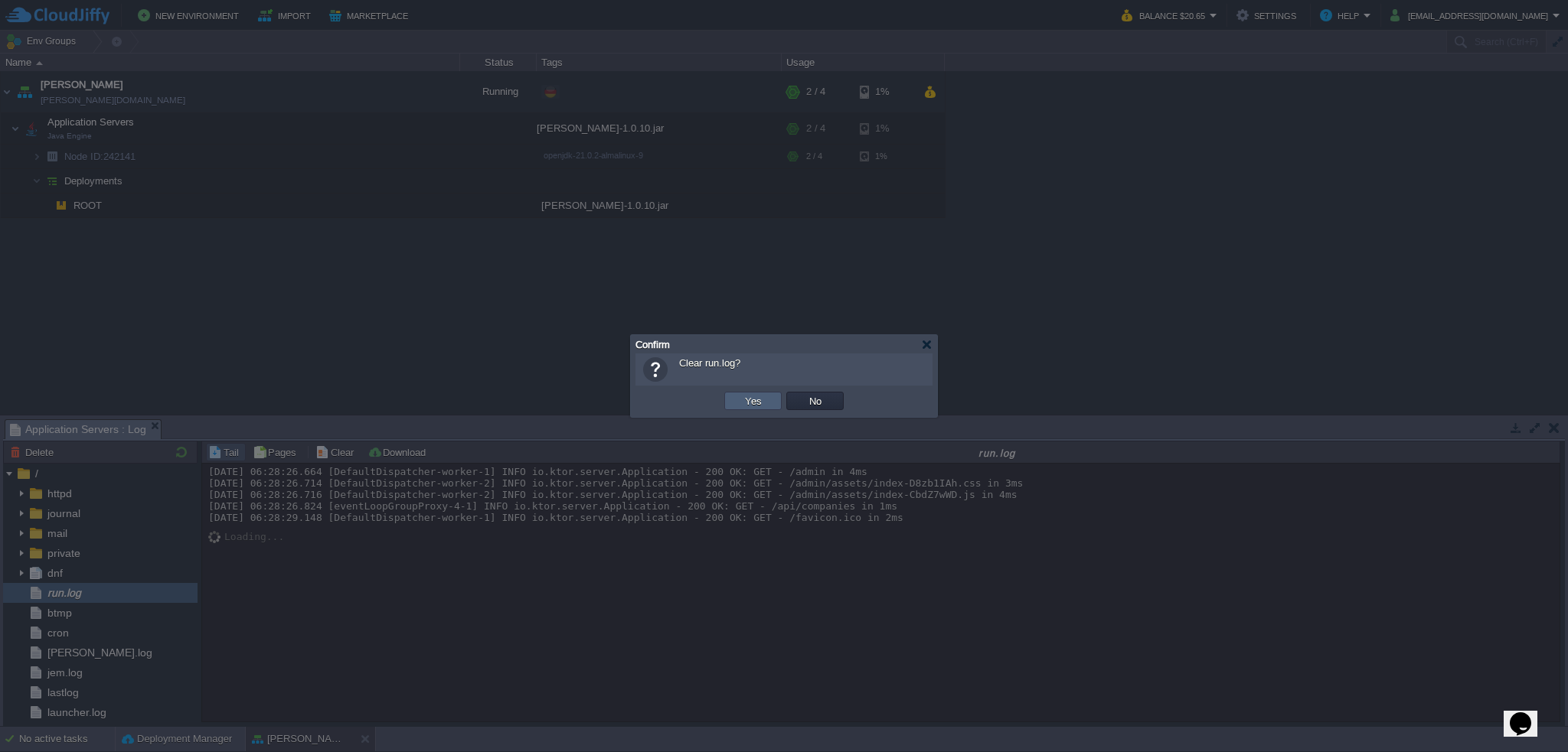
click at [755, 404] on button "Yes" at bounding box center [753, 401] width 26 height 14
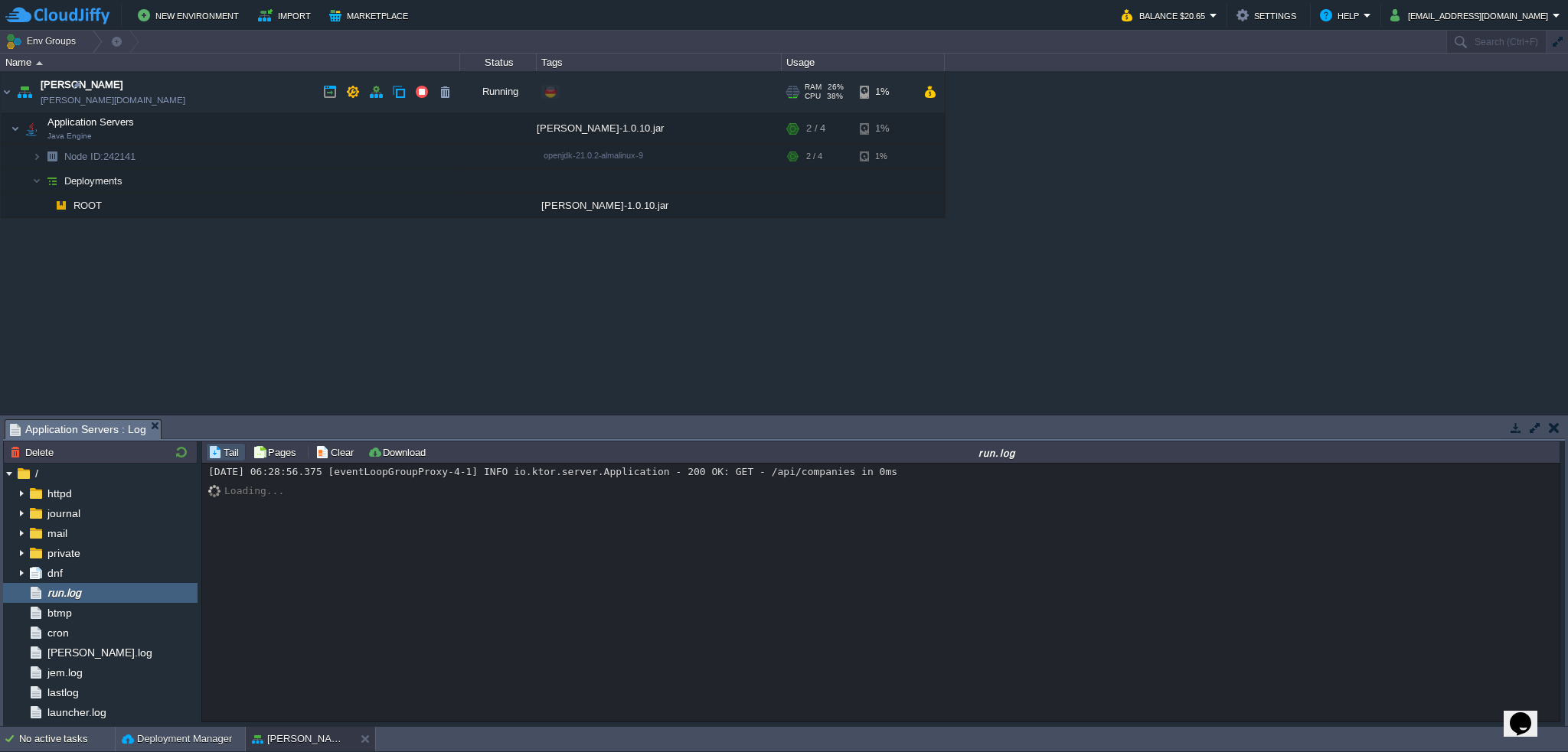
click at [84, 100] on link "[PERSON_NAME][DOMAIN_NAME]" at bounding box center [113, 100] width 145 height 15
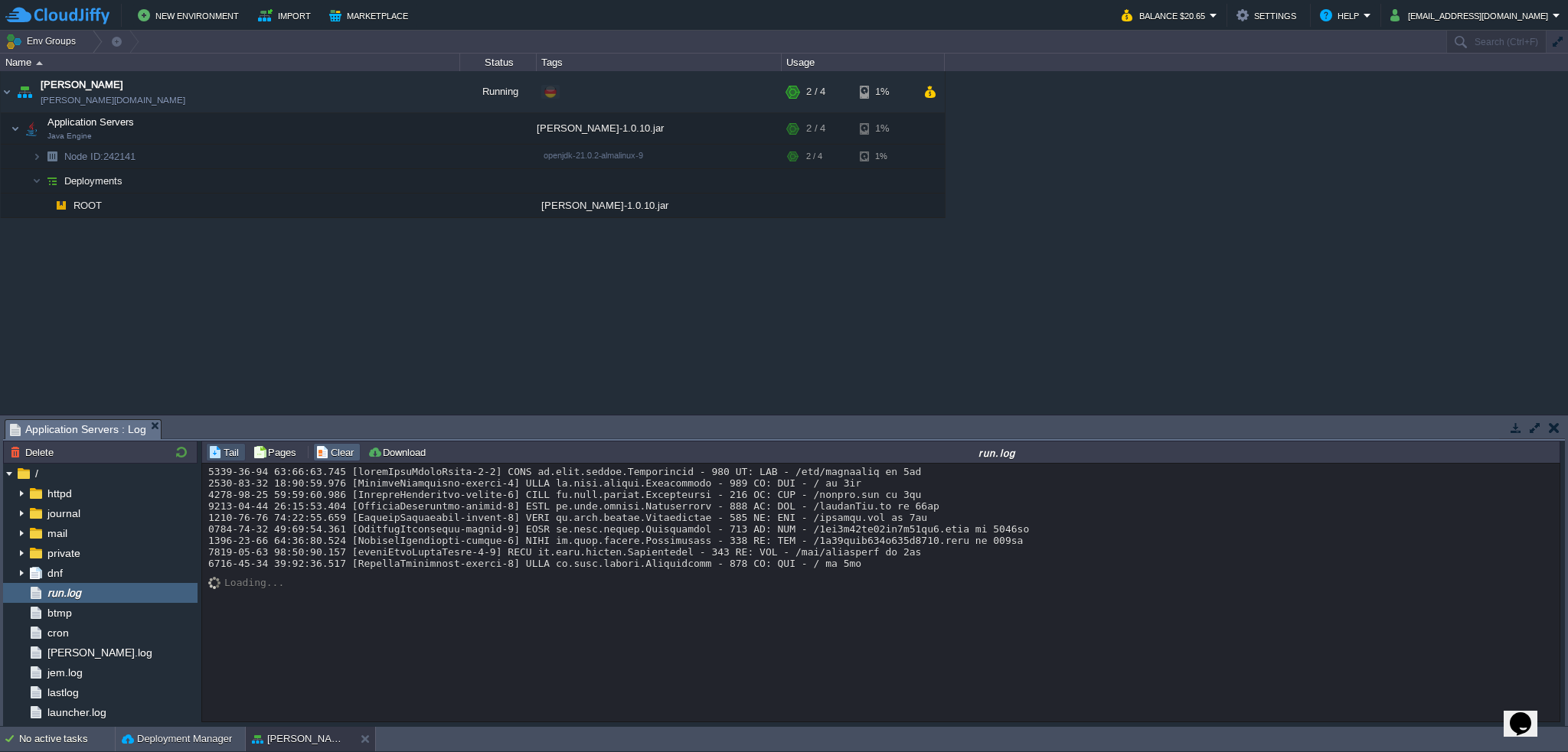
click at [332, 454] on button "Clear" at bounding box center [337, 452] width 43 height 14
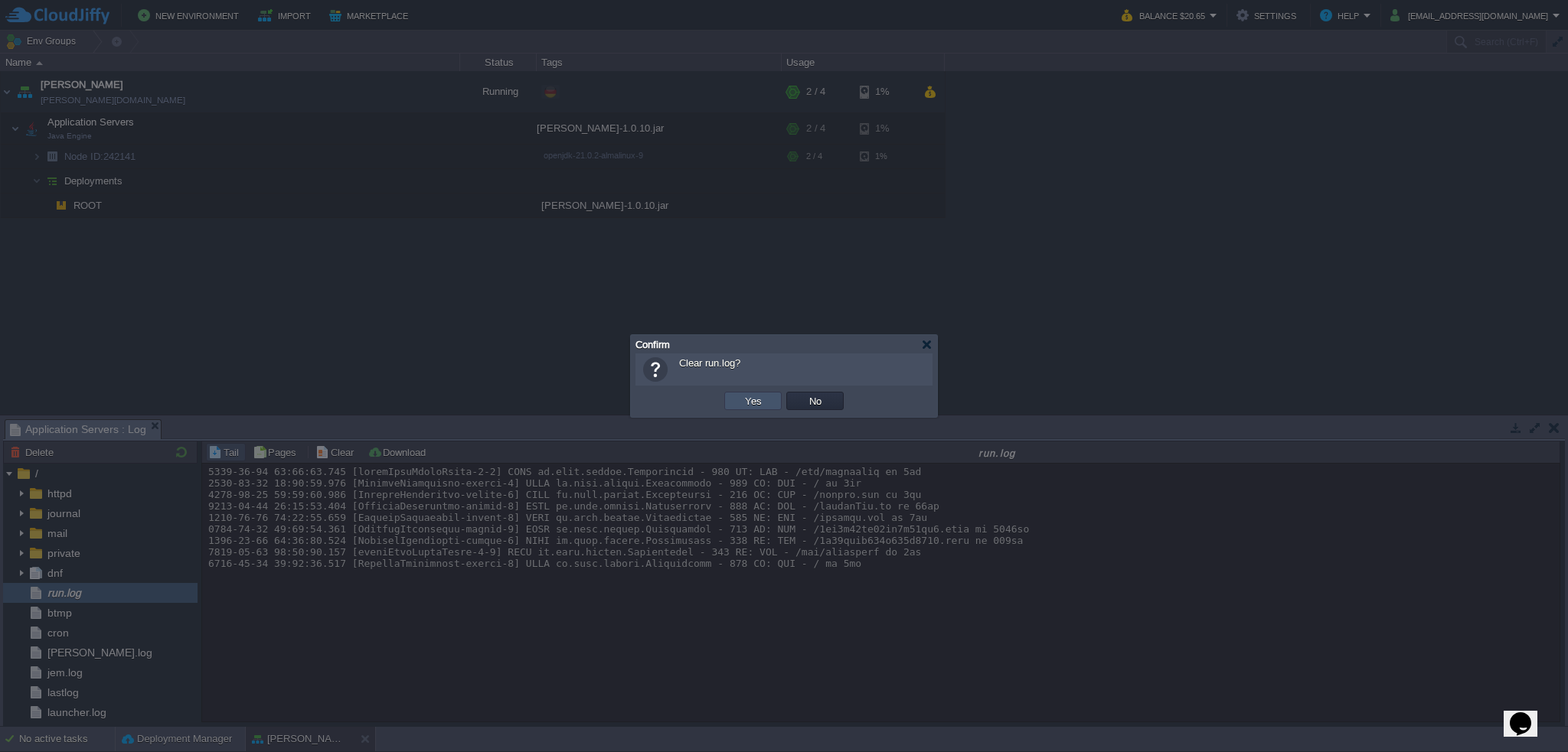
click at [754, 398] on button "Yes" at bounding box center [753, 401] width 26 height 14
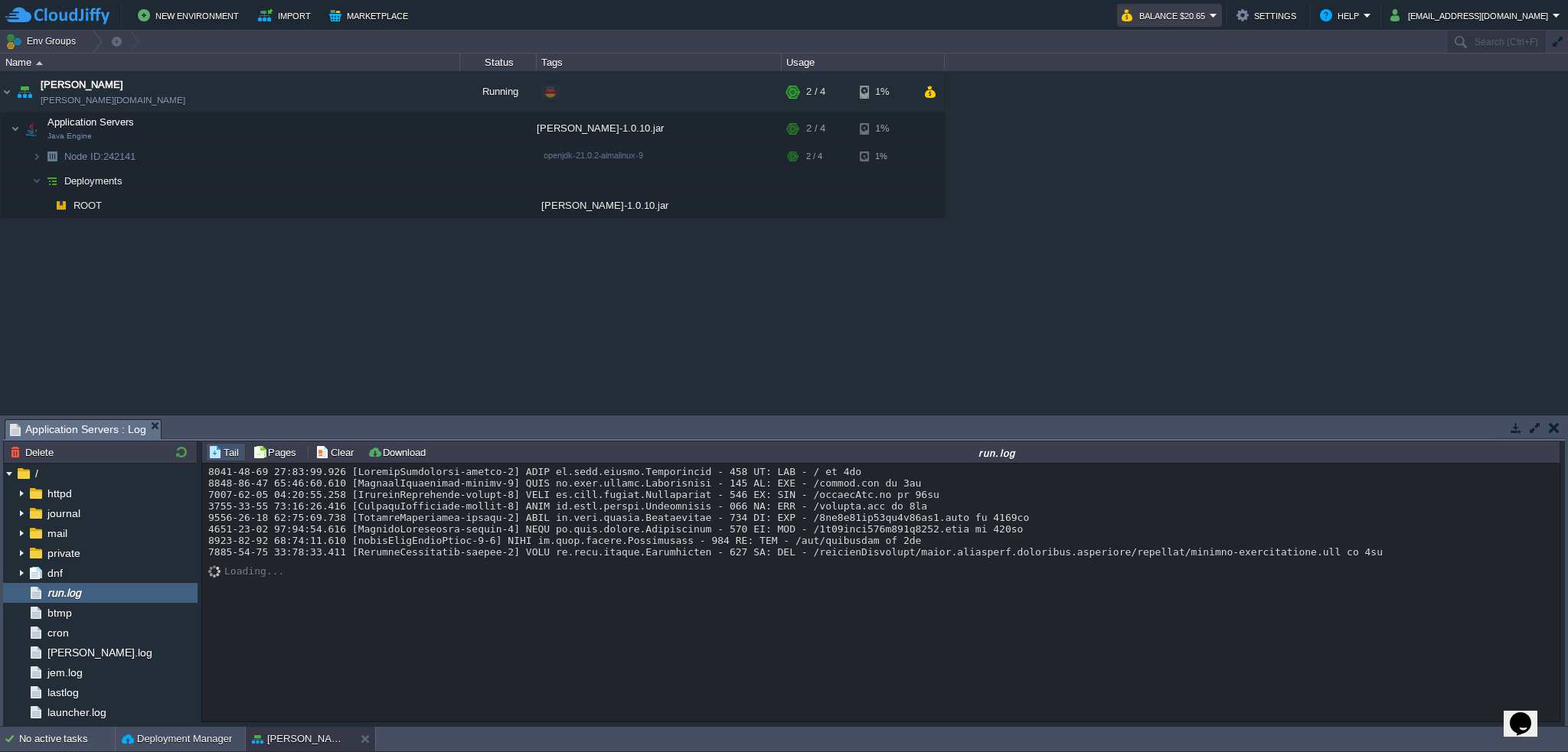
click at [1218, 14] on em "Balance $20.65" at bounding box center [1169, 15] width 95 height 19
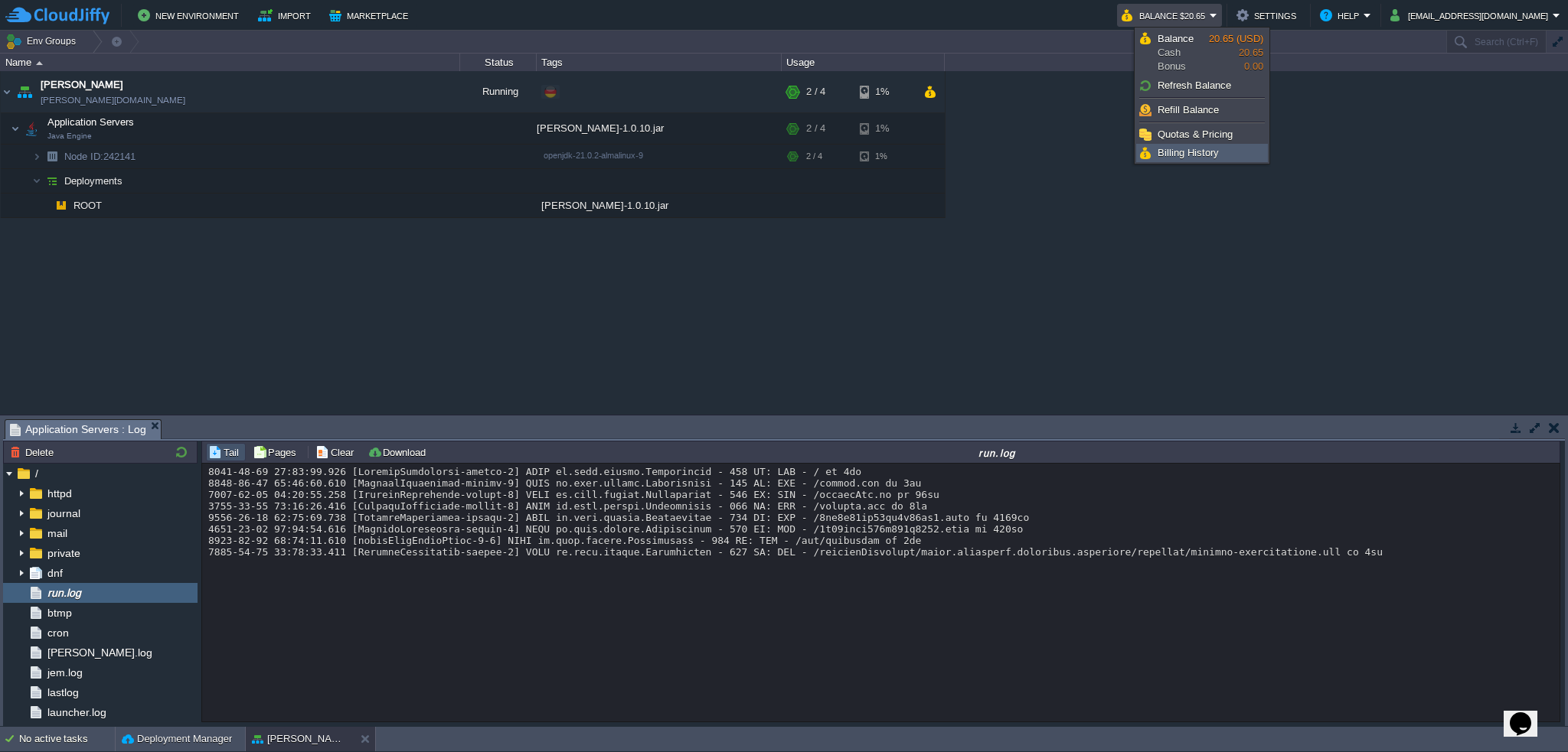
click at [1213, 148] on span "Billing History" at bounding box center [1189, 152] width 61 height 11
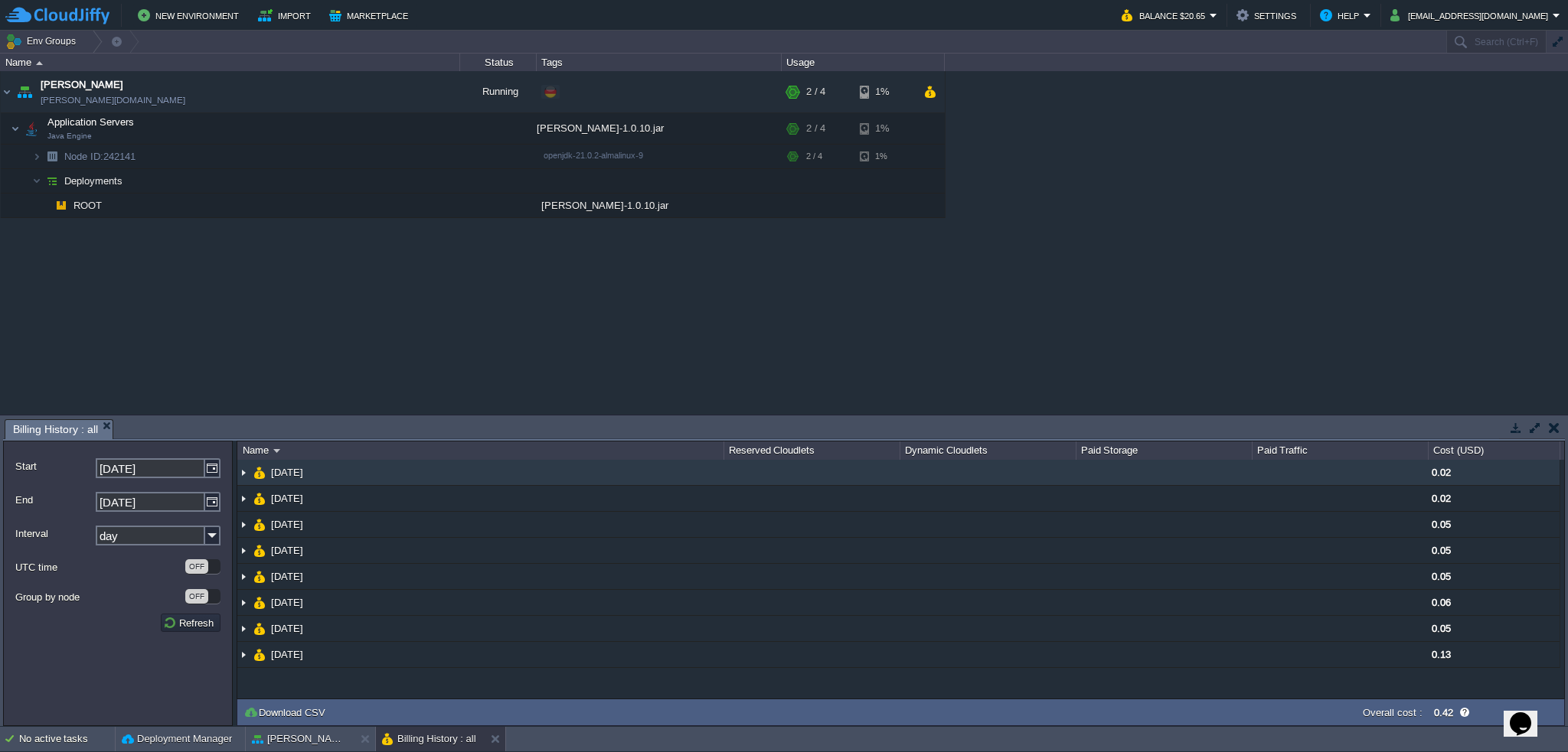
click at [242, 471] on img at bounding box center [244, 473] width 12 height 26
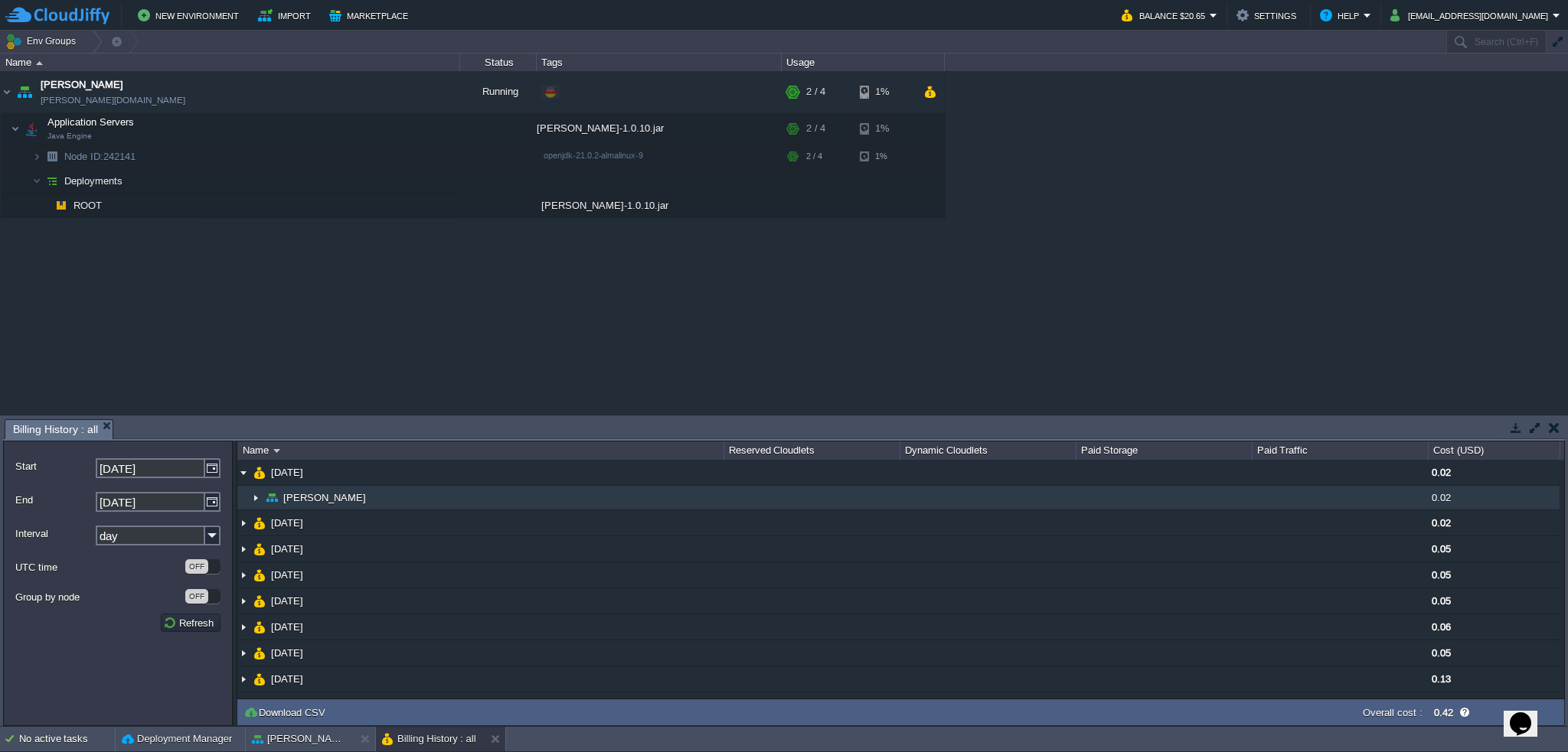
click at [255, 497] on img at bounding box center [256, 498] width 12 height 24
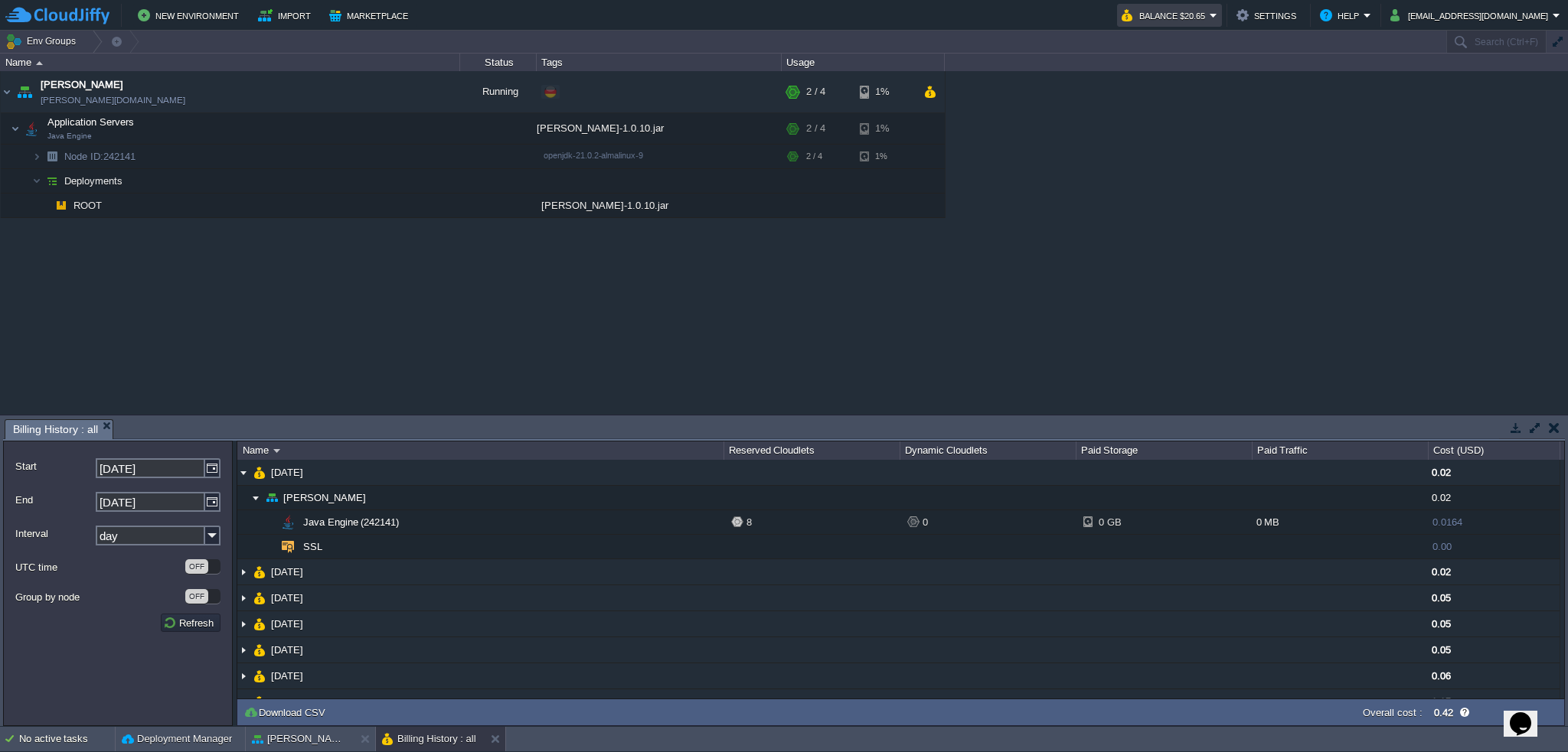
click at [1218, 15] on em "Balance $20.65" at bounding box center [1169, 15] width 95 height 19
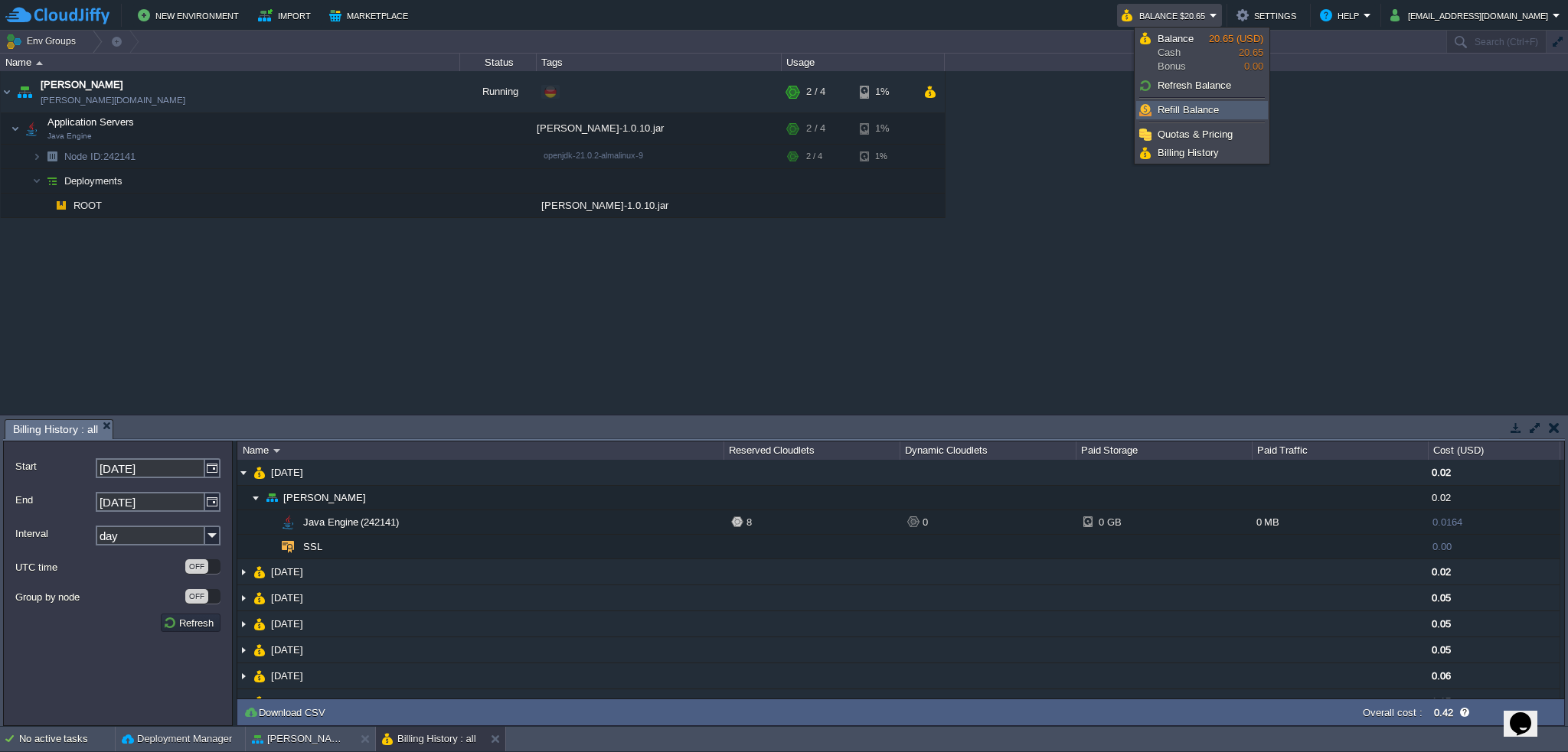
click at [1183, 117] on link "Refill Balance" at bounding box center [1202, 111] width 130 height 17
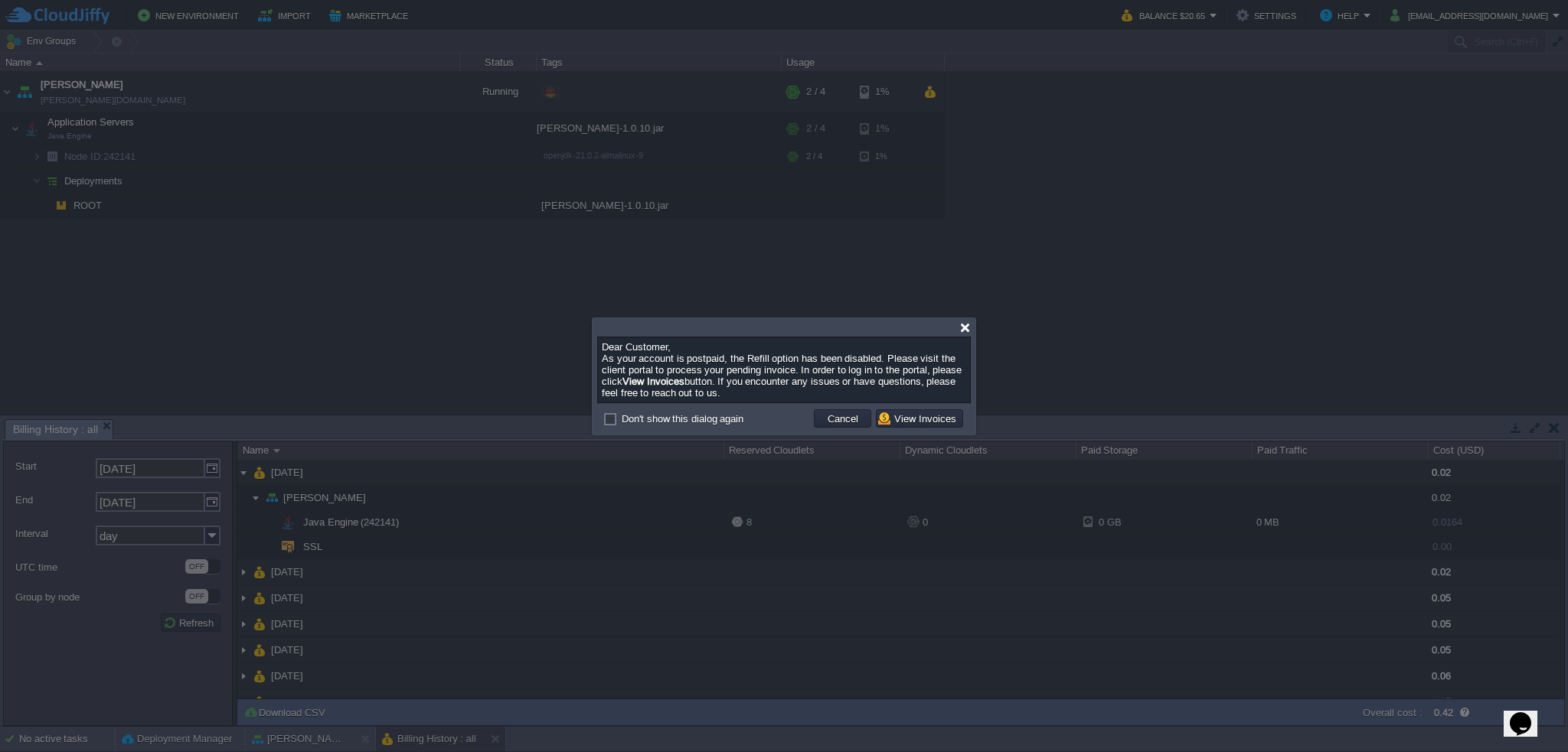
click at [962, 330] on div at bounding box center [965, 327] width 11 height 11
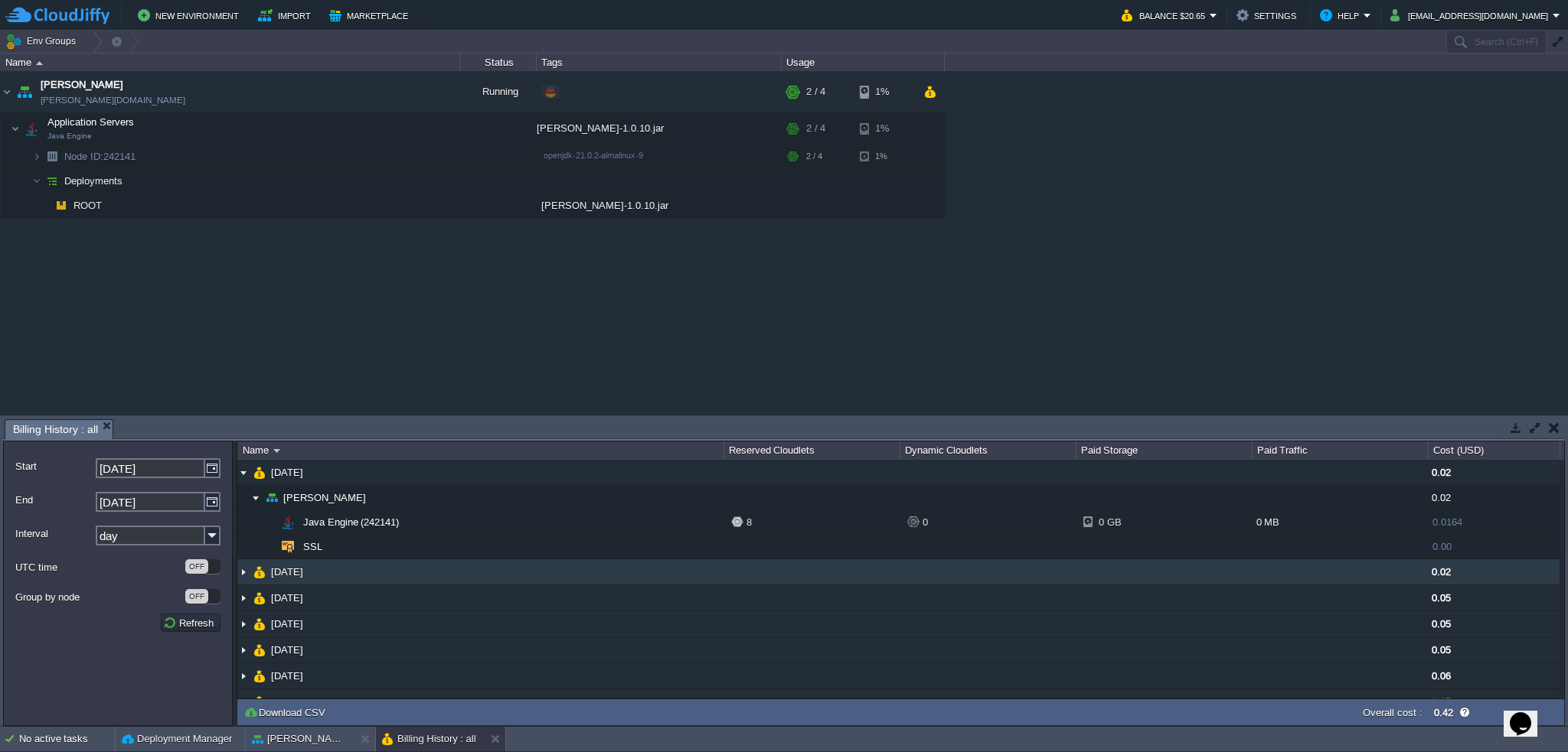
click at [241, 571] on img at bounding box center [244, 572] width 12 height 26
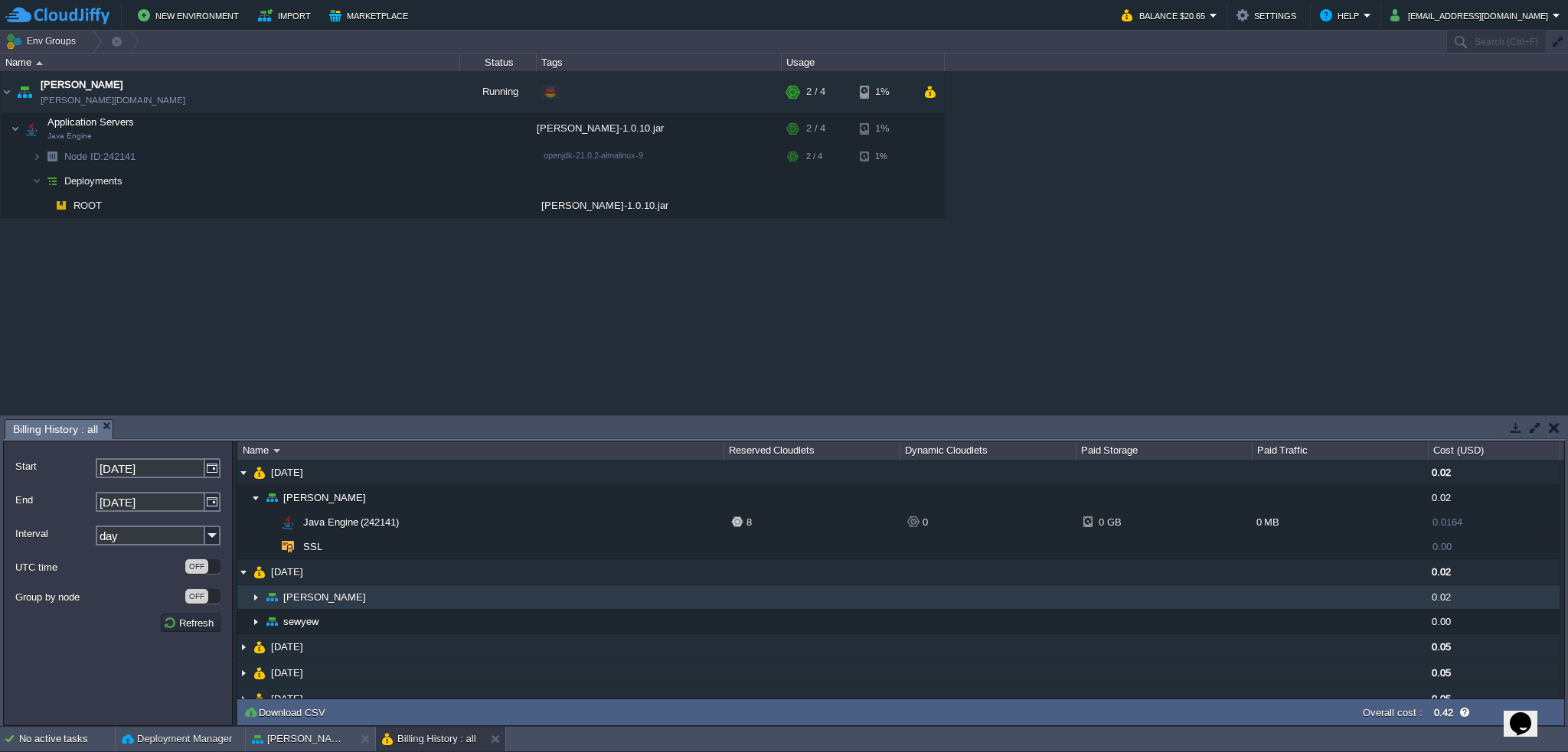
click at [253, 595] on img at bounding box center [256, 597] width 12 height 24
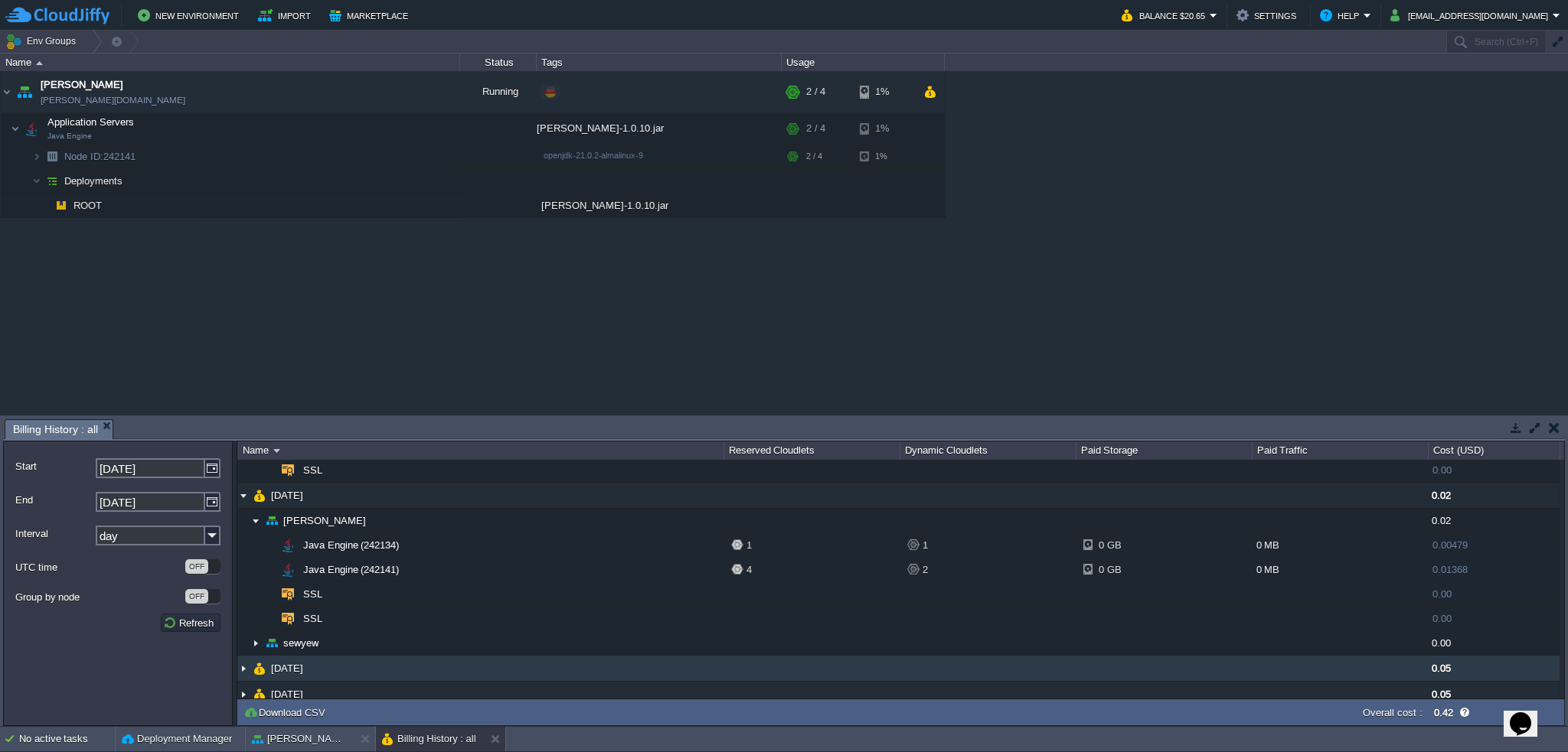
scroll to position [0, 0]
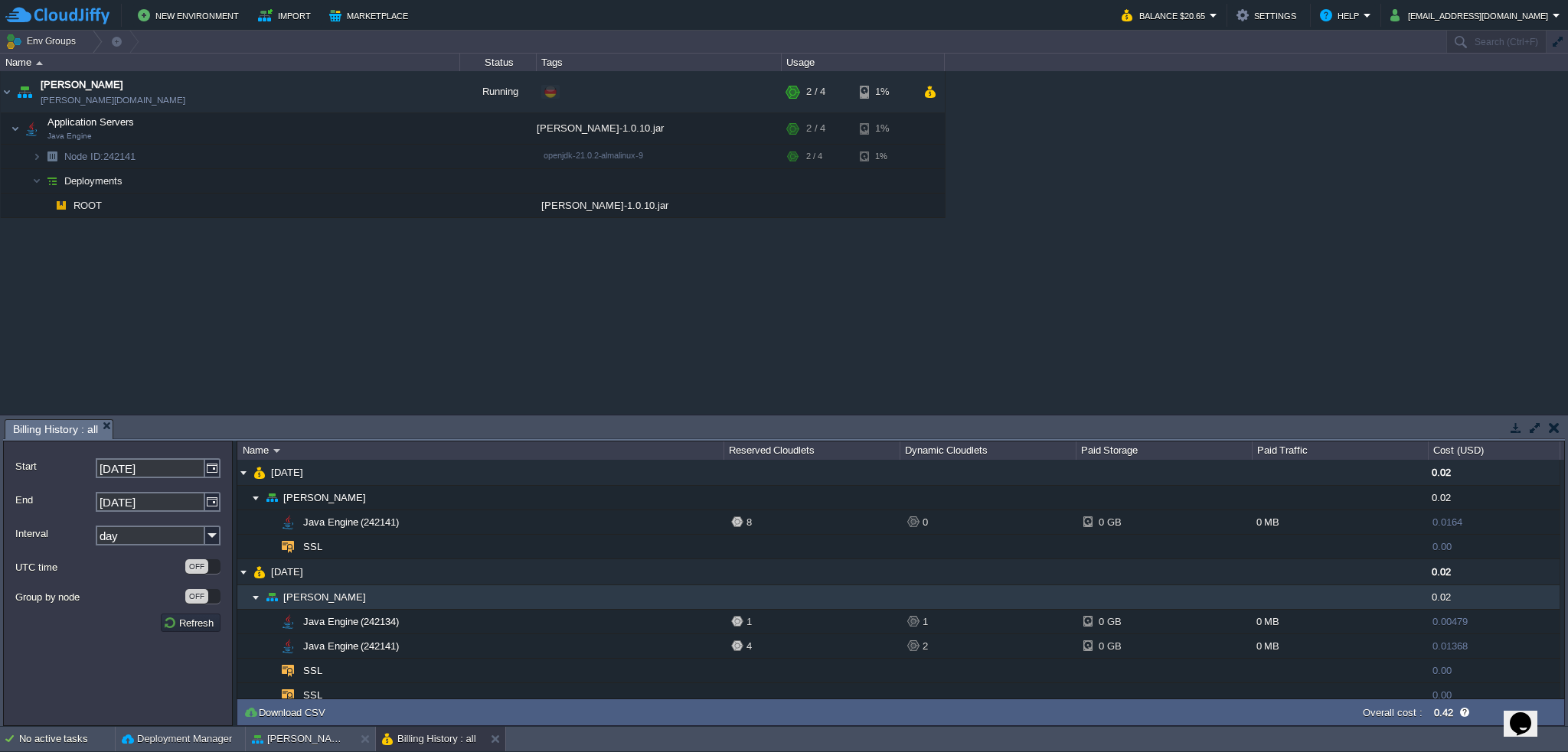
click at [254, 593] on img at bounding box center [256, 597] width 12 height 24
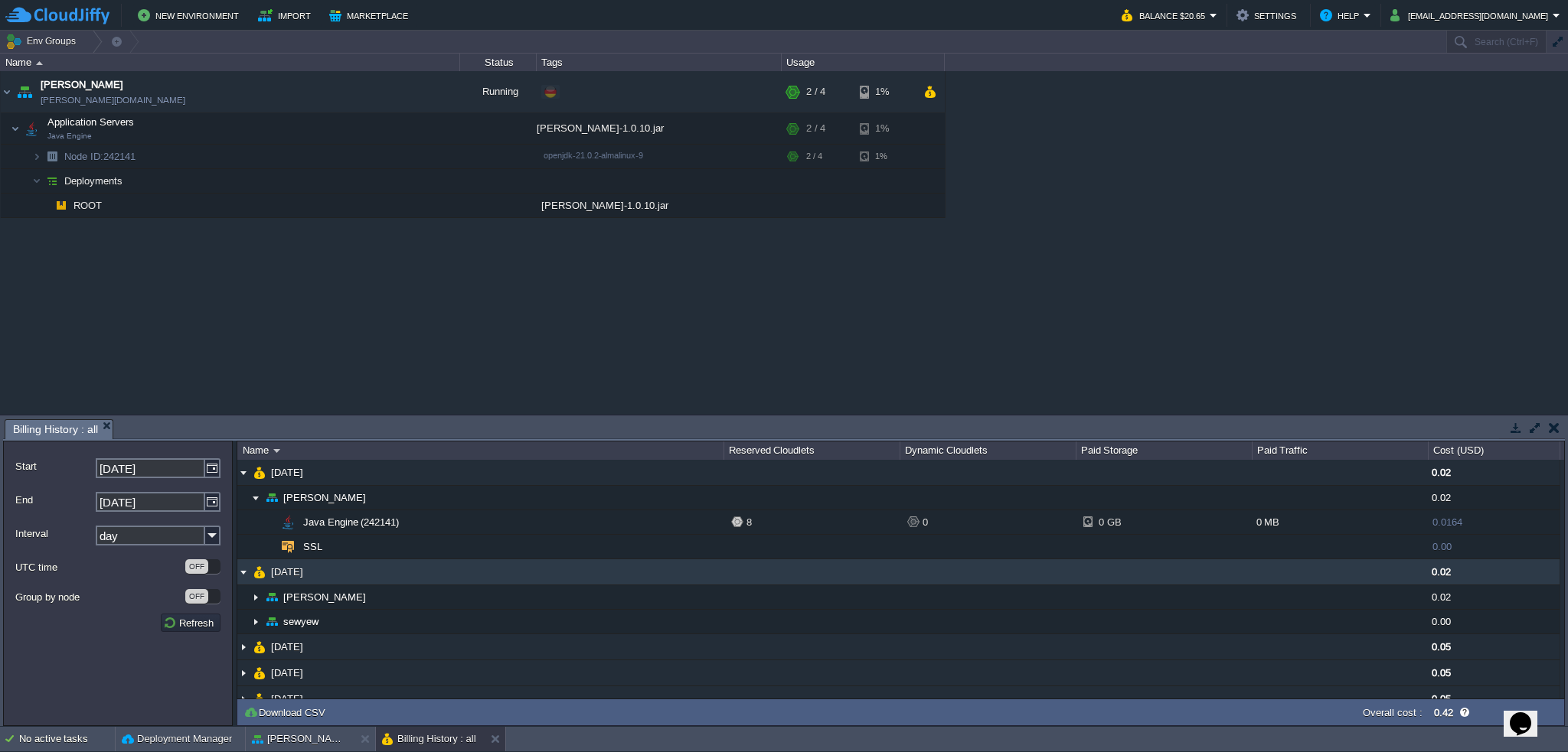
click at [243, 569] on img at bounding box center [244, 572] width 12 height 26
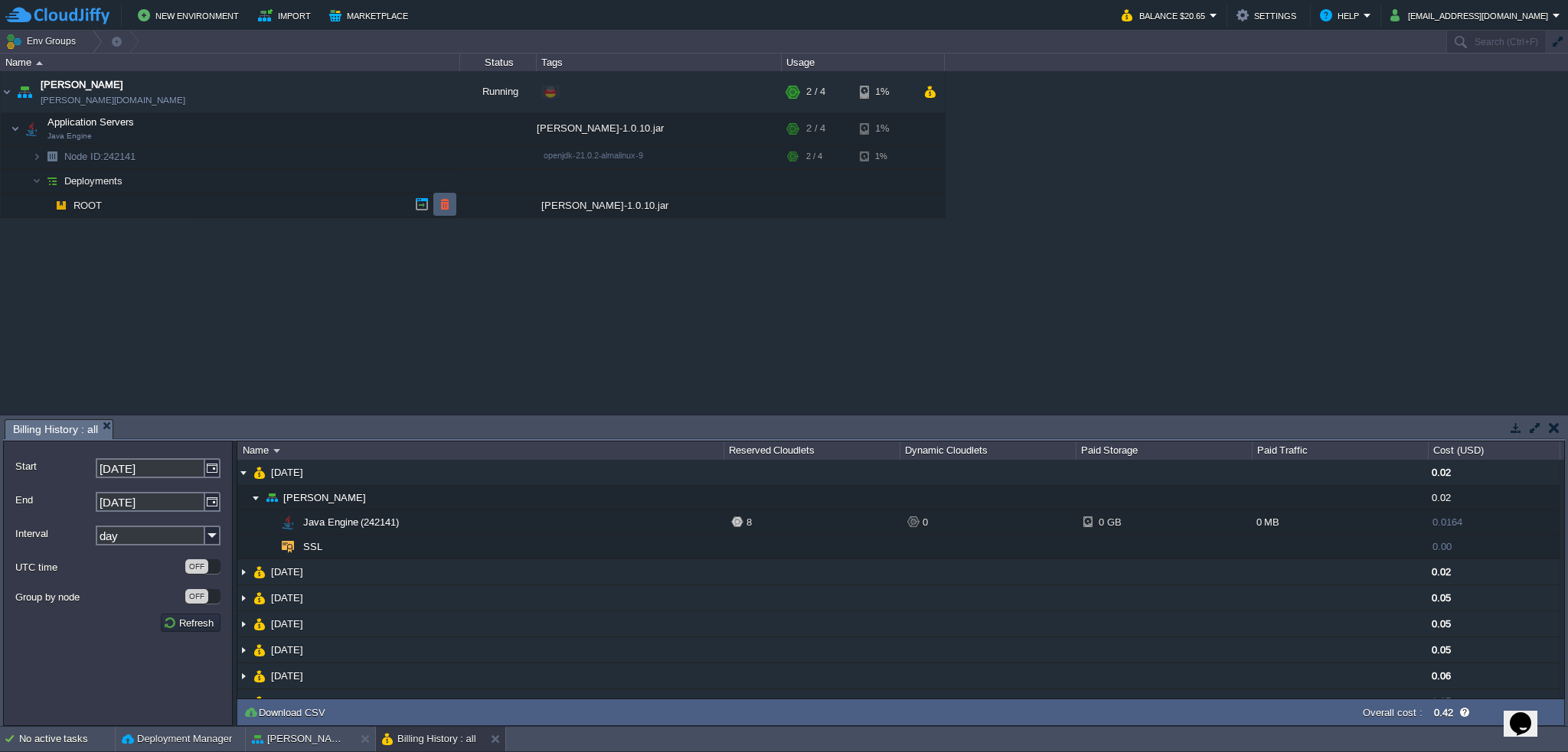
click at [447, 207] on button "button" at bounding box center [445, 204] width 14 height 14
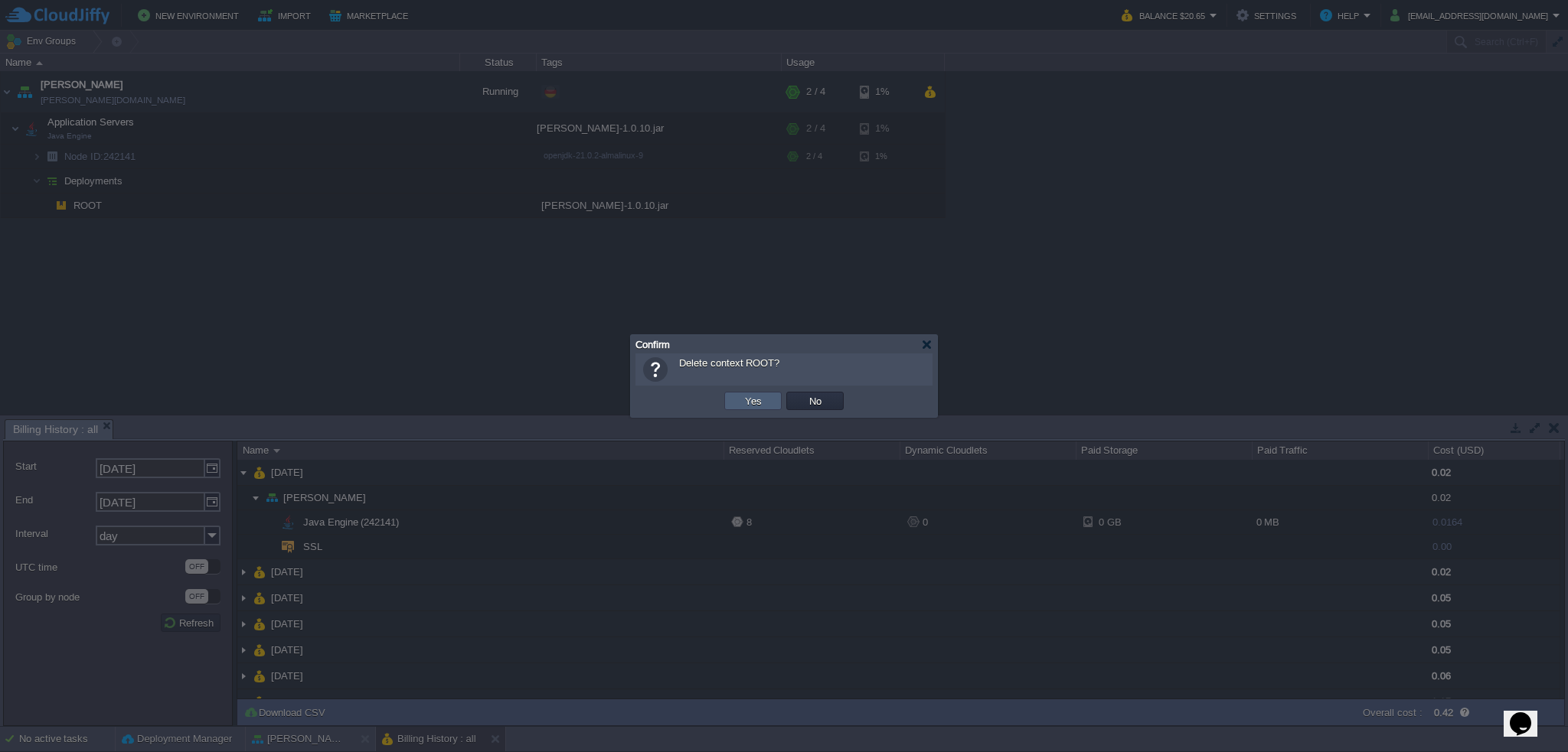
drag, startPoint x: 752, startPoint y: 404, endPoint x: 740, endPoint y: 406, distance: 12.2
click at [752, 404] on button "Yes" at bounding box center [753, 401] width 26 height 14
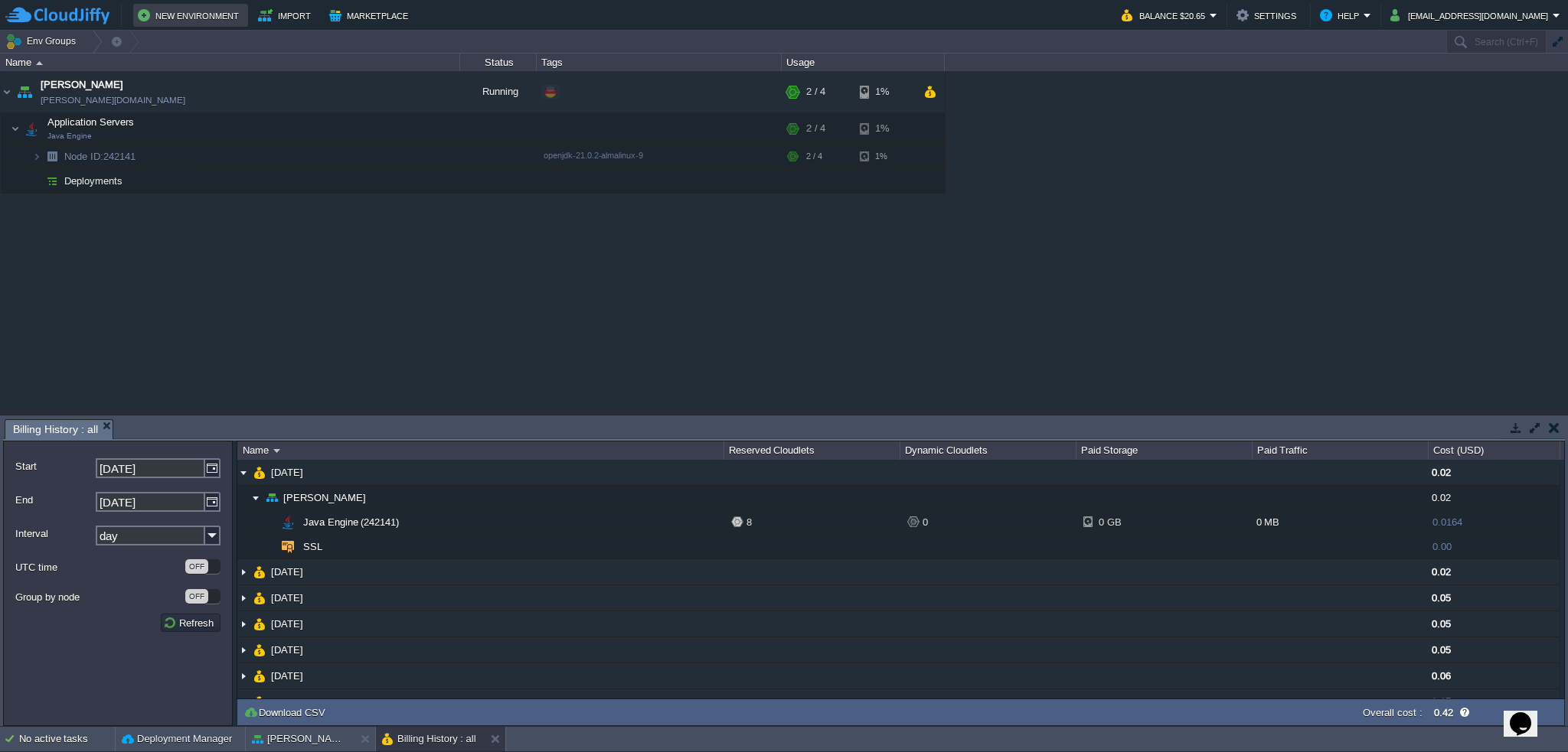
click at [199, 15] on button "New Environment" at bounding box center [191, 15] width 106 height 19
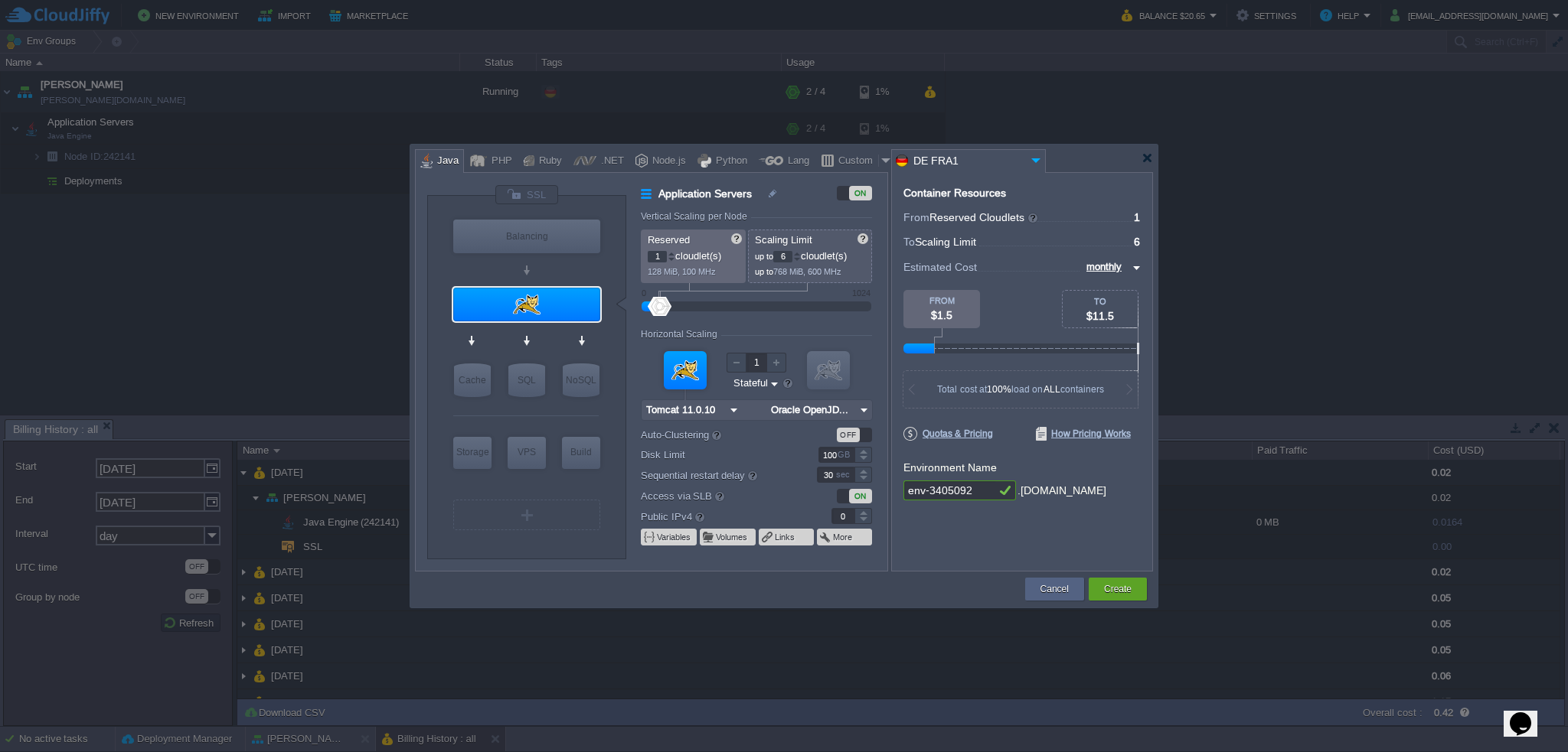
click at [1030, 158] on img at bounding box center [1036, 160] width 19 height 20
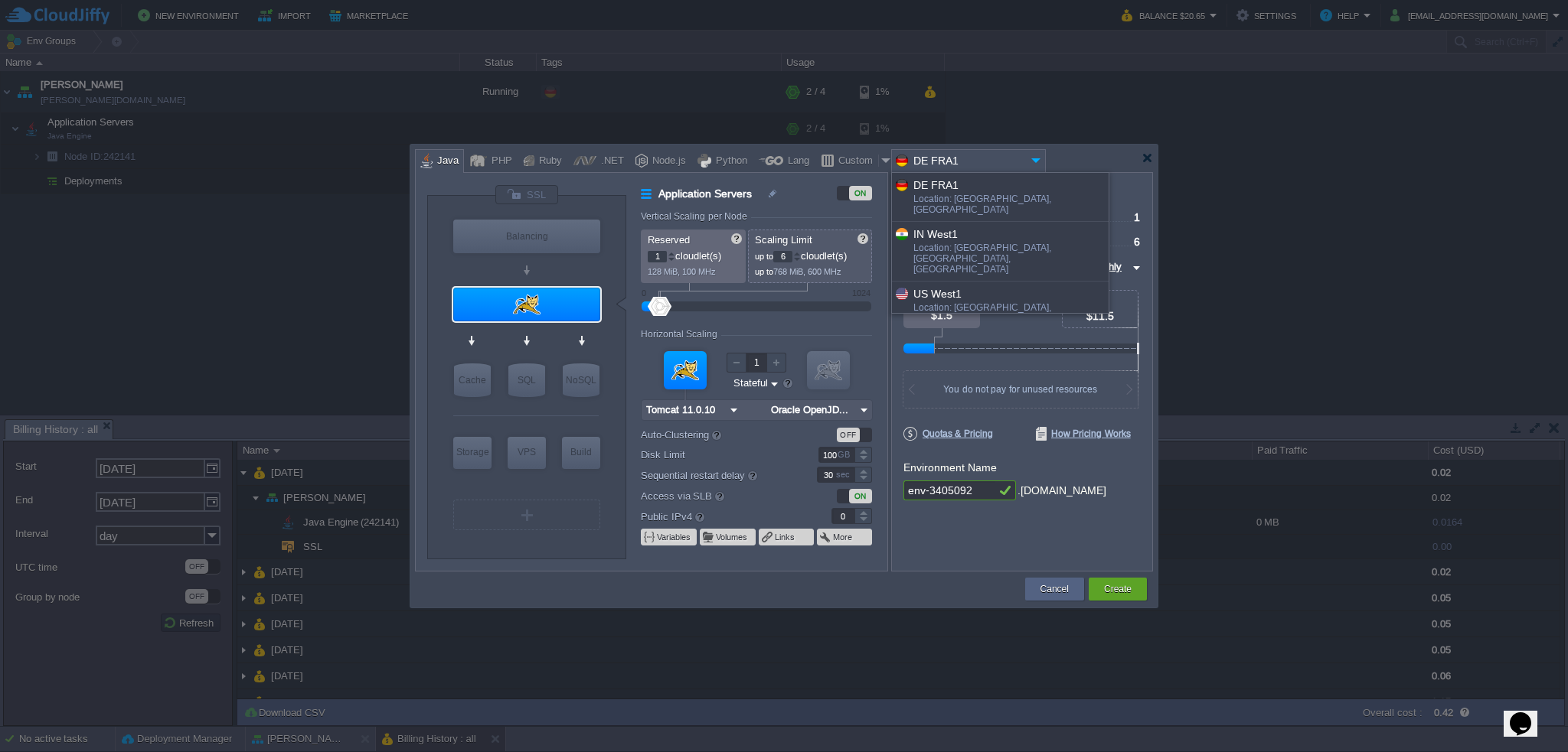
click at [976, 342] on div "More details..." at bounding box center [1000, 354] width 216 height 26
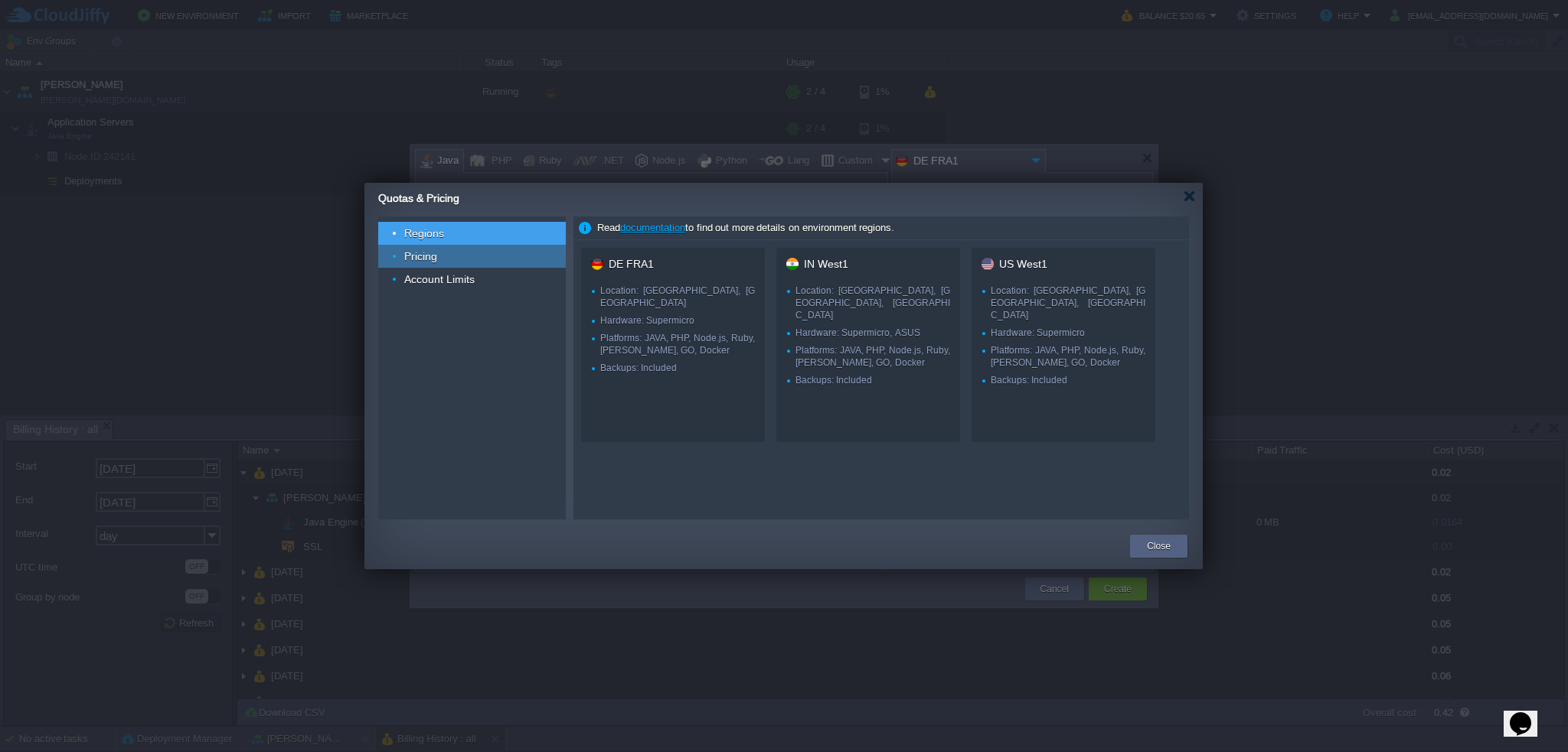
click at [470, 265] on div "Pricing" at bounding box center [472, 256] width 187 height 23
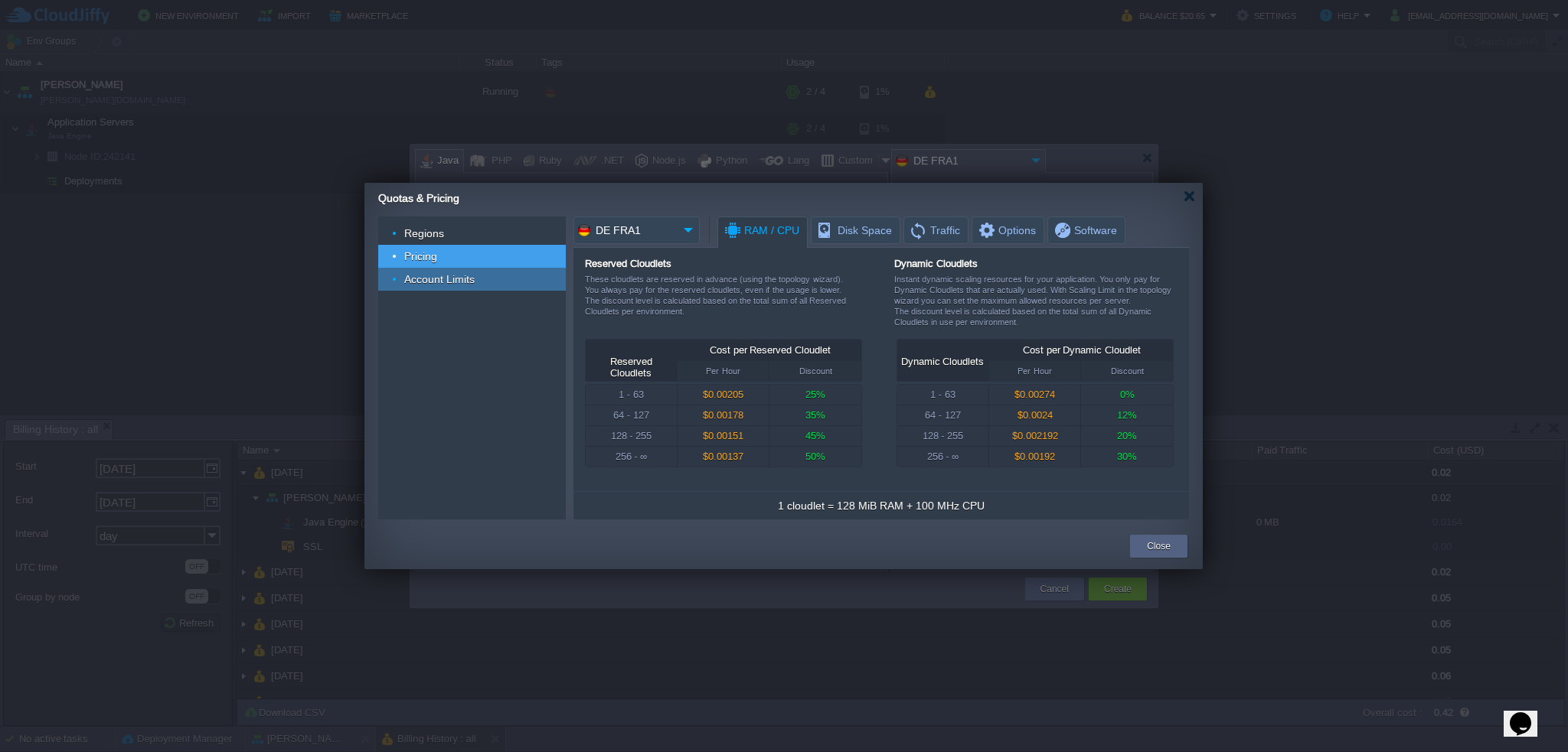
click at [478, 278] on div "Account Limits" at bounding box center [472, 278] width 187 height 23
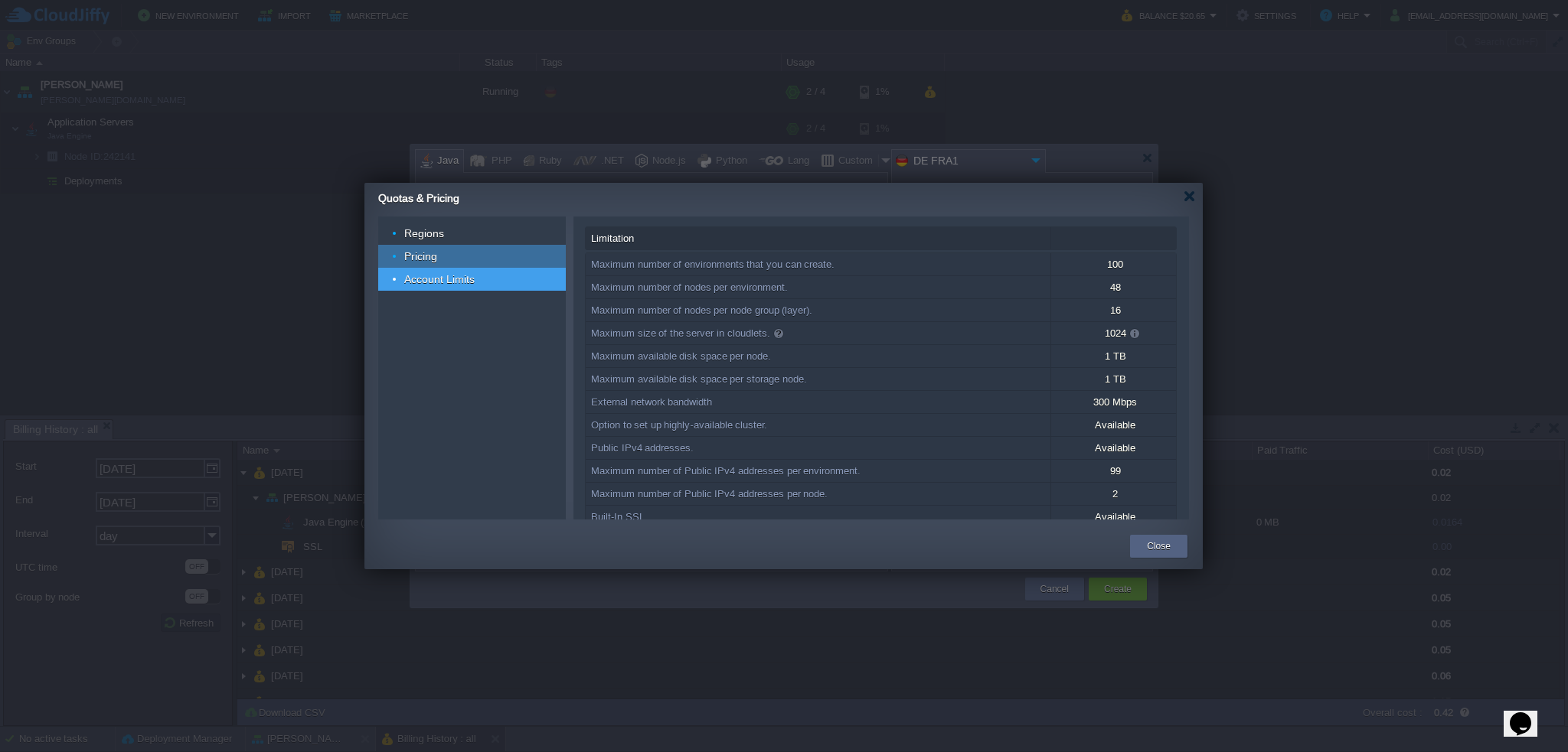
click at [469, 255] on div "Pricing" at bounding box center [472, 256] width 187 height 23
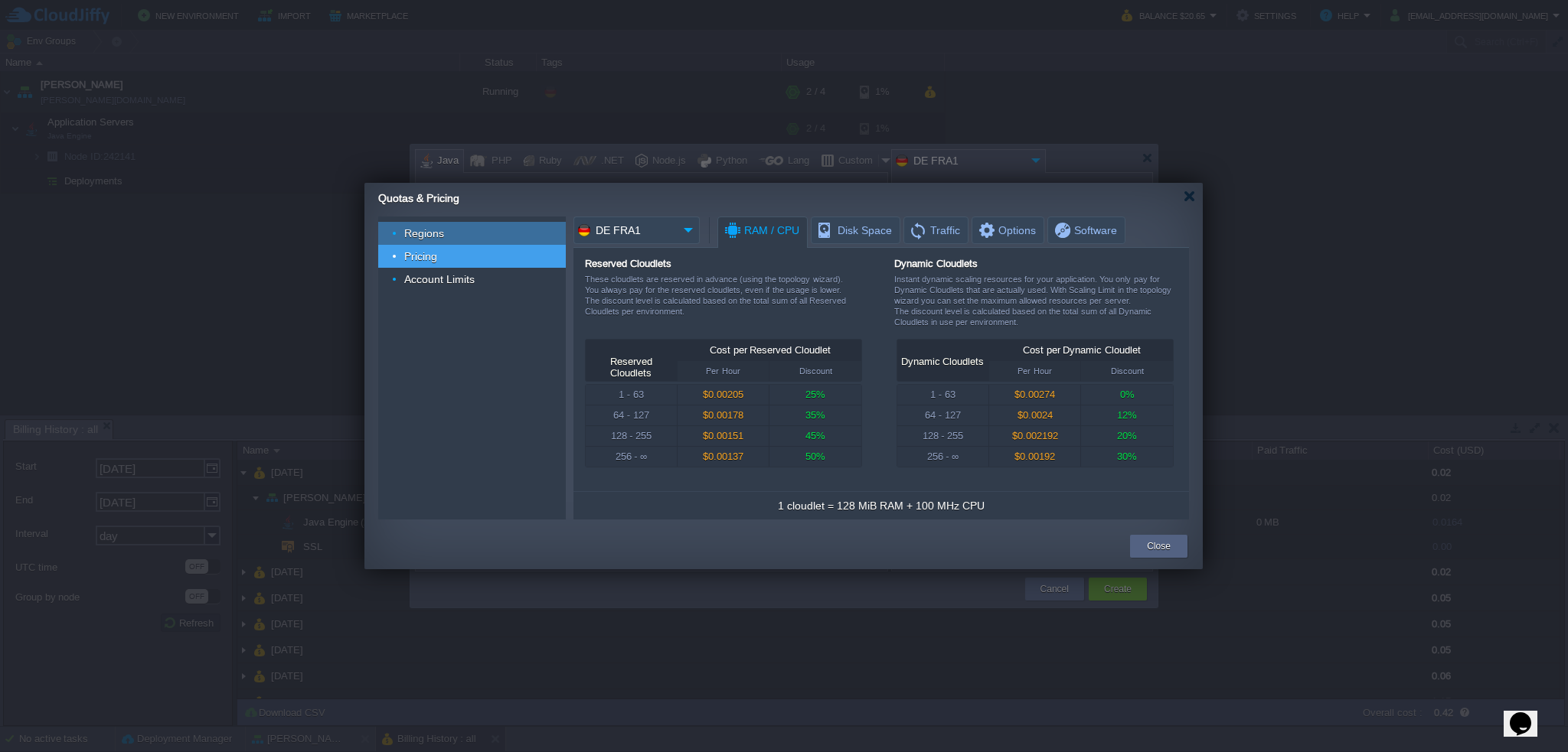
click at [466, 228] on div "Regions" at bounding box center [472, 233] width 187 height 23
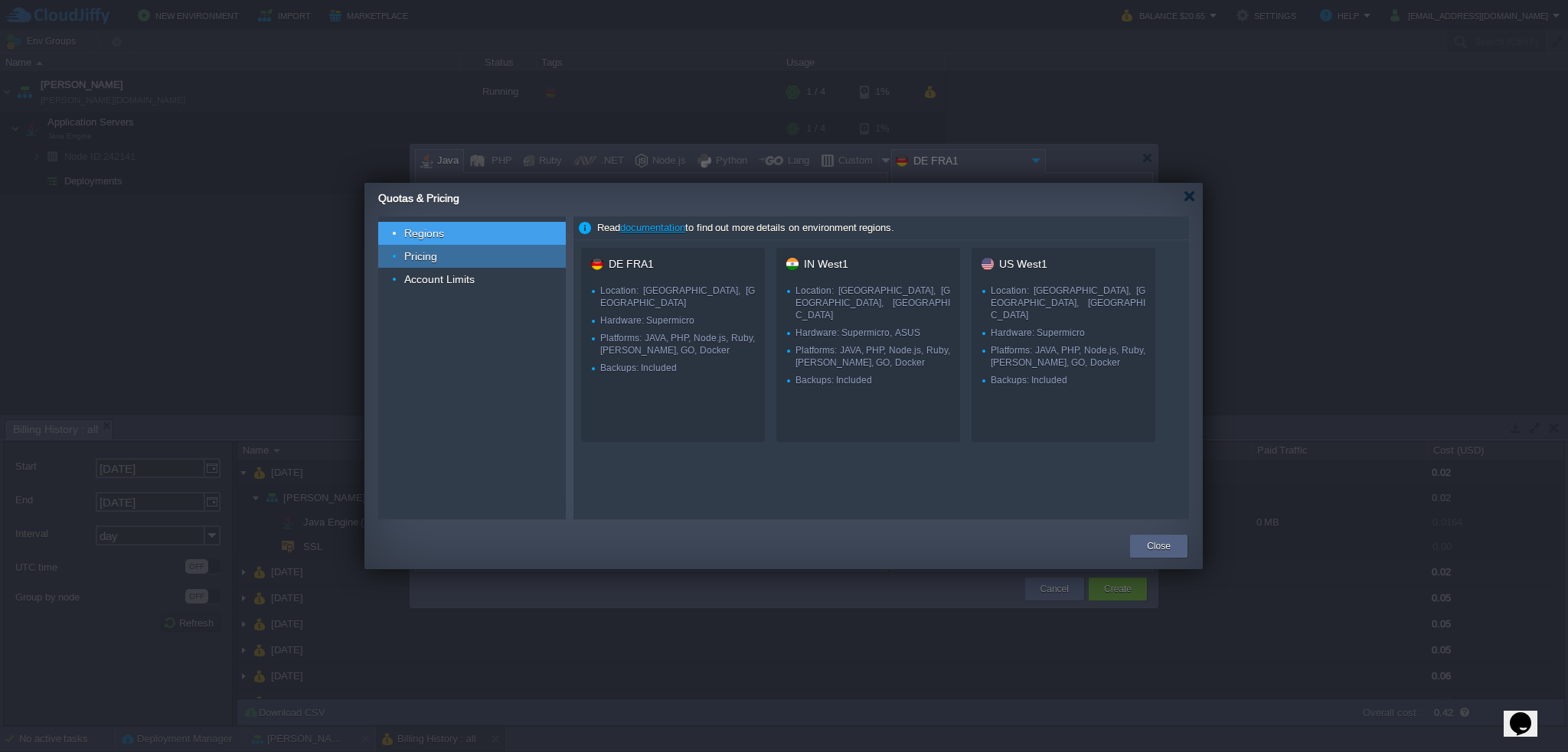
click at [439, 256] on div "Pricing" at bounding box center [472, 256] width 187 height 23
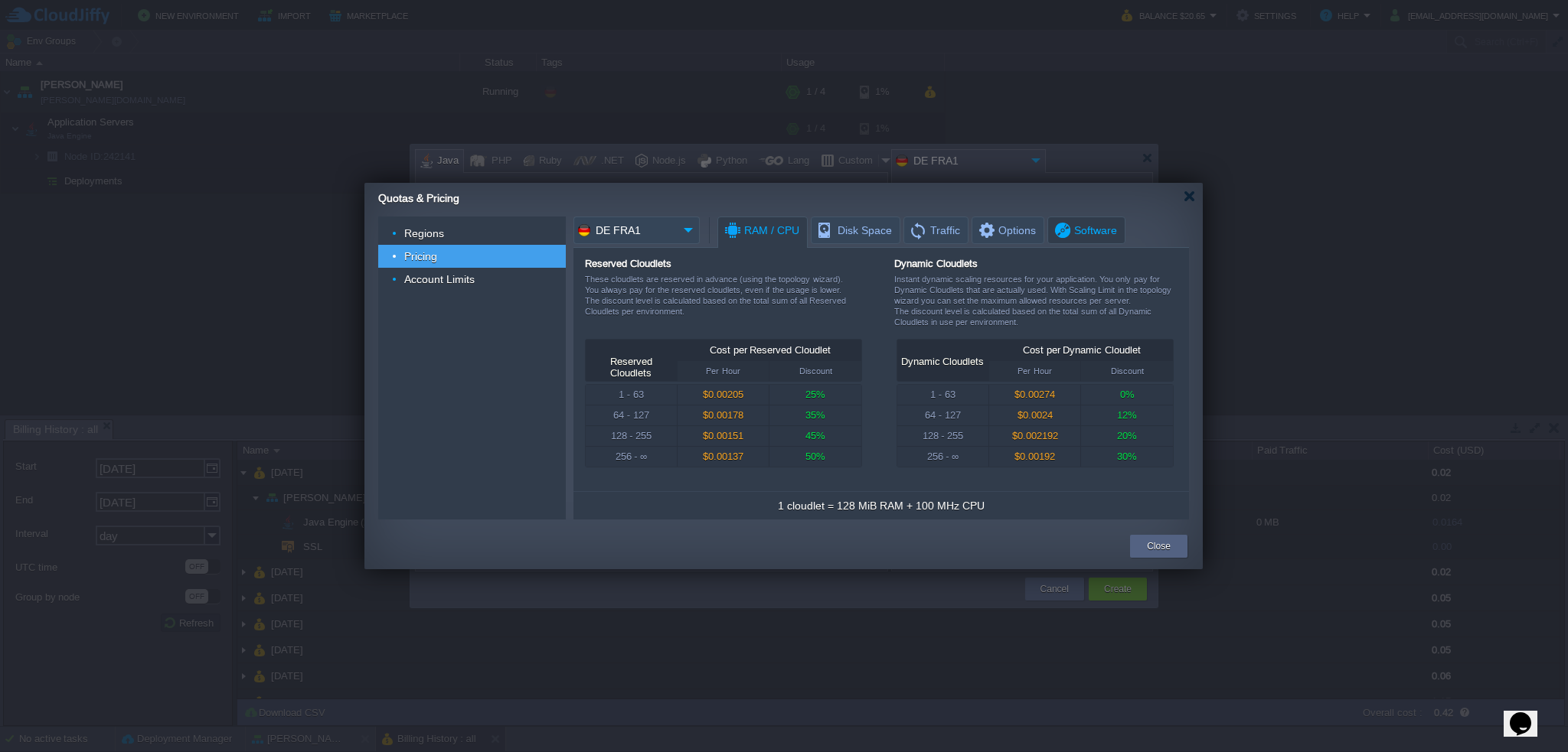
drag, startPoint x: 1112, startPoint y: 226, endPoint x: 1092, endPoint y: 227, distance: 20.0
click at [1111, 226] on em "Software" at bounding box center [1088, 230] width 72 height 26
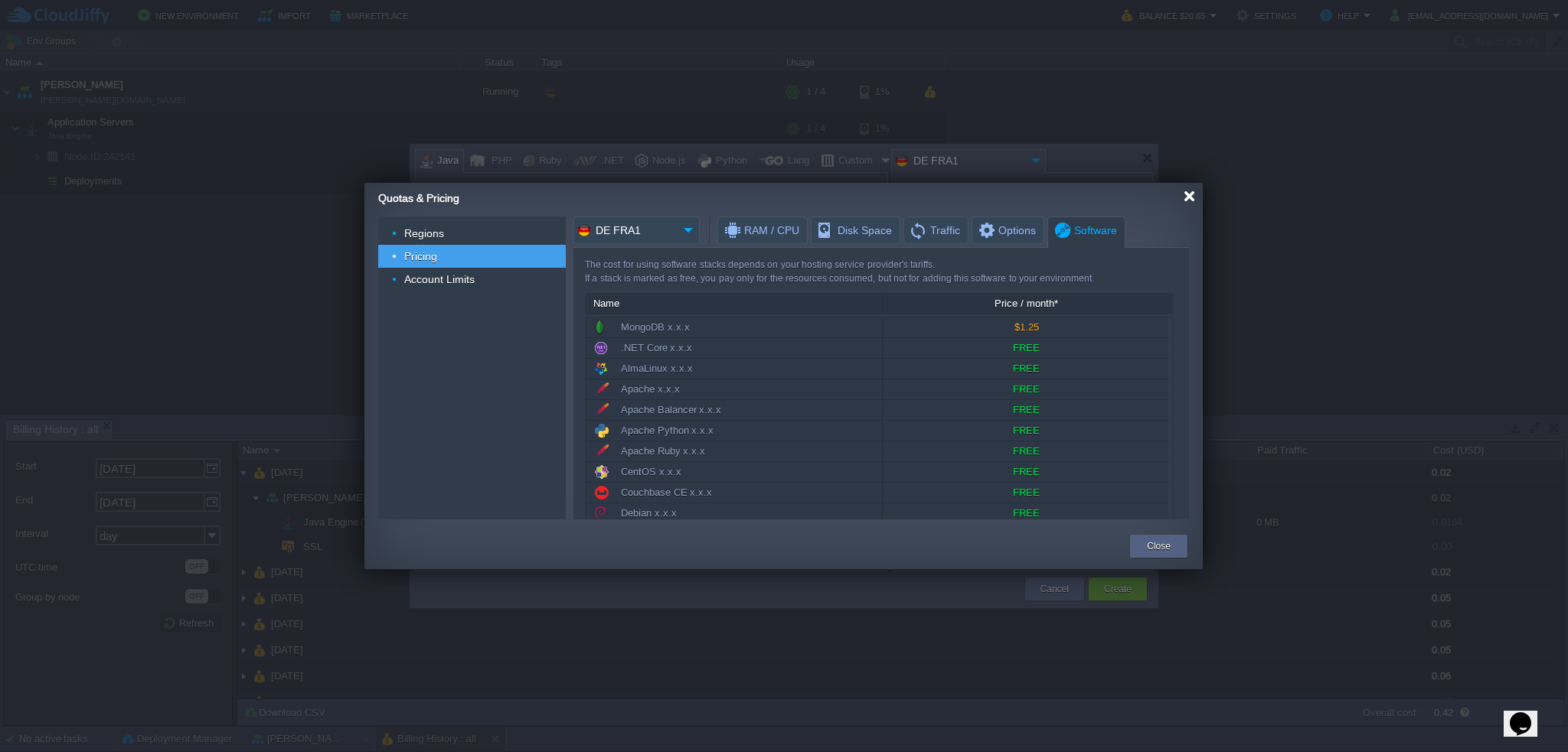
click at [1187, 200] on div at bounding box center [1189, 196] width 11 height 11
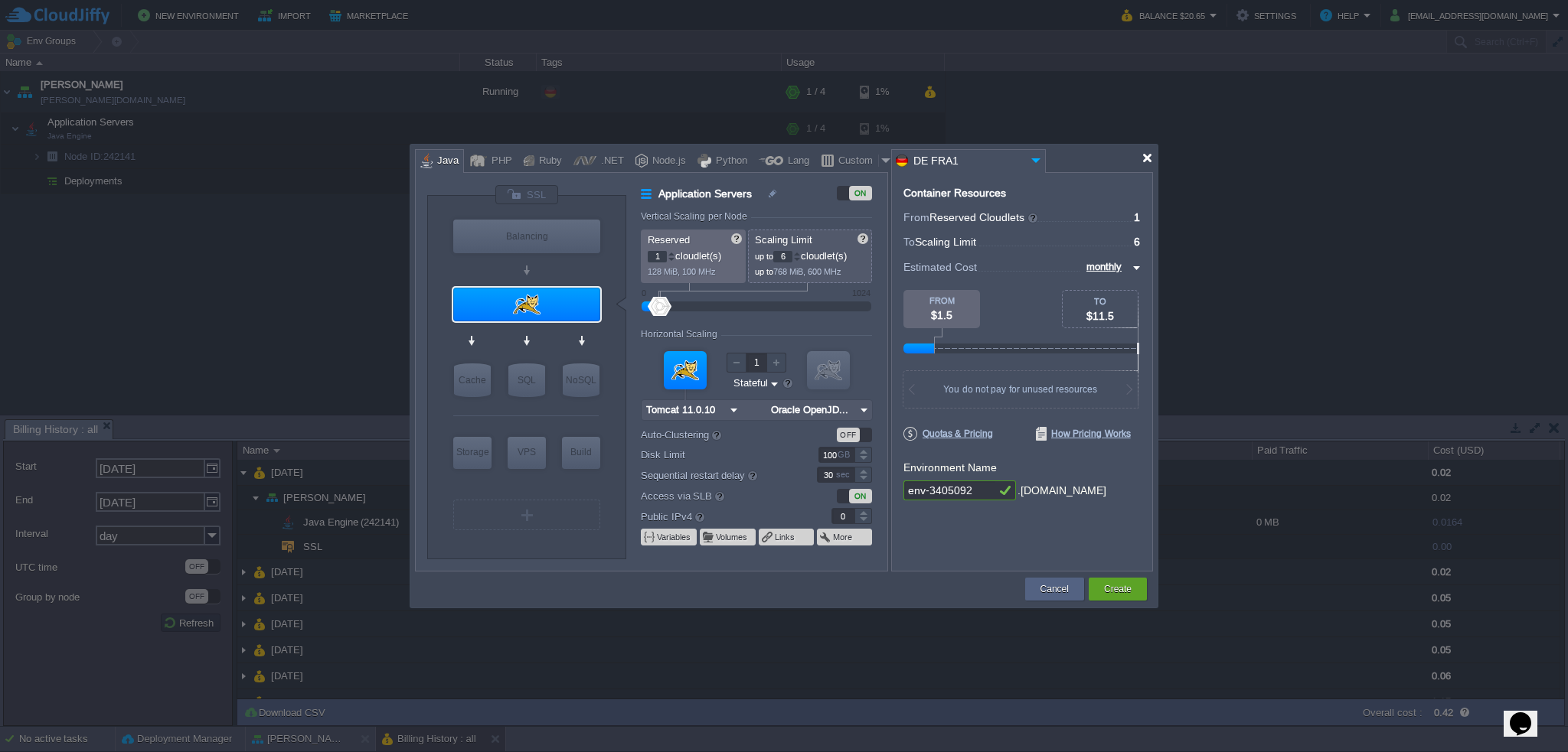
click at [1143, 160] on div at bounding box center [1147, 158] width 11 height 11
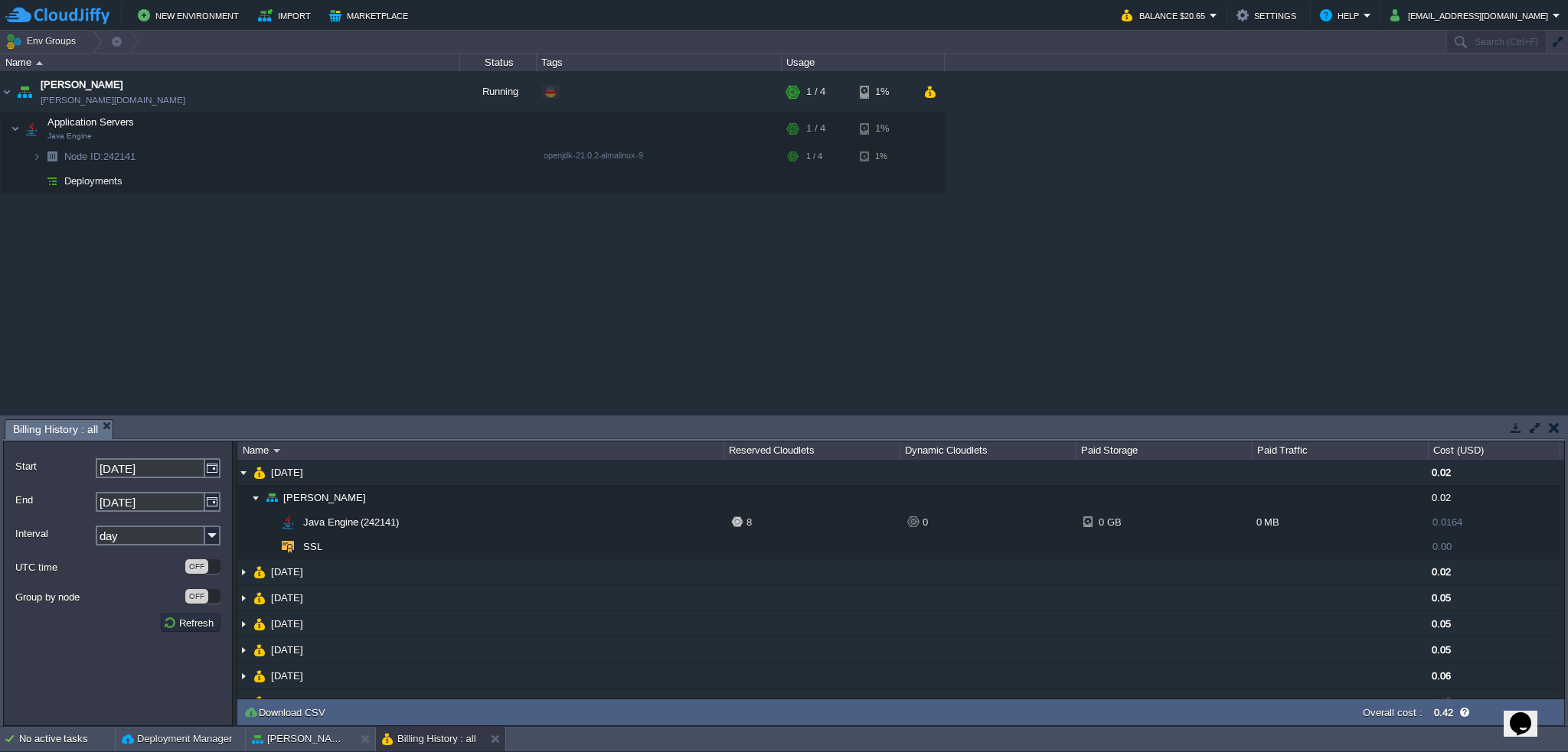
click at [1046, 244] on div "garby garby.de-fra1.cloudjiffy.net Running + Add to Env Group RAM 5% CPU 15% 1 …" at bounding box center [784, 243] width 1568 height 343
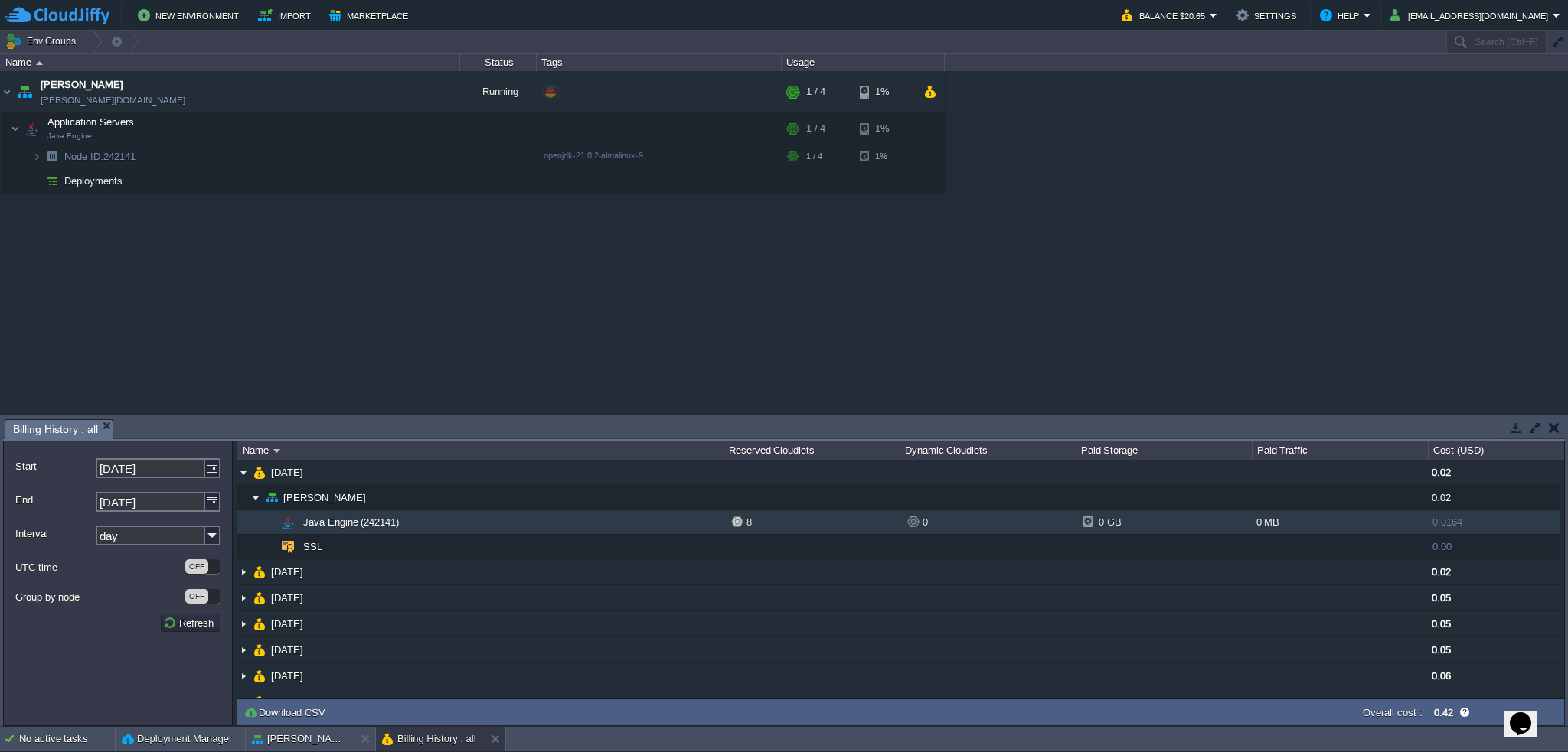
click at [401, 524] on td "Java Engine (242141)" at bounding box center [481, 522] width 487 height 25
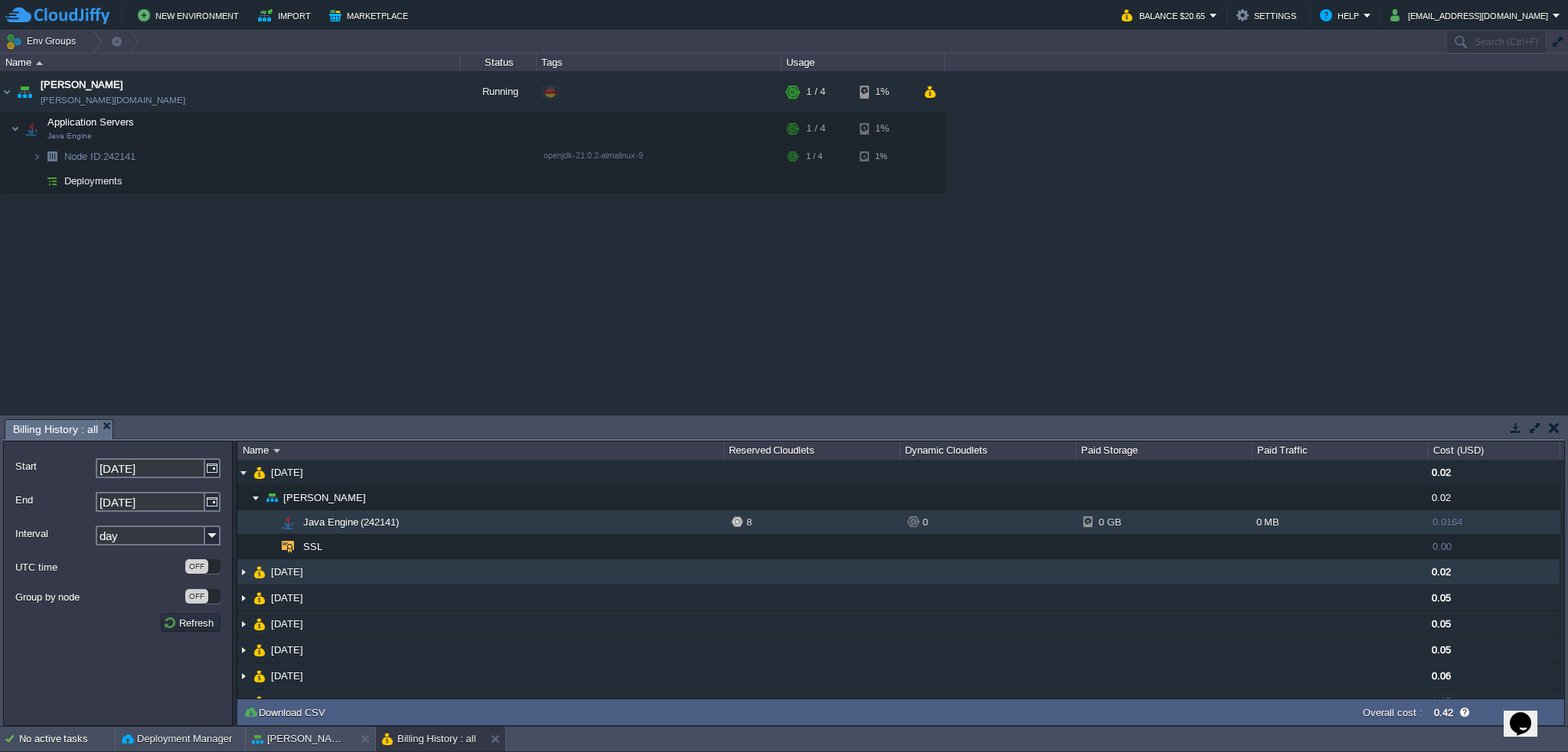
click at [313, 583] on td "14 Aug 2025" at bounding box center [481, 572] width 487 height 26
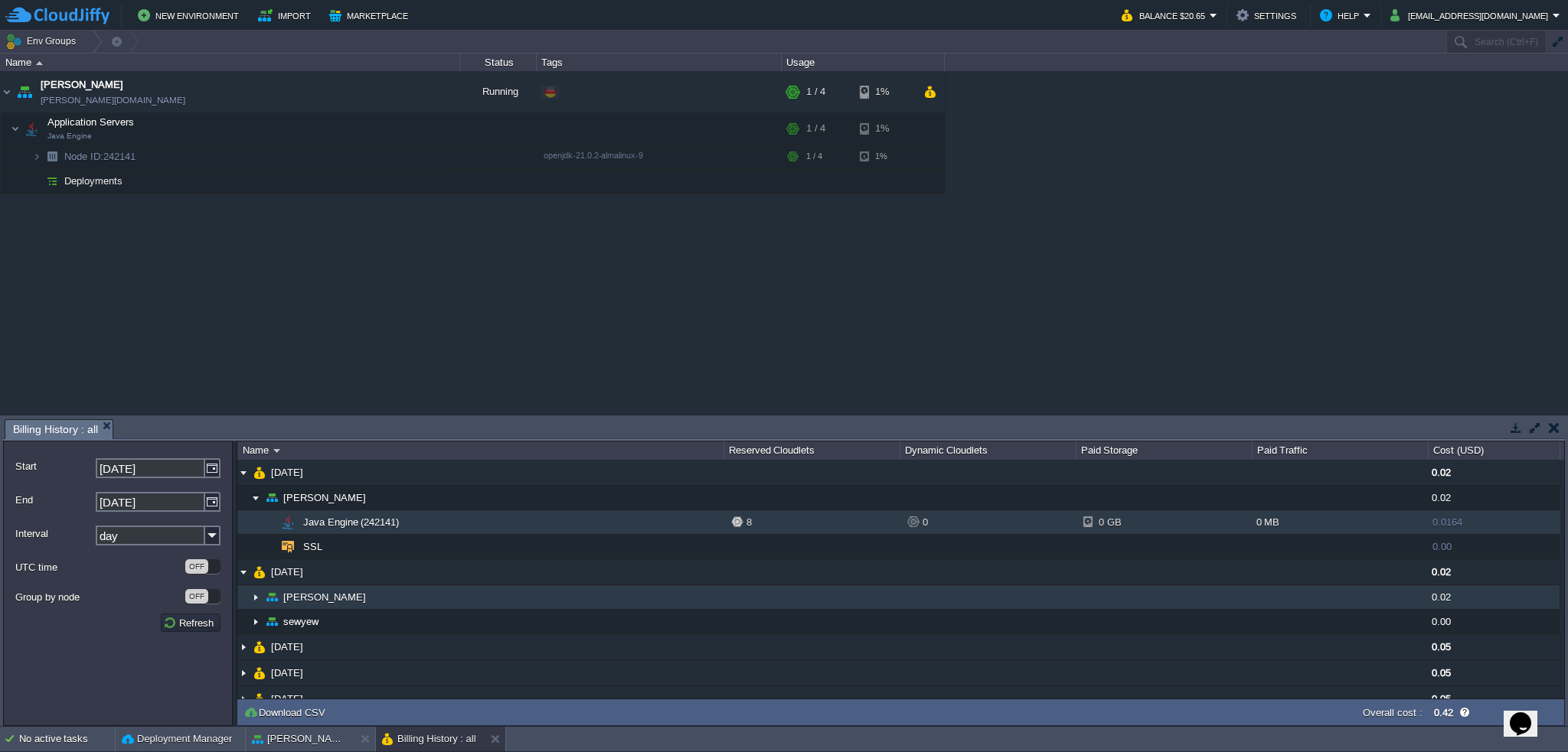
click at [376, 601] on td "[PERSON_NAME]" at bounding box center [481, 597] width 487 height 25
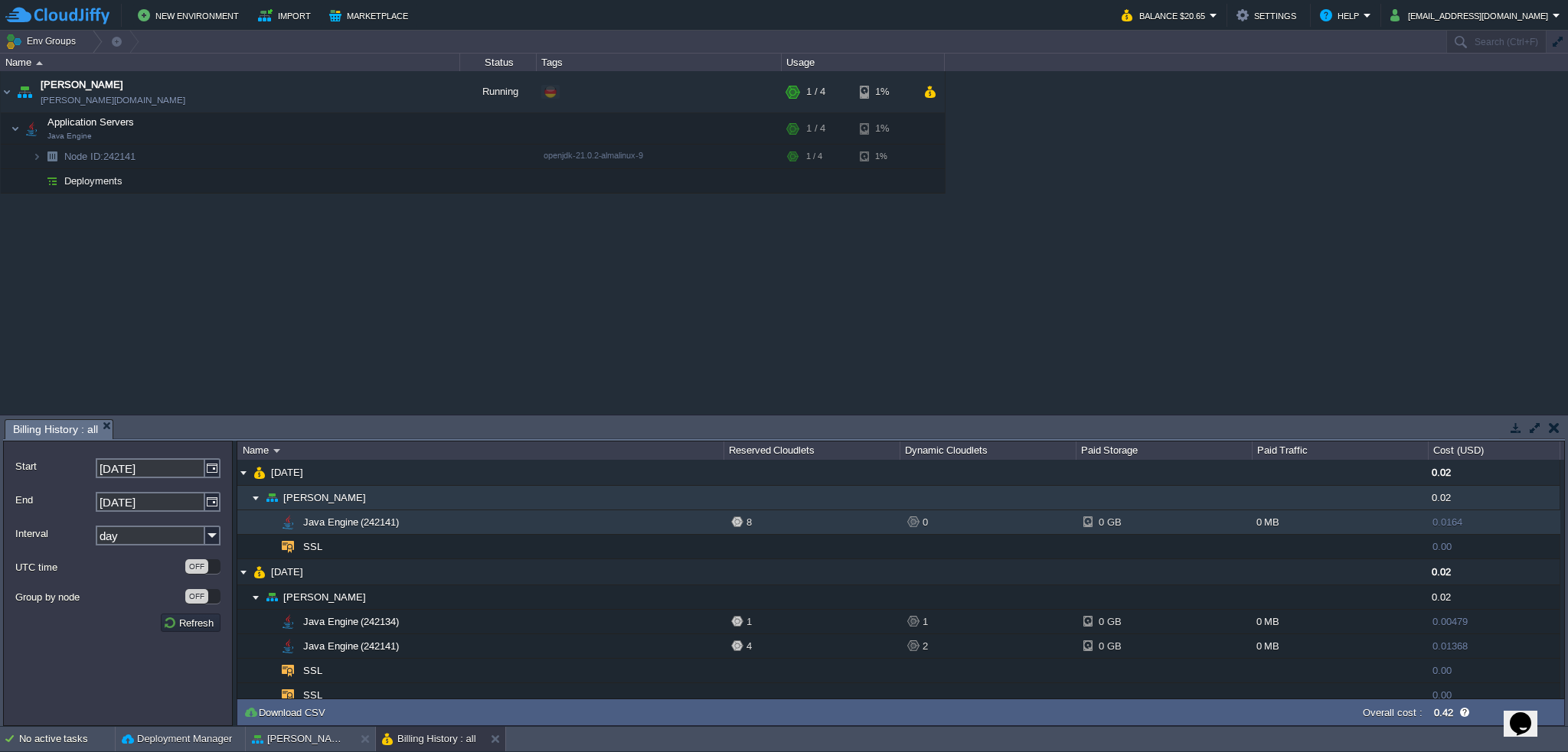
click at [303, 497] on span "[PERSON_NAME]" at bounding box center [326, 497] width 87 height 13
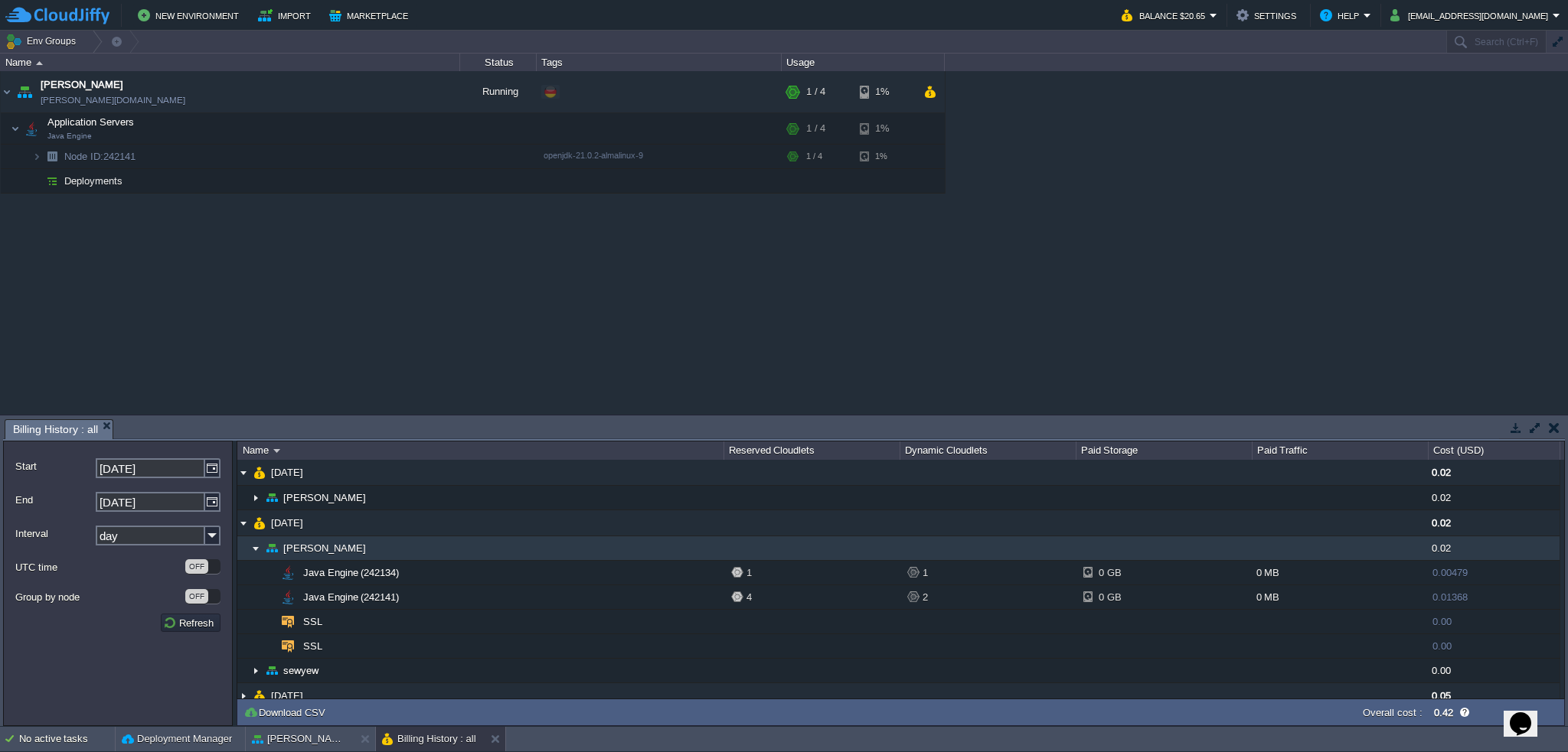
click at [257, 547] on img at bounding box center [256, 548] width 12 height 24
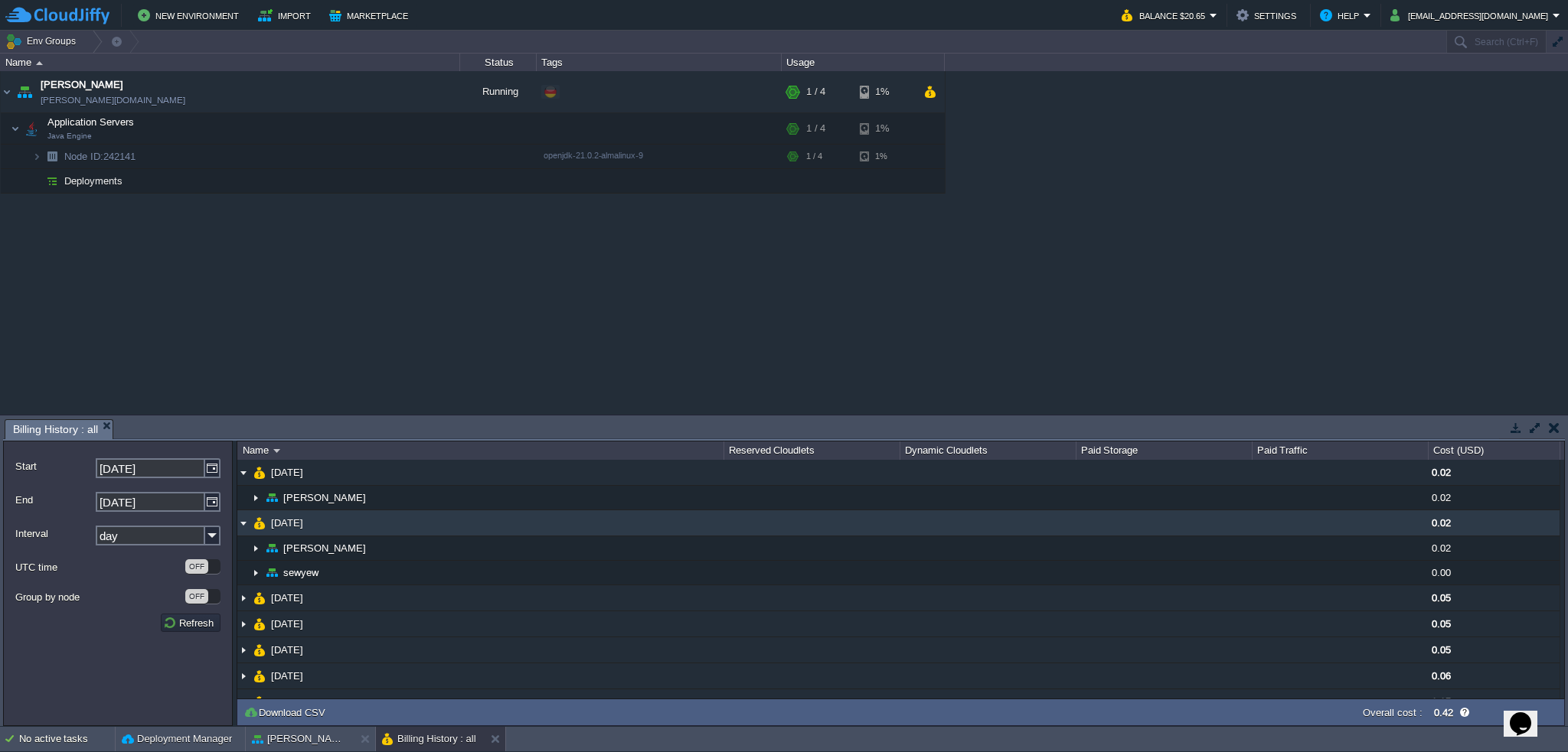
click at [245, 523] on img at bounding box center [244, 523] width 12 height 26
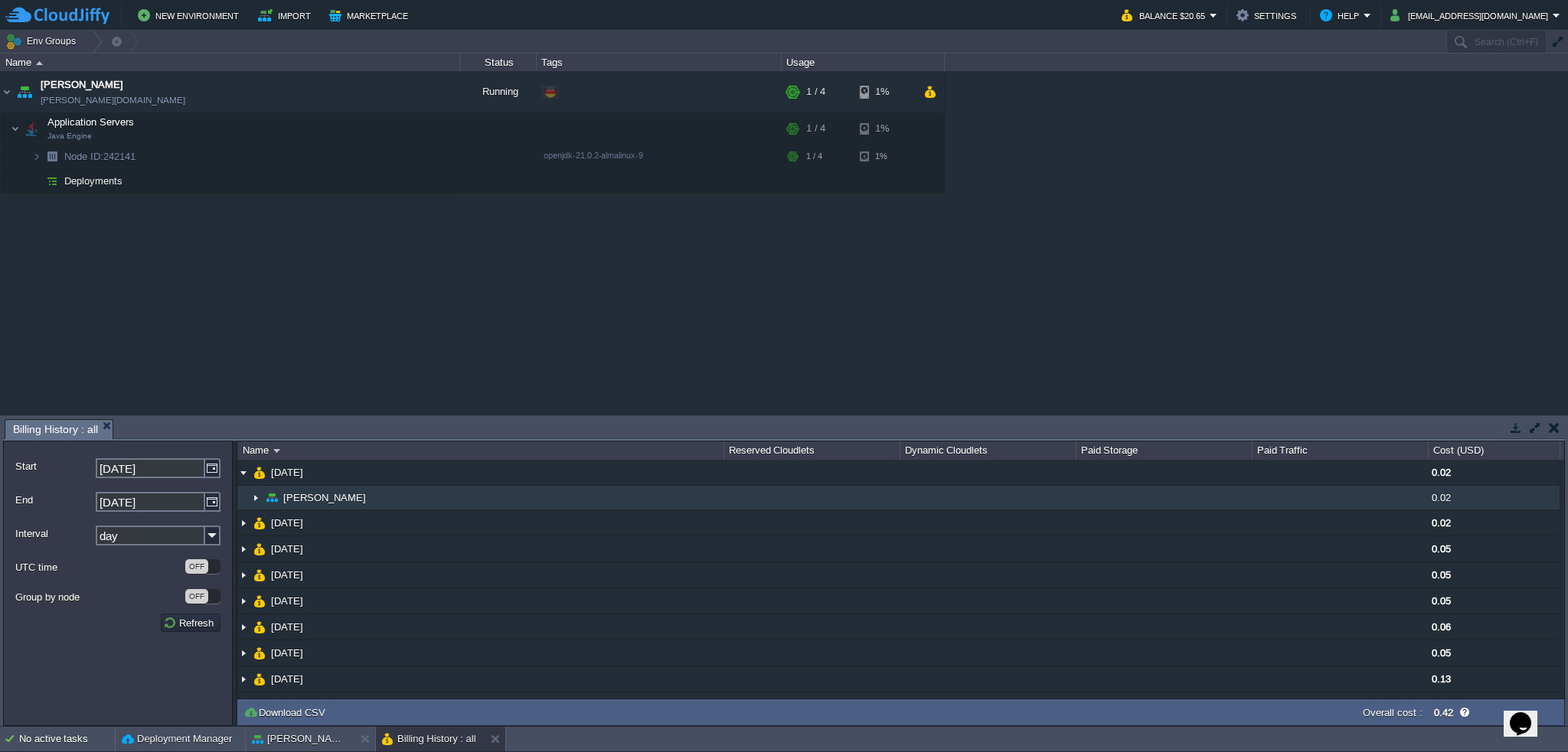
click at [336, 494] on td "[PERSON_NAME]" at bounding box center [481, 498] width 487 height 25
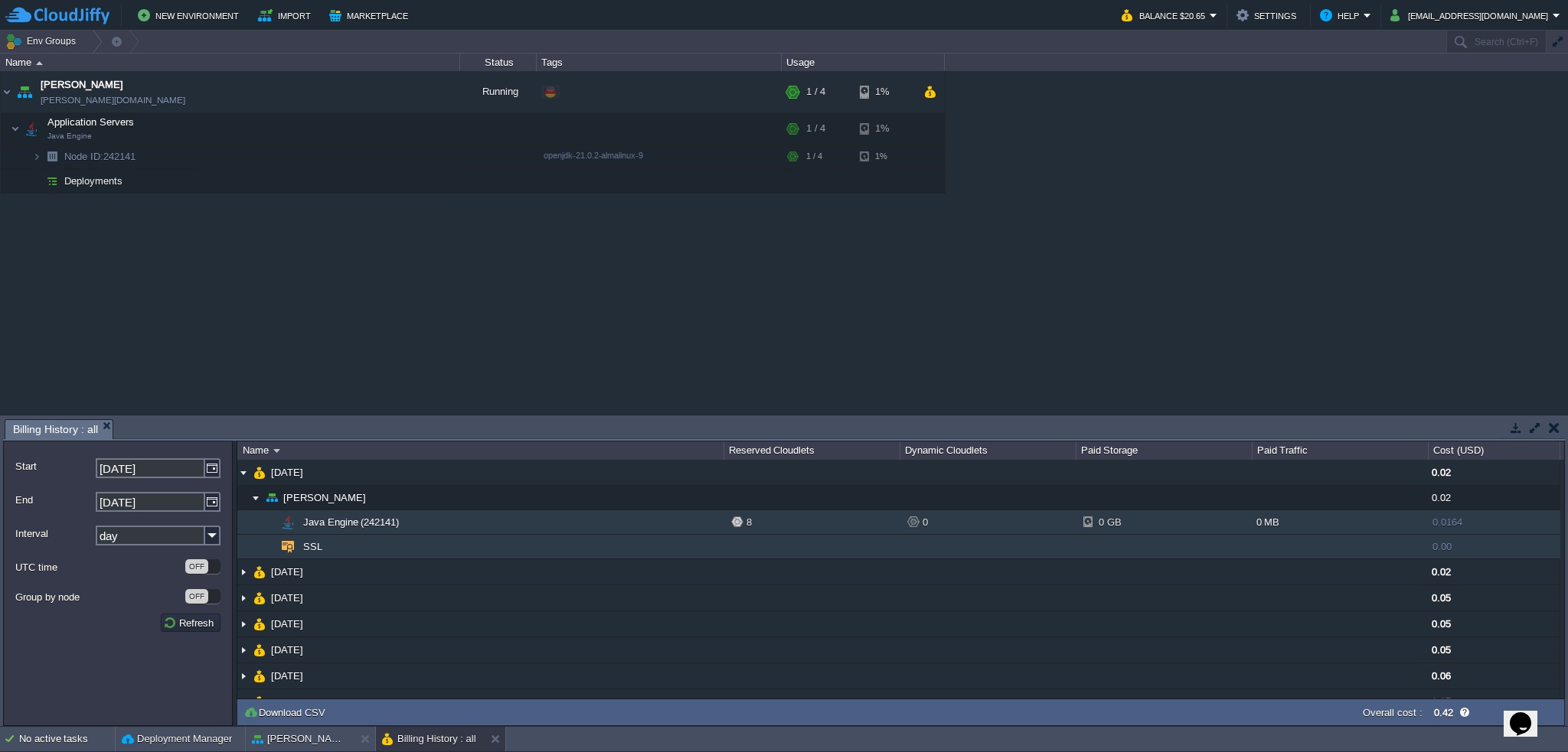
click at [297, 543] on img at bounding box center [287, 547] width 20 height 24
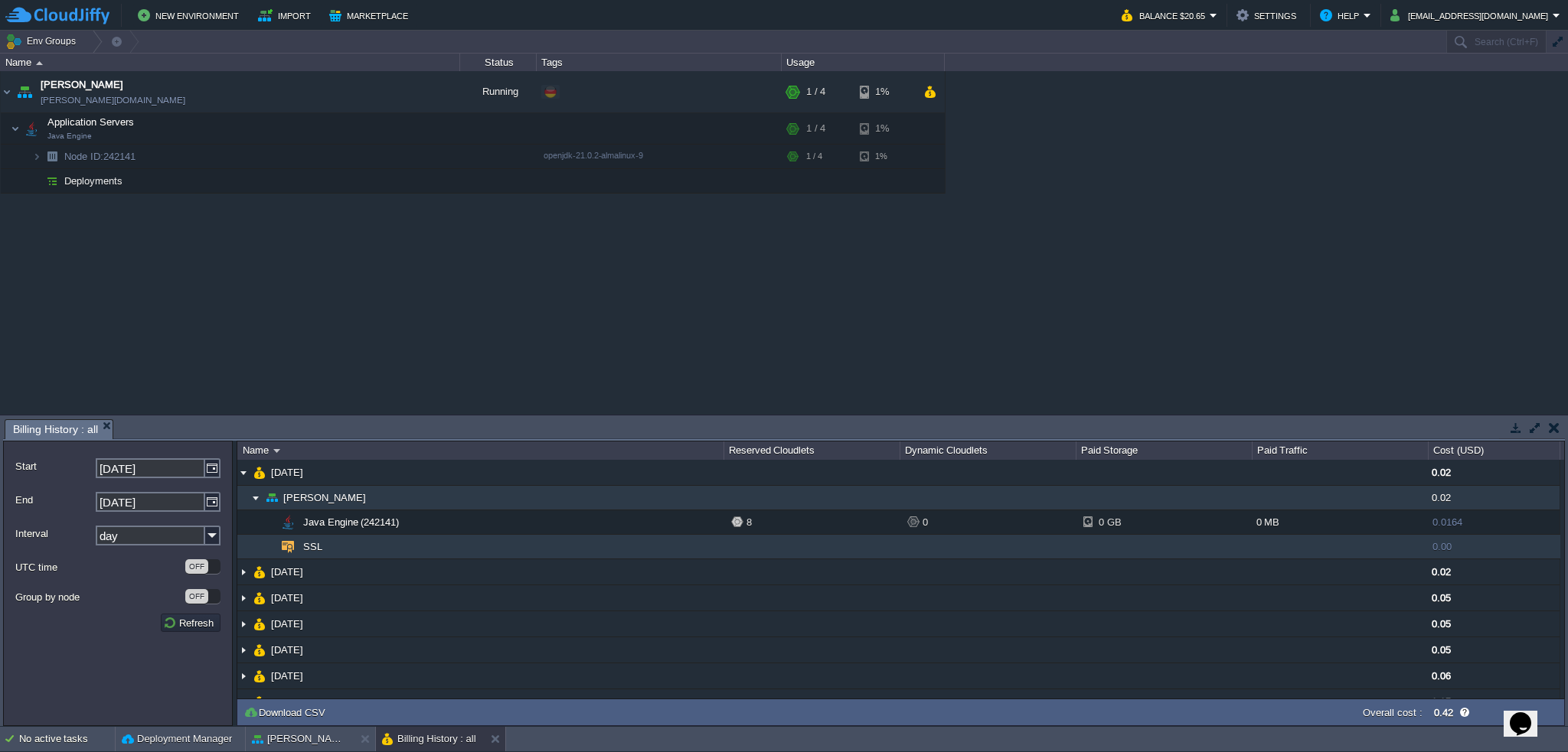
click at [257, 497] on img at bounding box center [256, 498] width 12 height 24
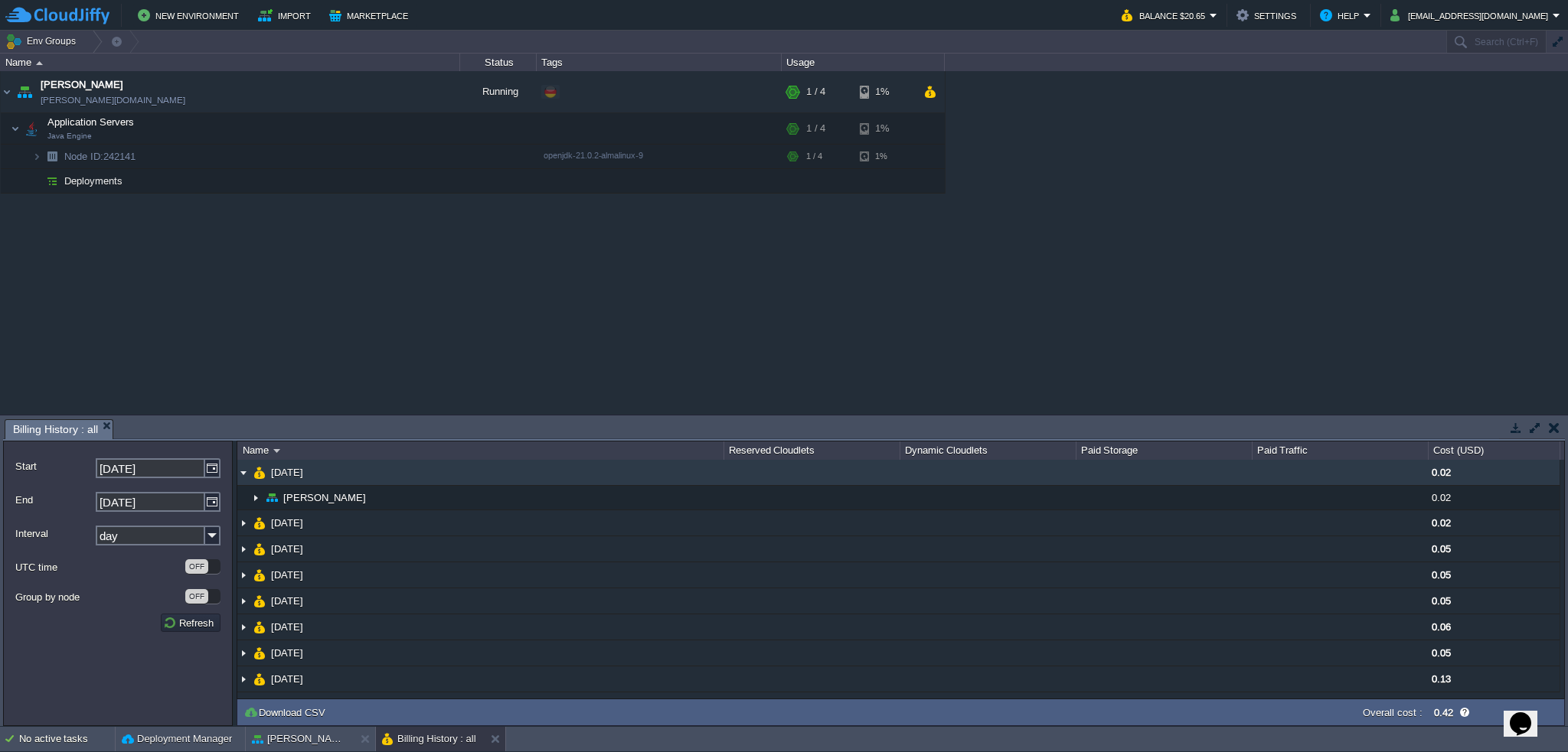
click at [241, 474] on img at bounding box center [244, 473] width 12 height 26
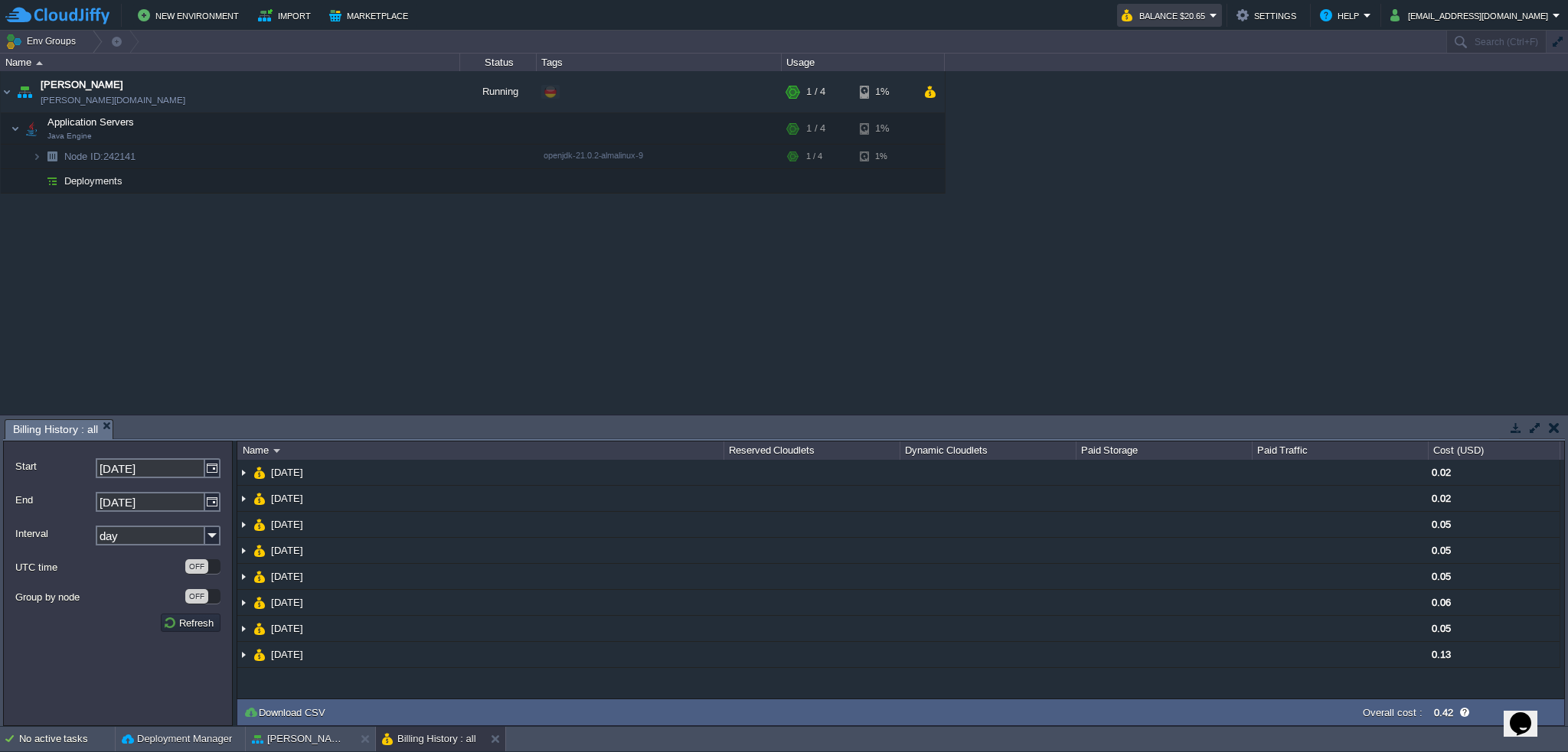
click at [1218, 14] on em "Balance $20.65" at bounding box center [1169, 15] width 95 height 19
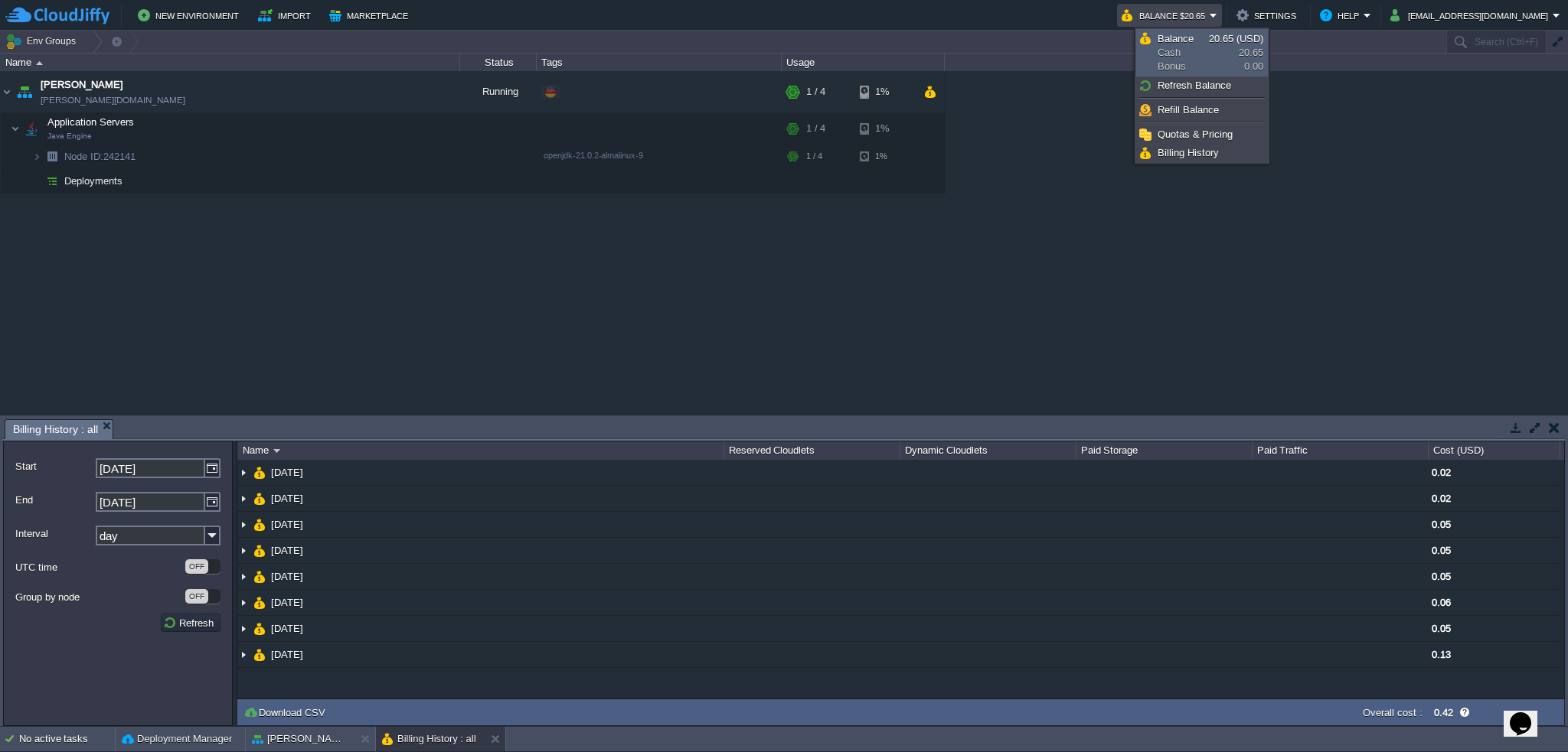
click at [1229, 32] on link "Balance Cash Bonus 20.65 (USD) 20.65 0.00" at bounding box center [1202, 53] width 130 height 46
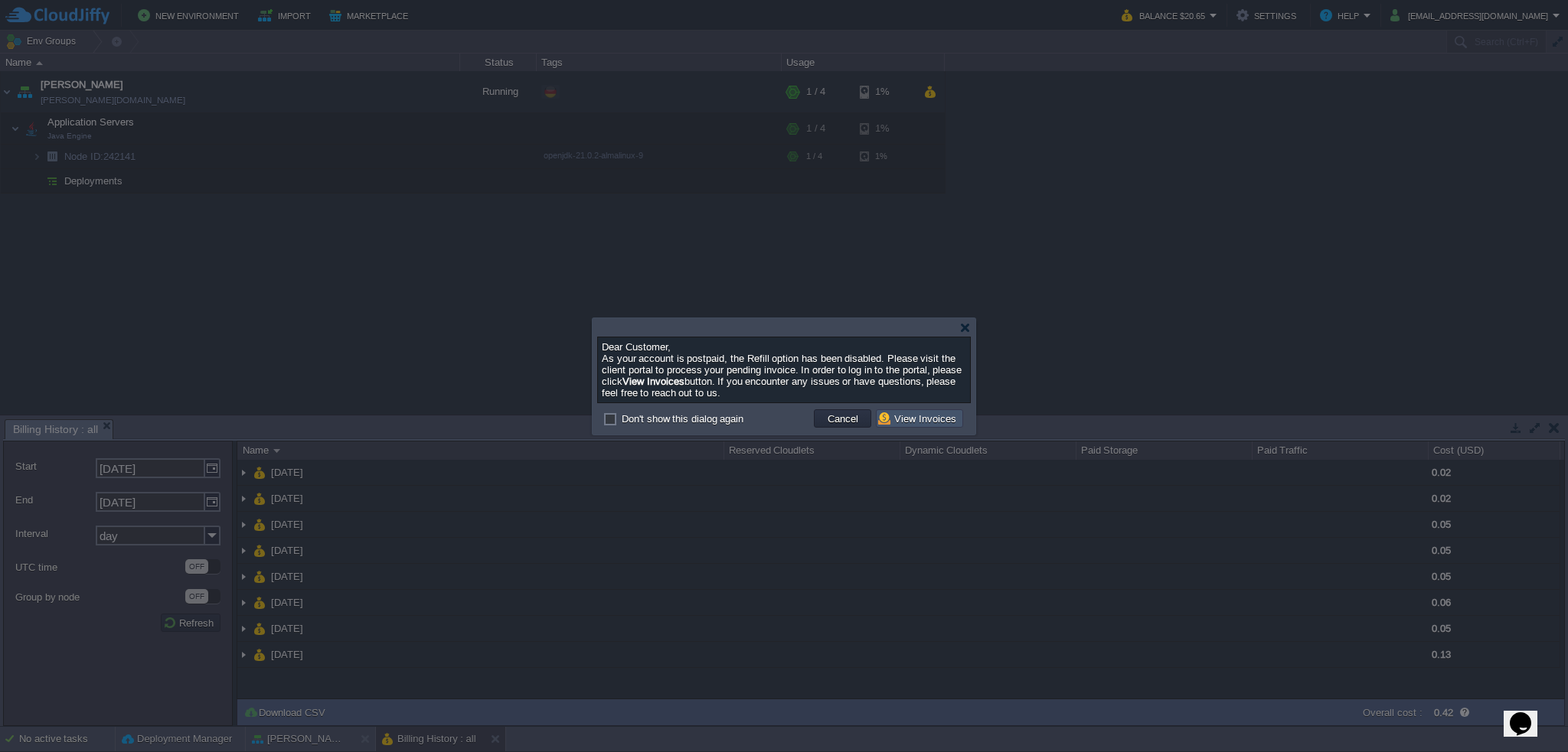
click at [918, 416] on button "View Invoices" at bounding box center [919, 418] width 83 height 14
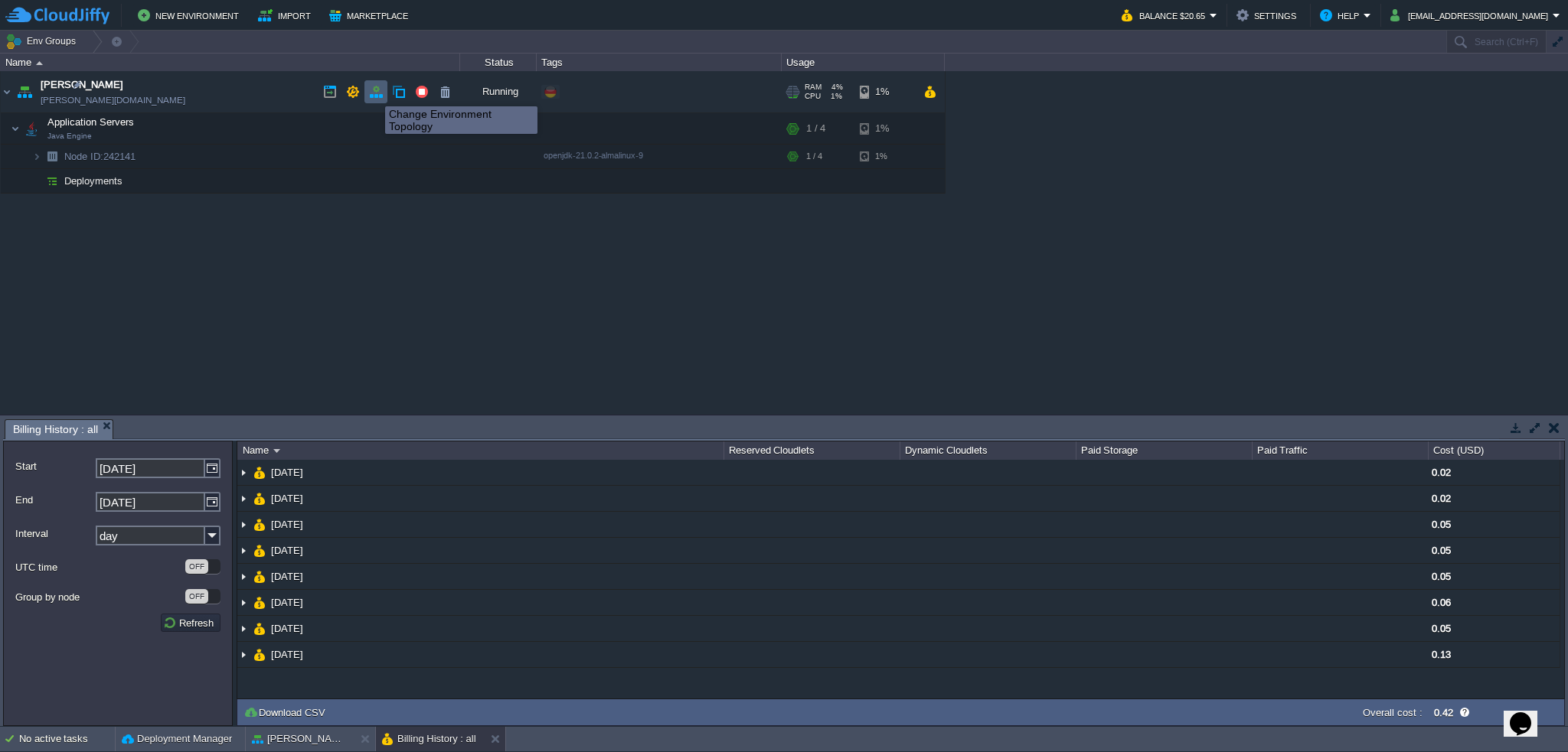
click at [373, 93] on button "button" at bounding box center [376, 92] width 14 height 14
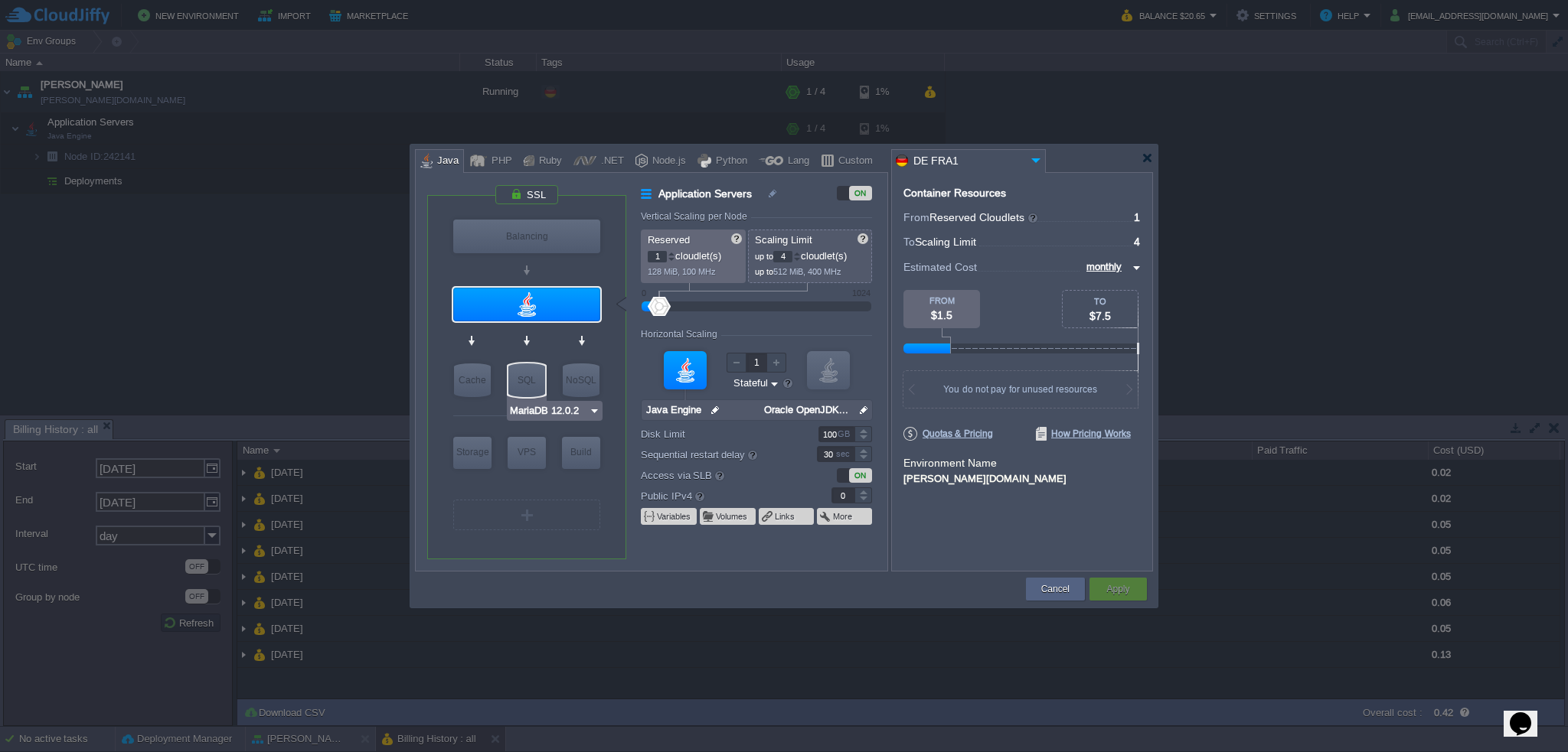
click at [591, 410] on img at bounding box center [594, 411] width 11 height 15
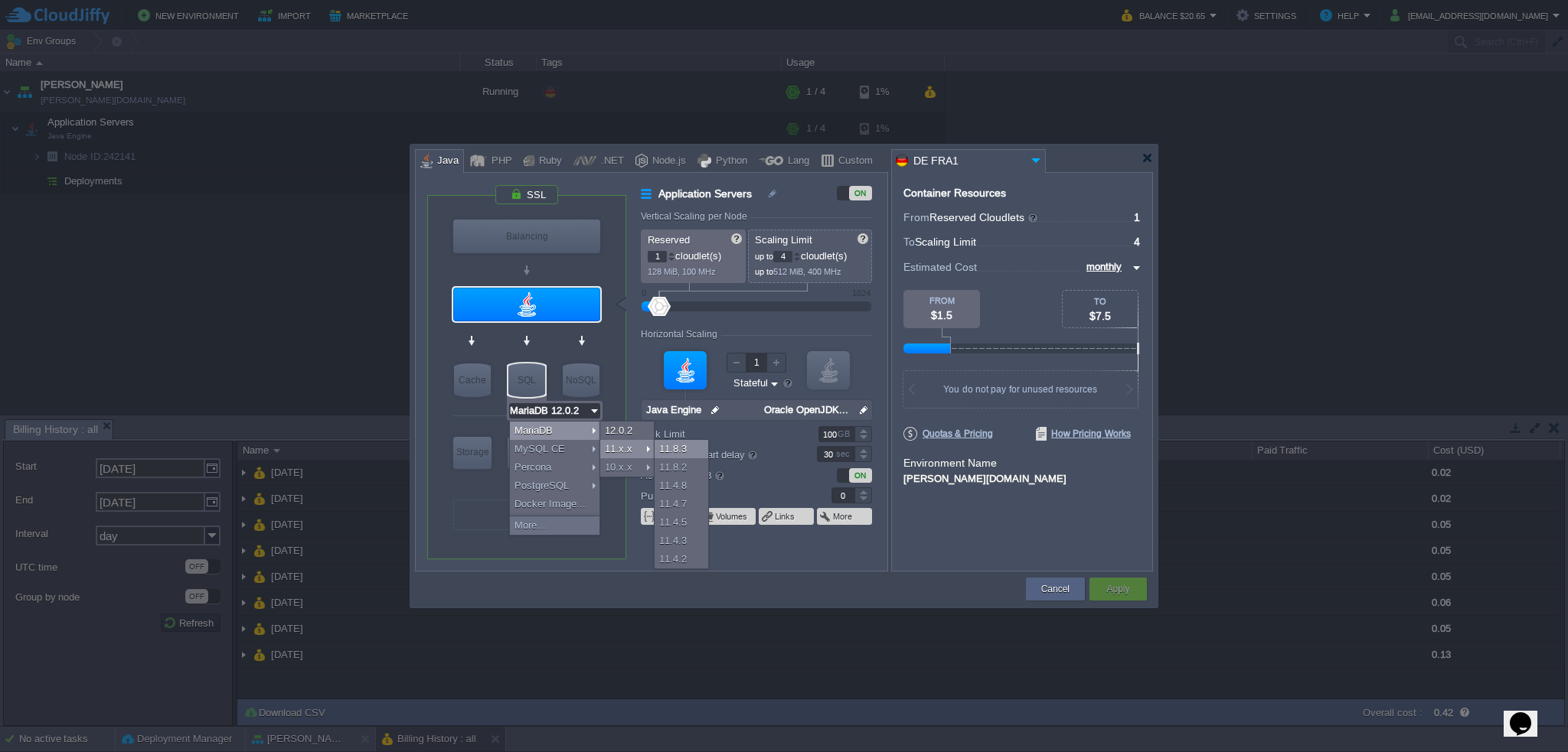
click at [678, 445] on div "11.8.3" at bounding box center [681, 450] width 54 height 19
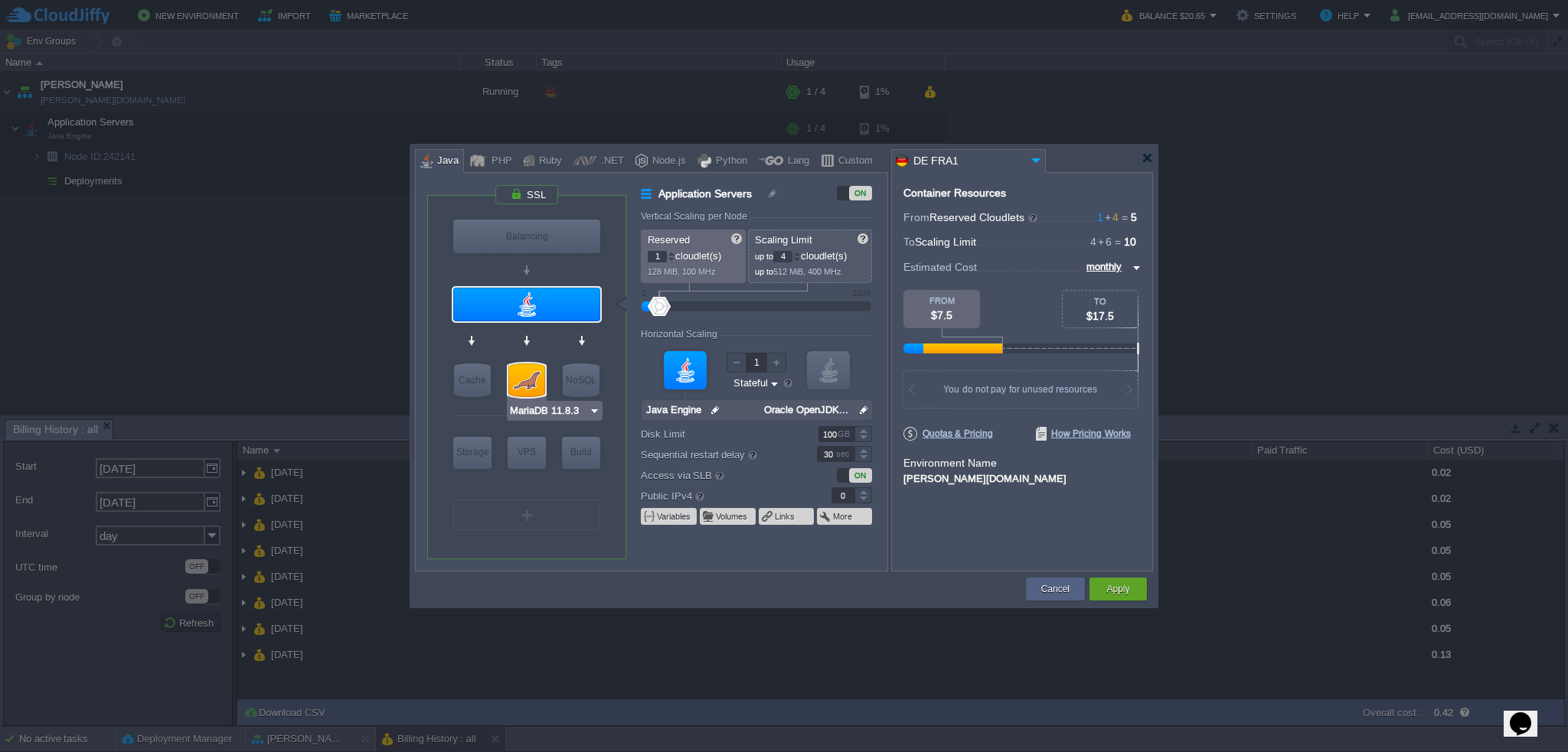
click at [592, 410] on img at bounding box center [594, 411] width 11 height 15
click at [614, 447] on div "9.3.0" at bounding box center [626, 450] width 54 height 19
type input "MySQL CE 9.3.0"
click at [533, 388] on div at bounding box center [527, 381] width 37 height 34
type input "SQL Databases"
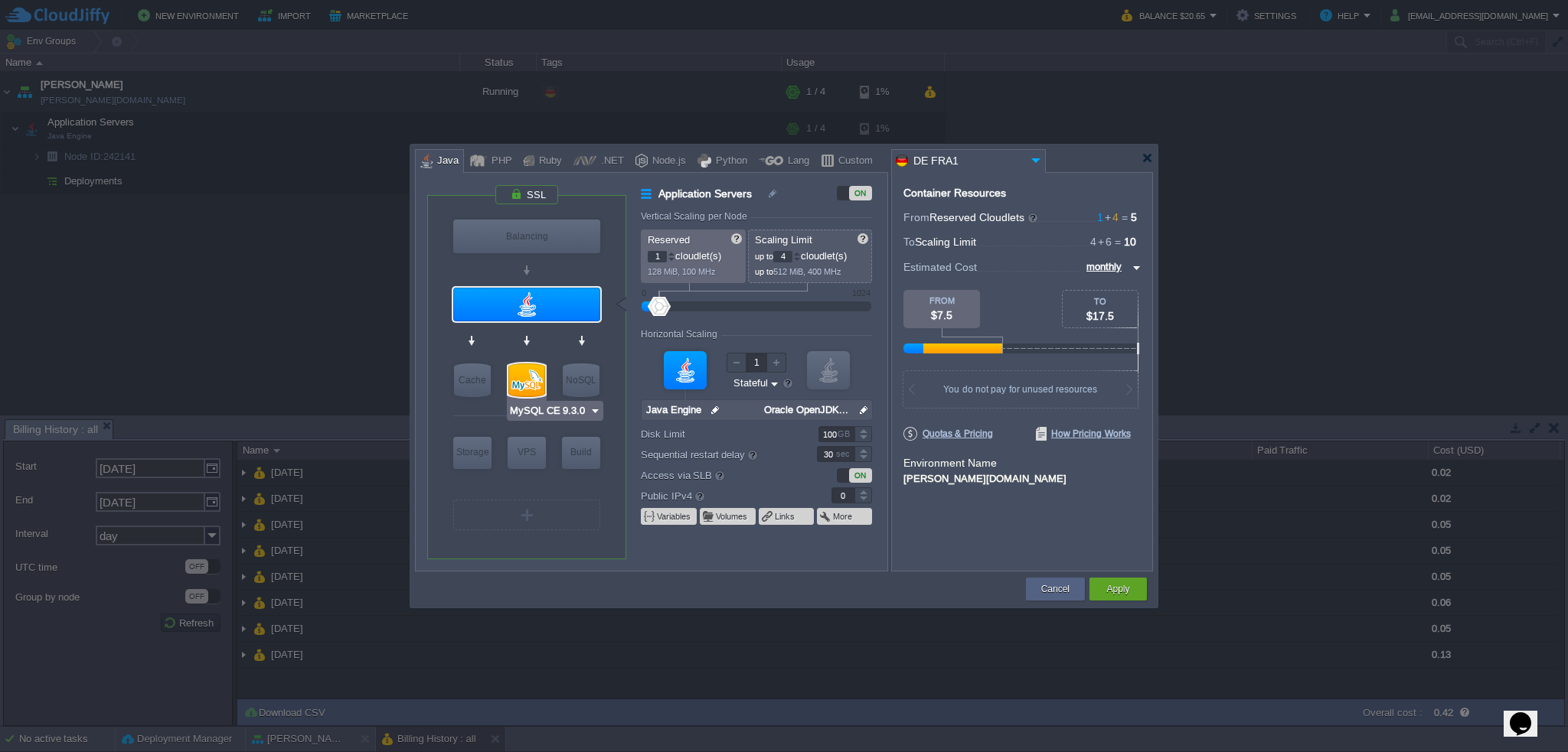
type input "4"
type input "6"
type input "MySQL CE 9.3.0"
type input "9.3.0-almalinux-9"
type input "Stateless"
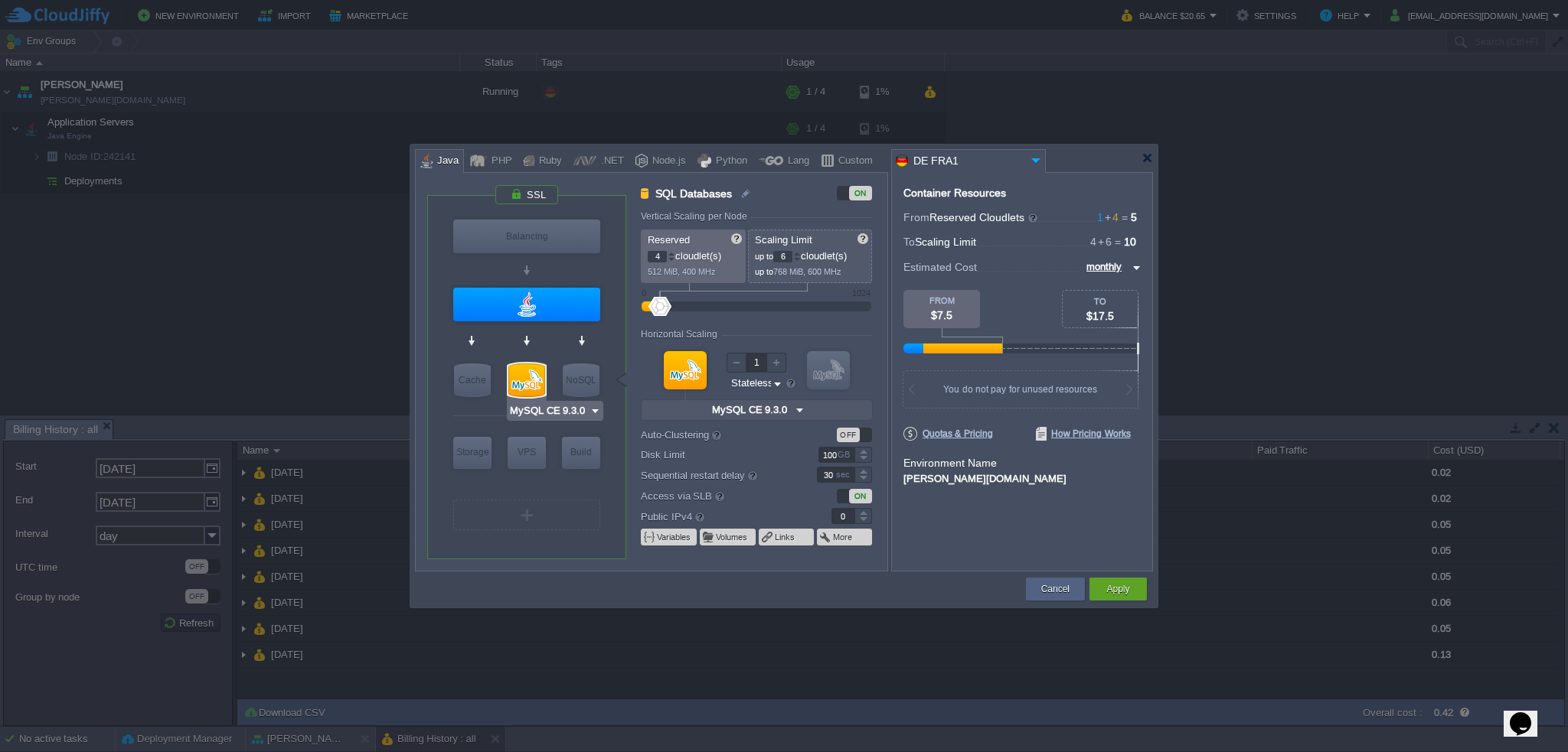
click at [571, 411] on input "MySQL CE 9.3.0" at bounding box center [550, 411] width 80 height 15
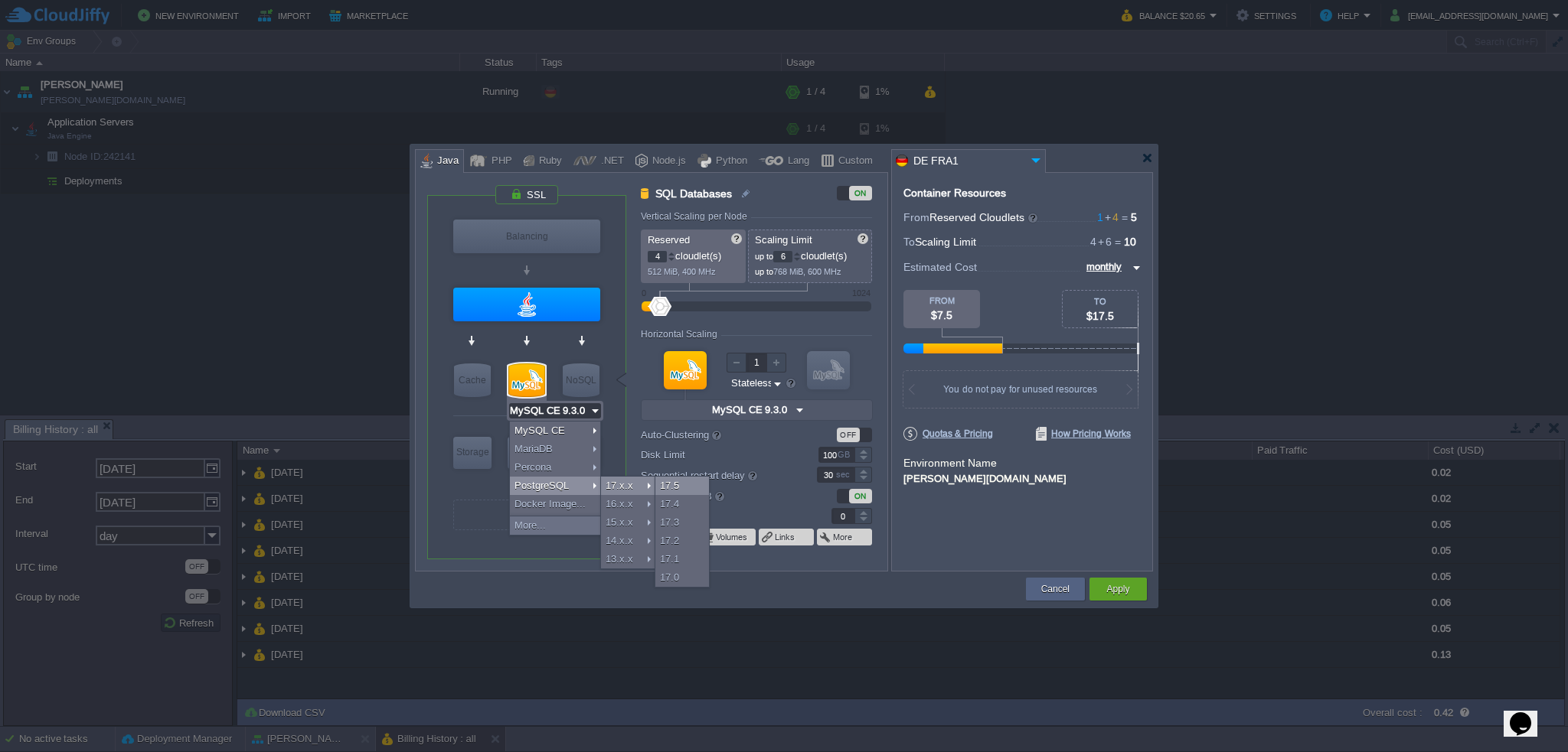
click at [664, 483] on div "17.5" at bounding box center [682, 486] width 54 height 19
type input "3"
type input "PostgreSQL 17.5"
type input "17.5-almalinux-9"
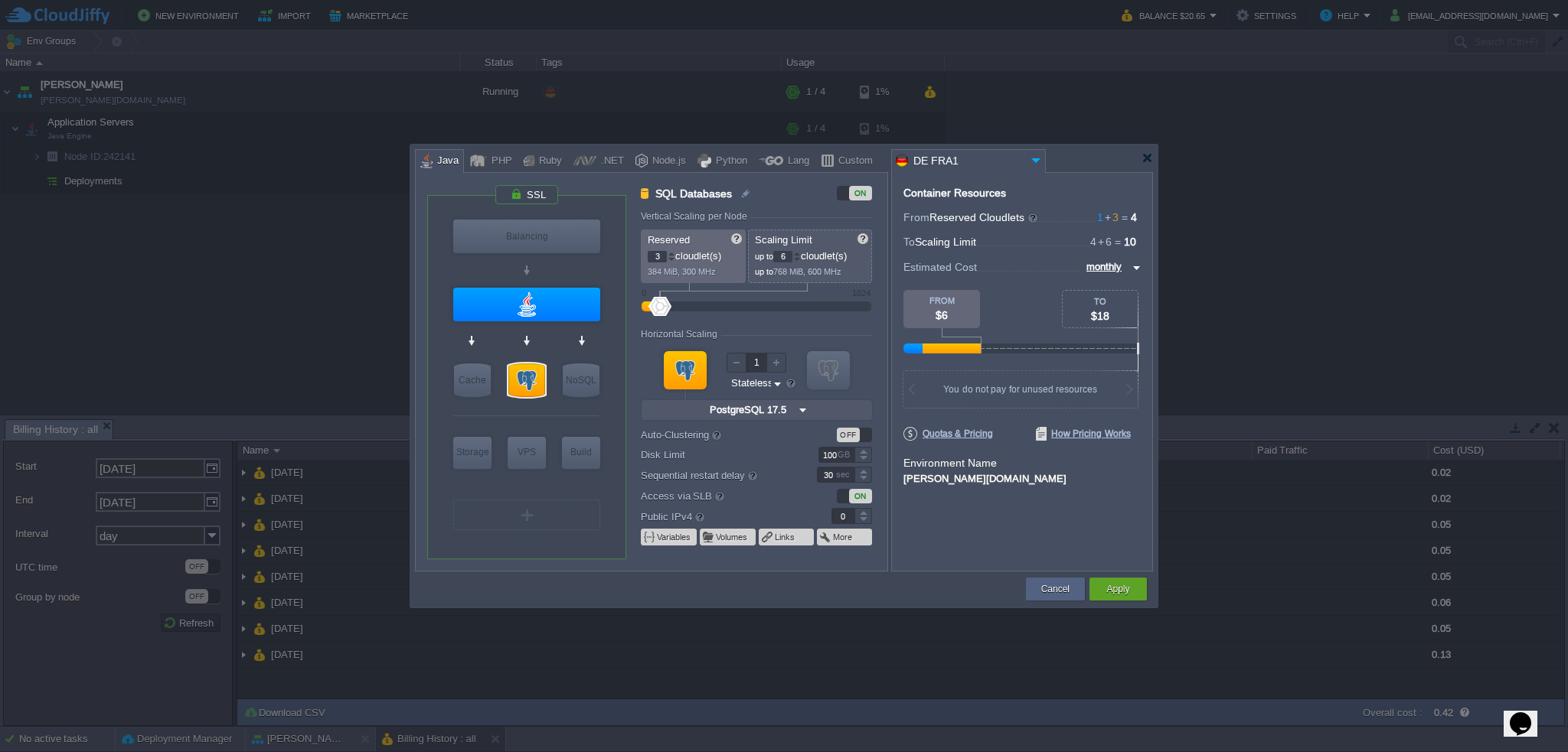
type input "PostgreSQL 17.5"
click at [555, 410] on input "PostgreSQL 17.5" at bounding box center [552, 411] width 86 height 15
click at [620, 462] on div "9.3.0" at bounding box center [633, 468] width 54 height 19
type input "4"
type input "MySQL CE 9.3.0"
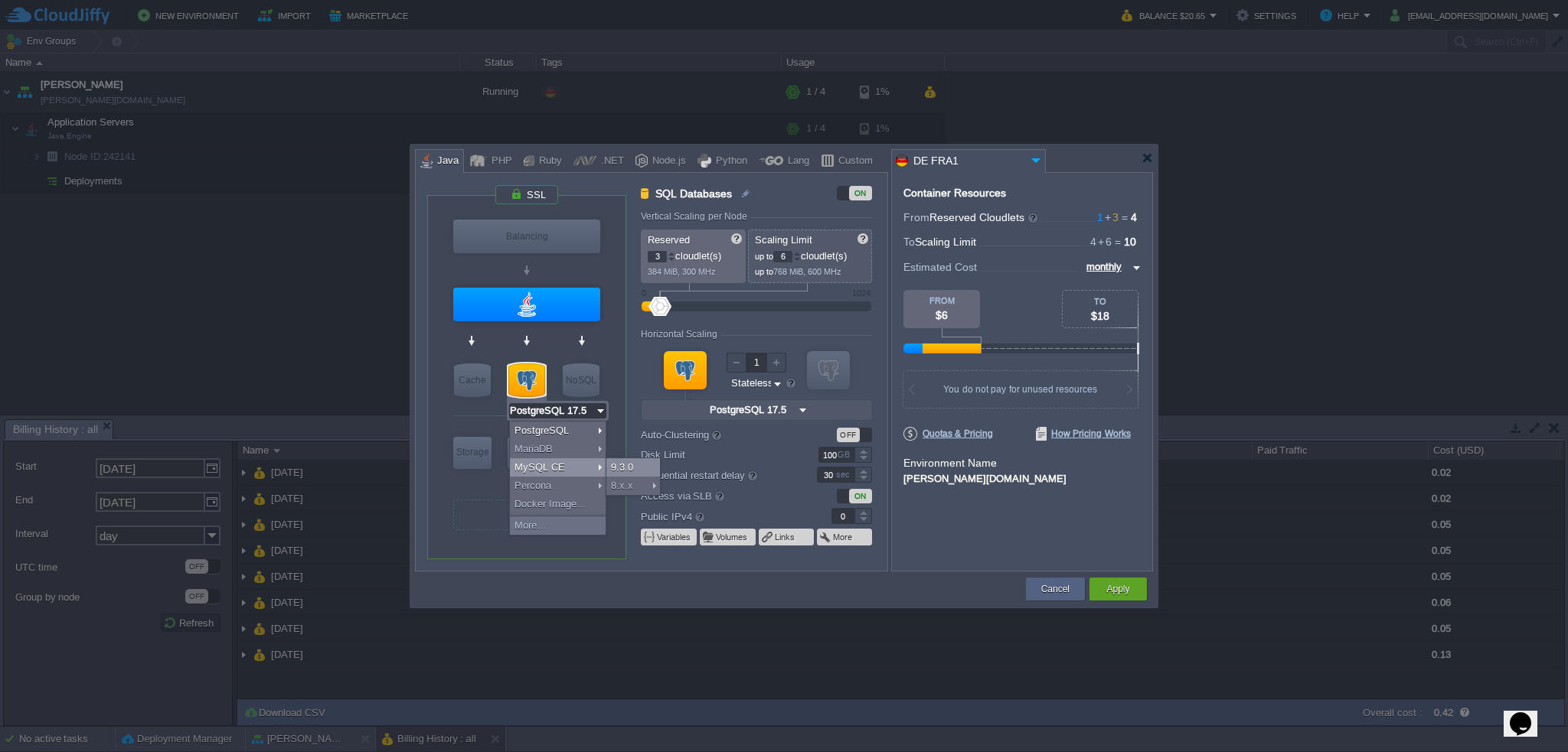
type input "9.3.0-almalinux-9"
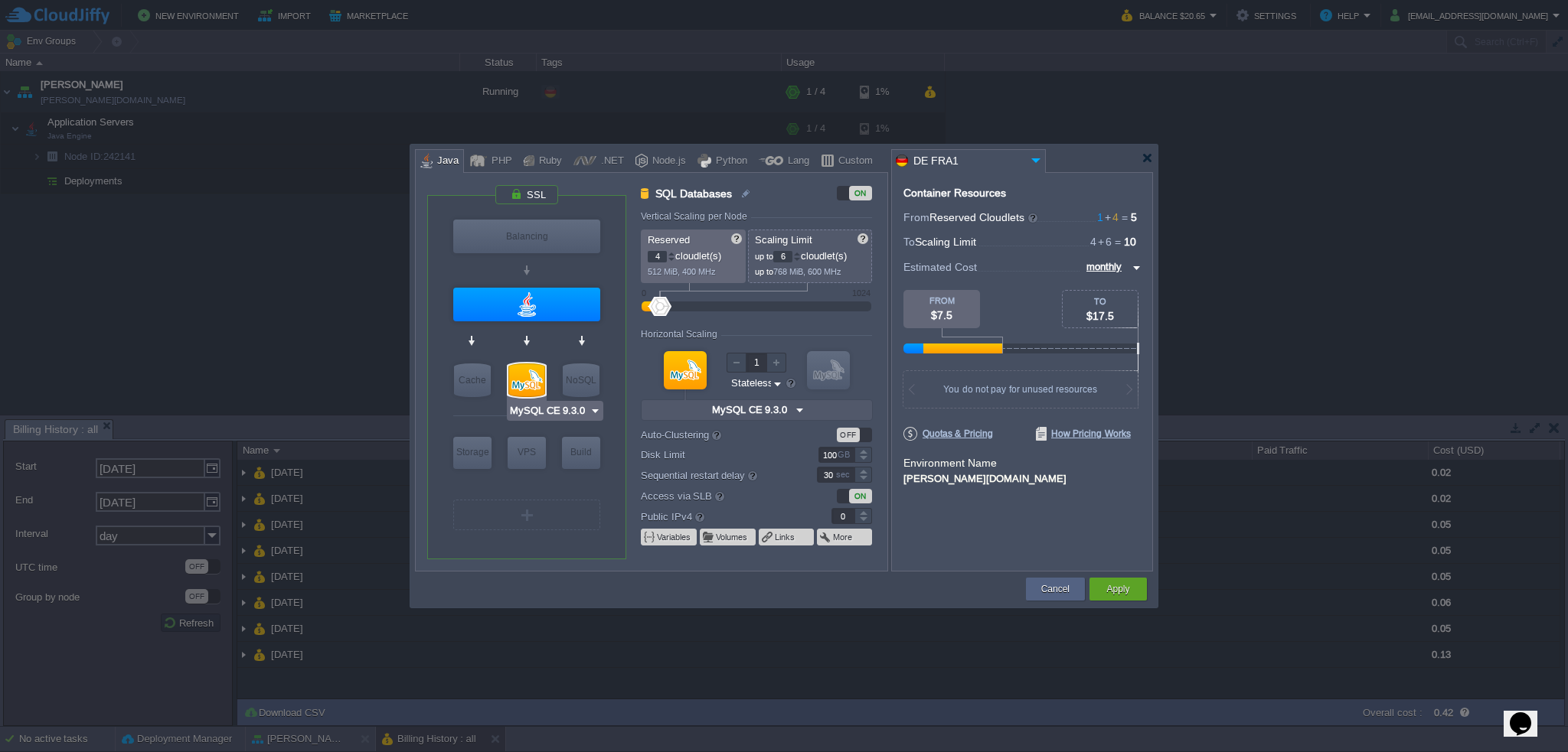
click at [536, 383] on div at bounding box center [527, 381] width 37 height 34
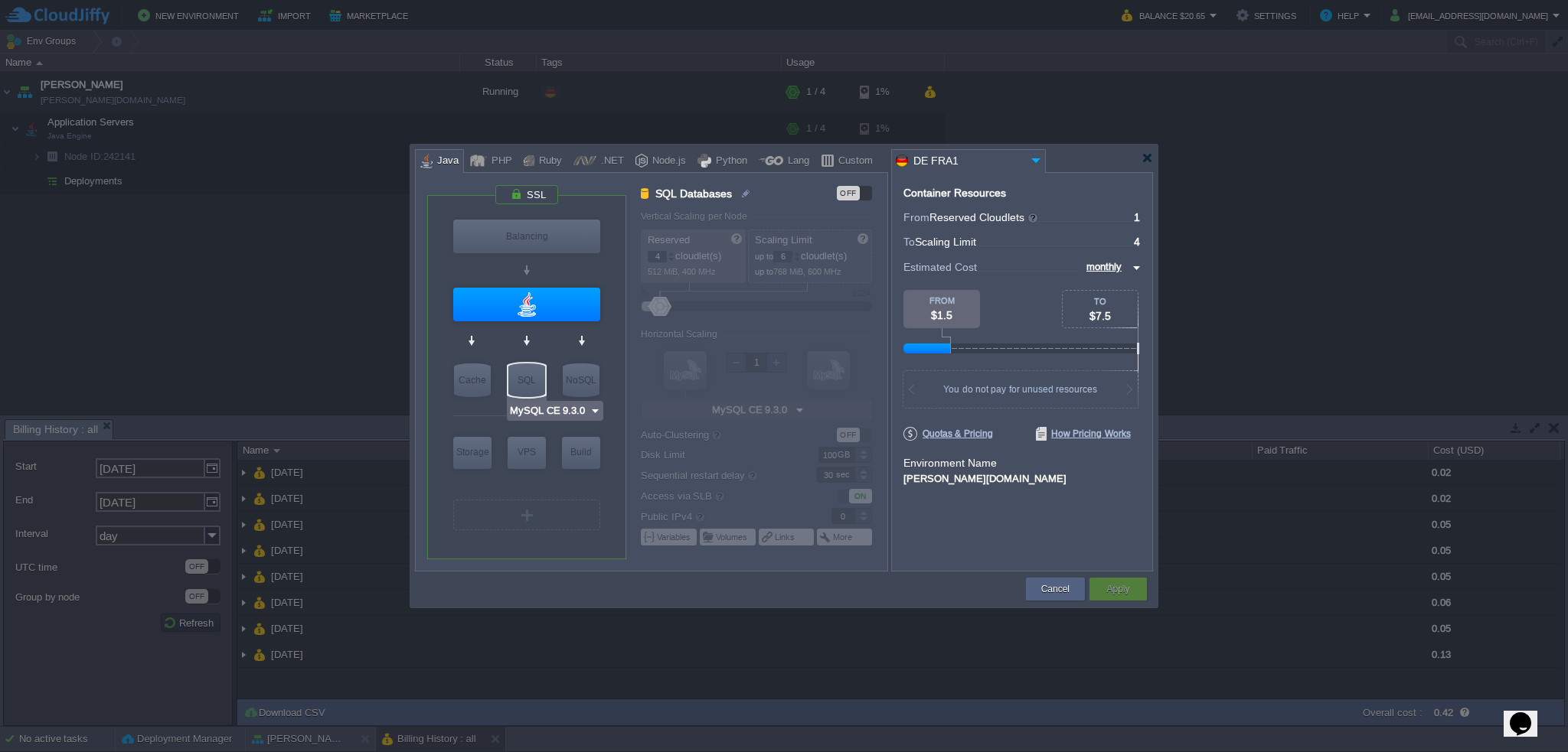
type input "Memcached 1.6.39"
click at [1149, 154] on div at bounding box center [1147, 158] width 11 height 11
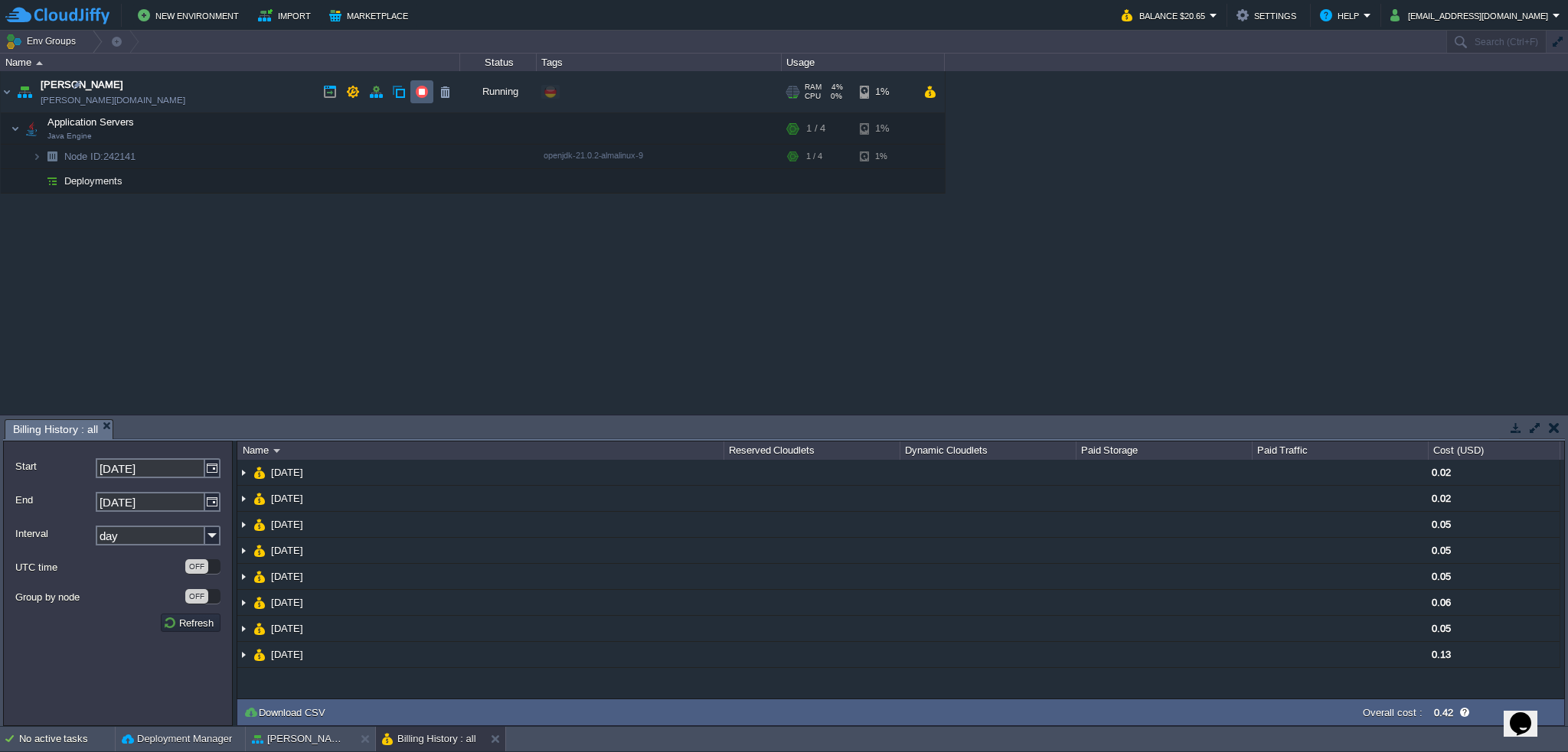
click at [420, 91] on button "button" at bounding box center [422, 92] width 14 height 14
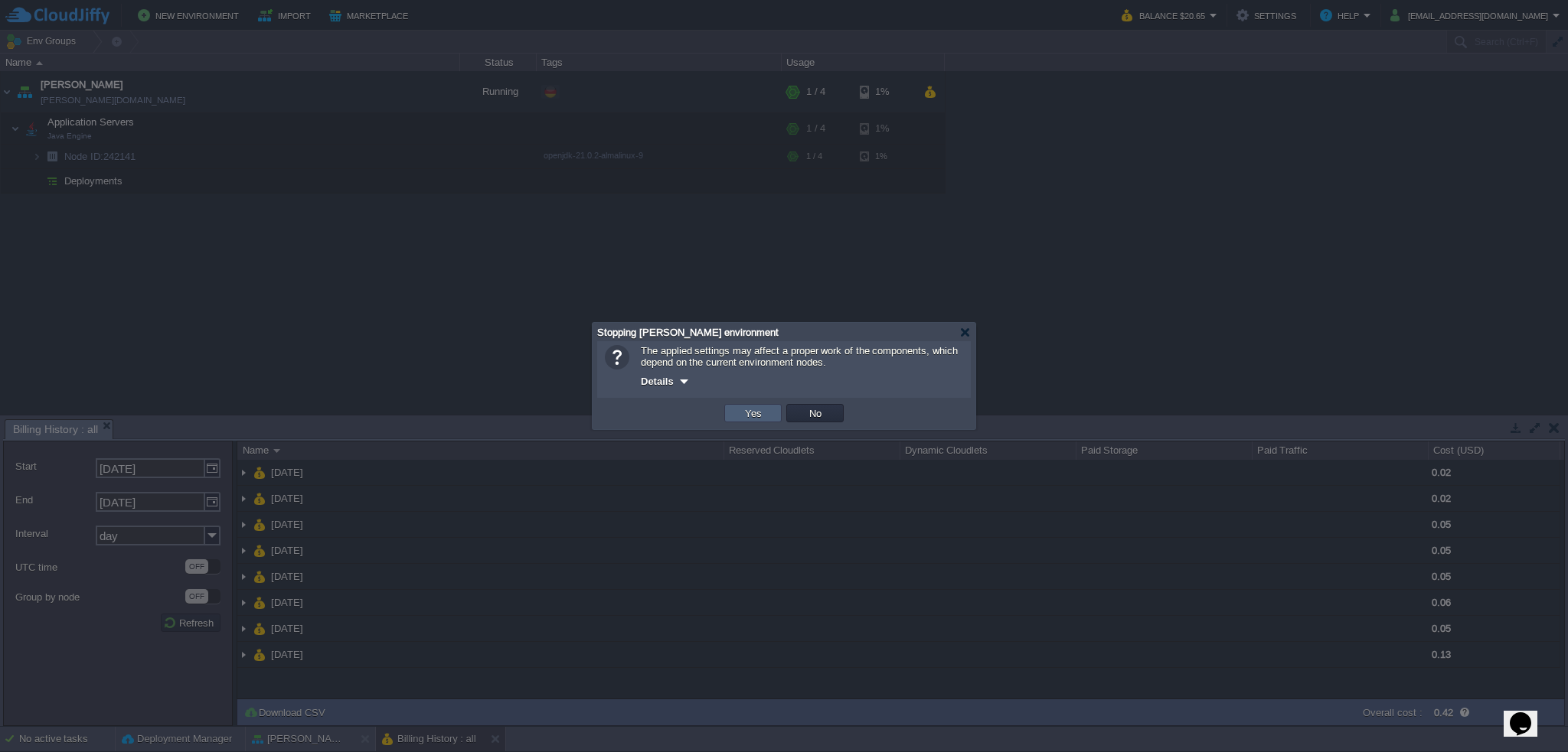
click at [765, 405] on td "Yes" at bounding box center [752, 413] width 57 height 19
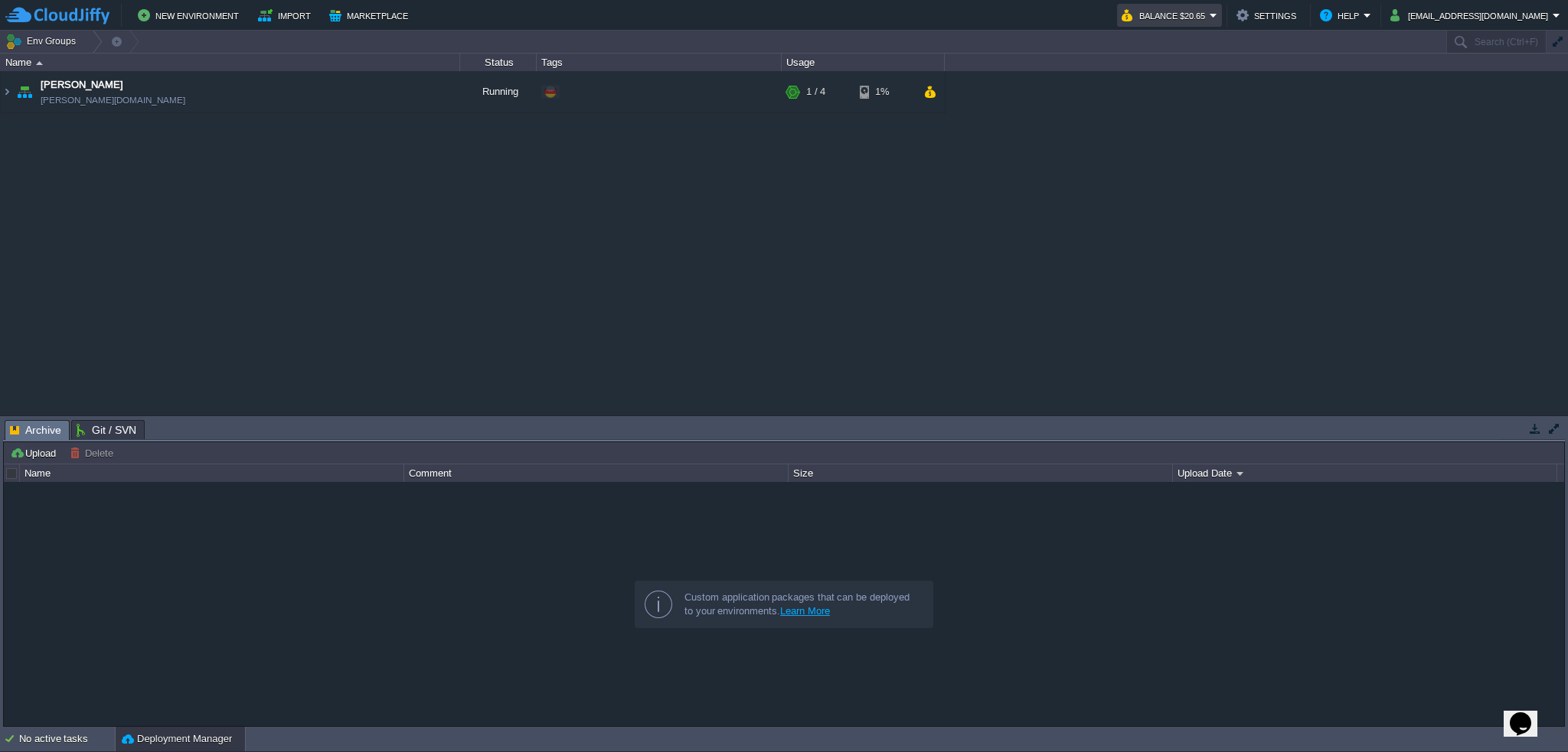
click at [1210, 20] on button "Balance $20.65" at bounding box center [1165, 15] width 88 height 19
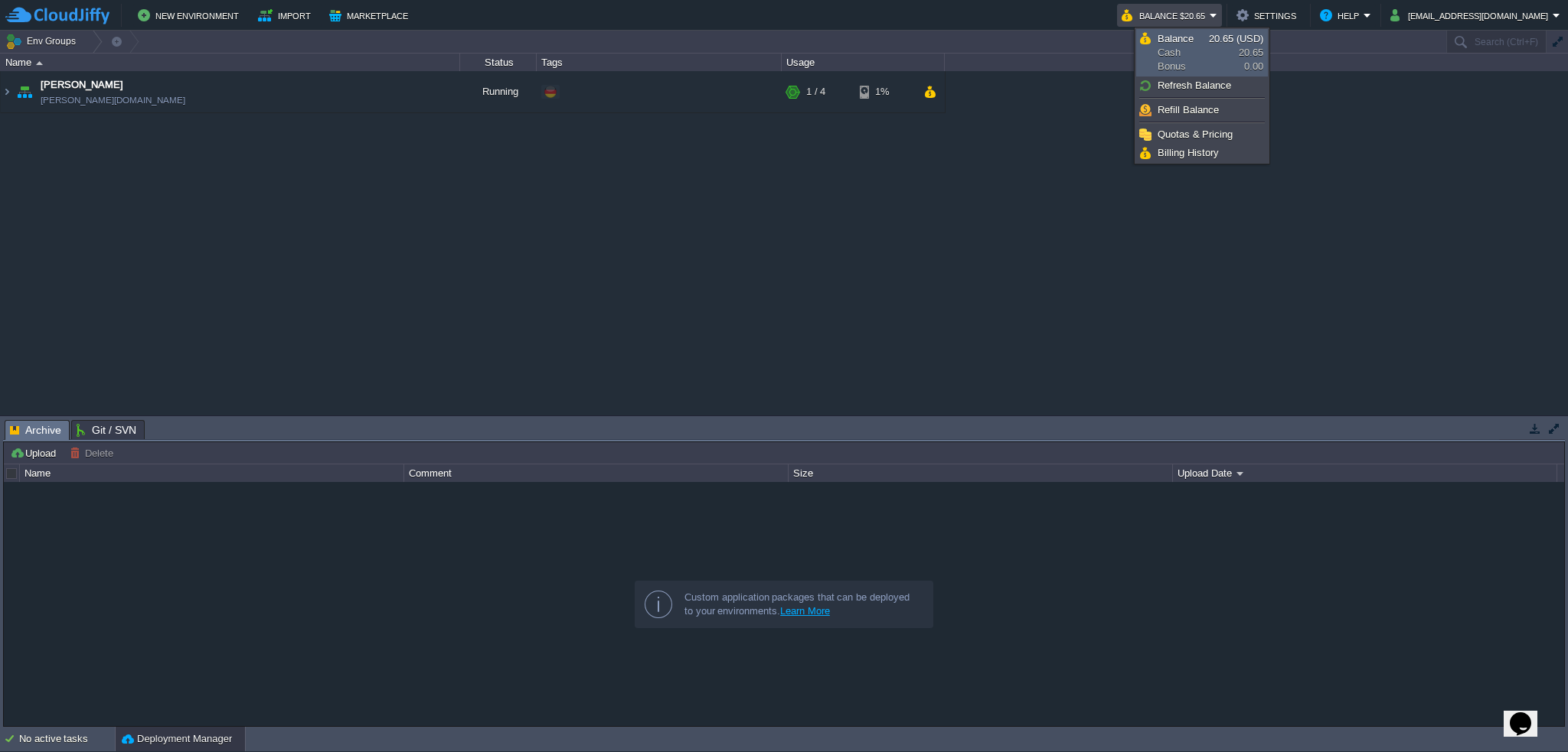
click at [1213, 39] on span "20.65 (USD)" at bounding box center [1237, 38] width 55 height 11
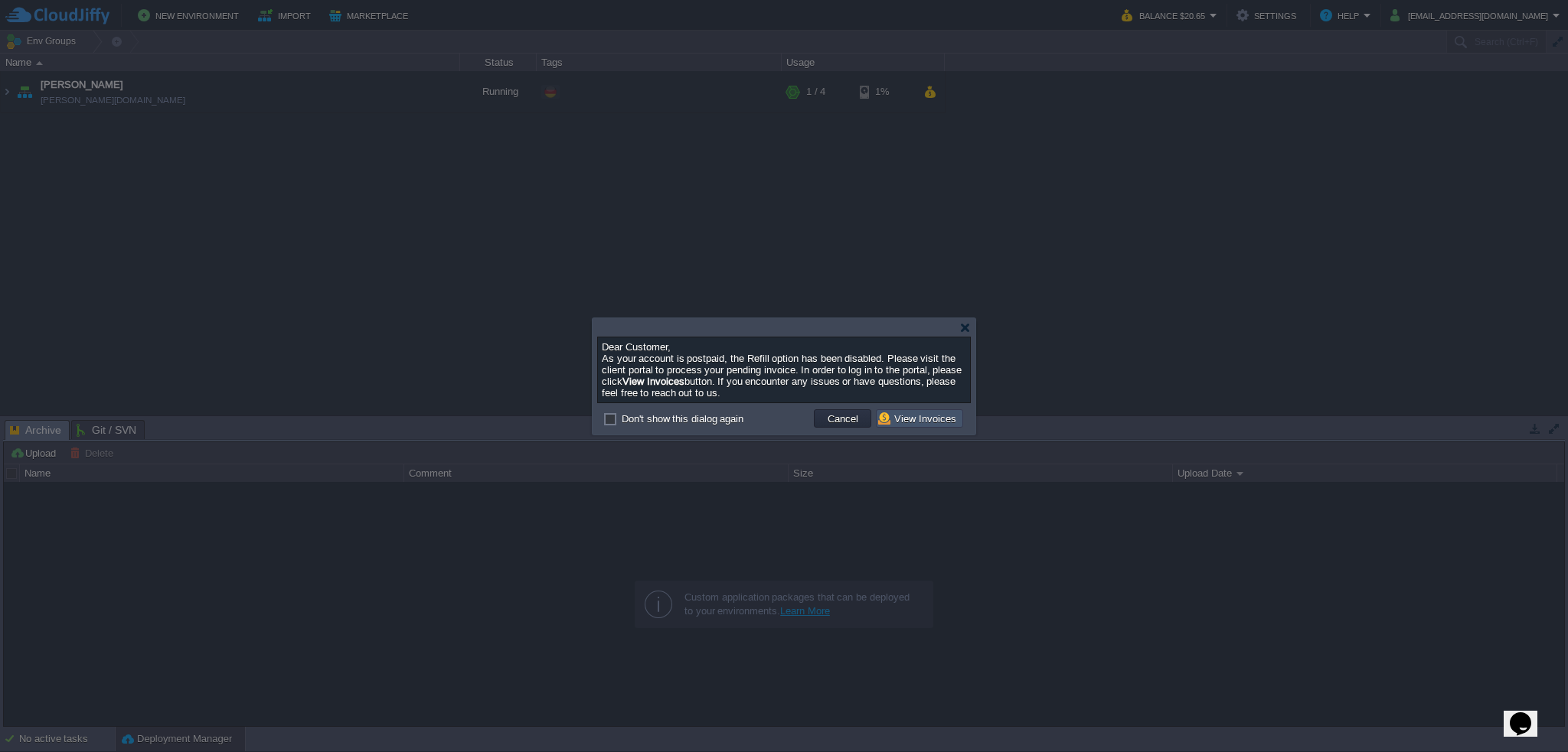
click at [939, 412] on button "View Invoices" at bounding box center [919, 418] width 83 height 14
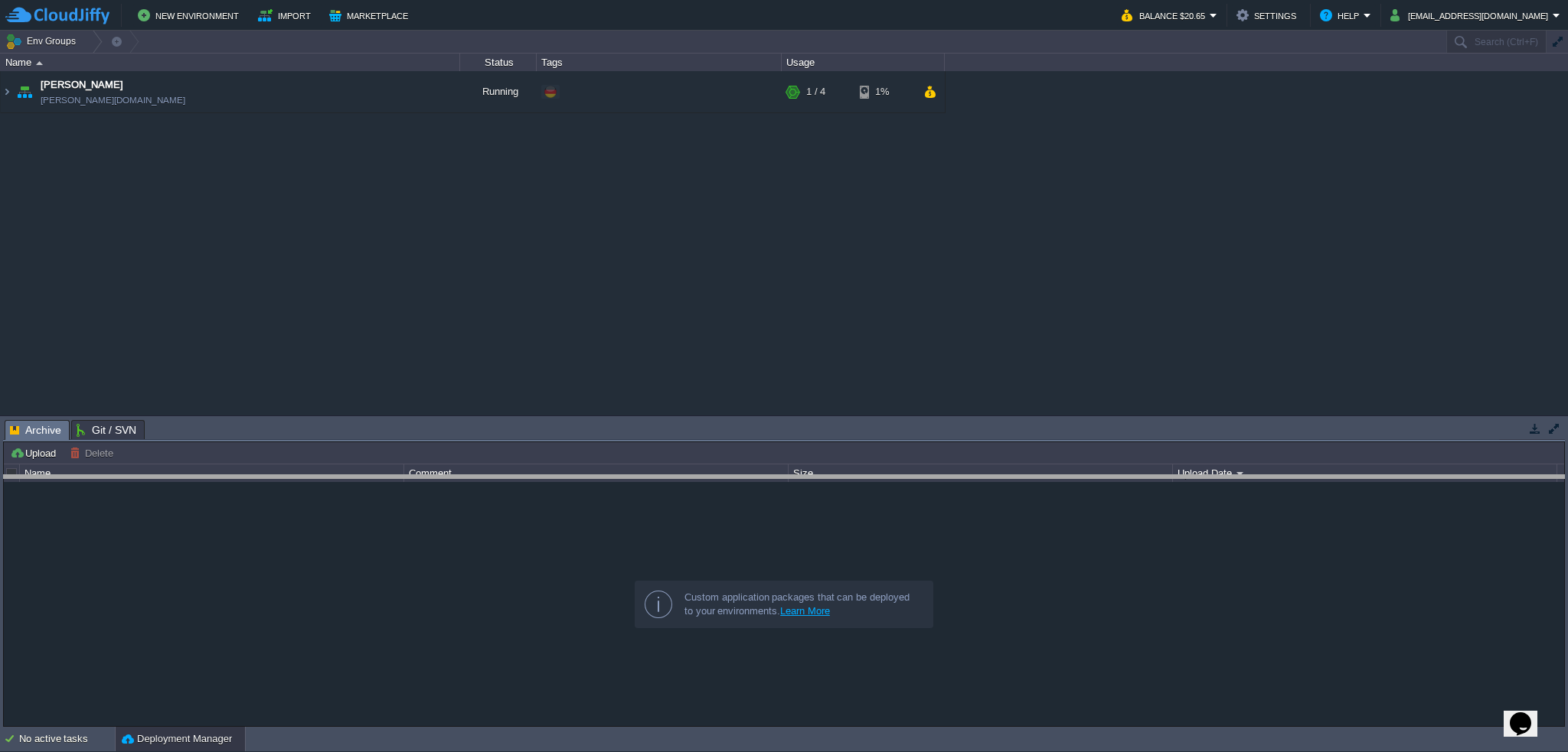
drag, startPoint x: 867, startPoint y: 440, endPoint x: 868, endPoint y: 501, distance: 61.0
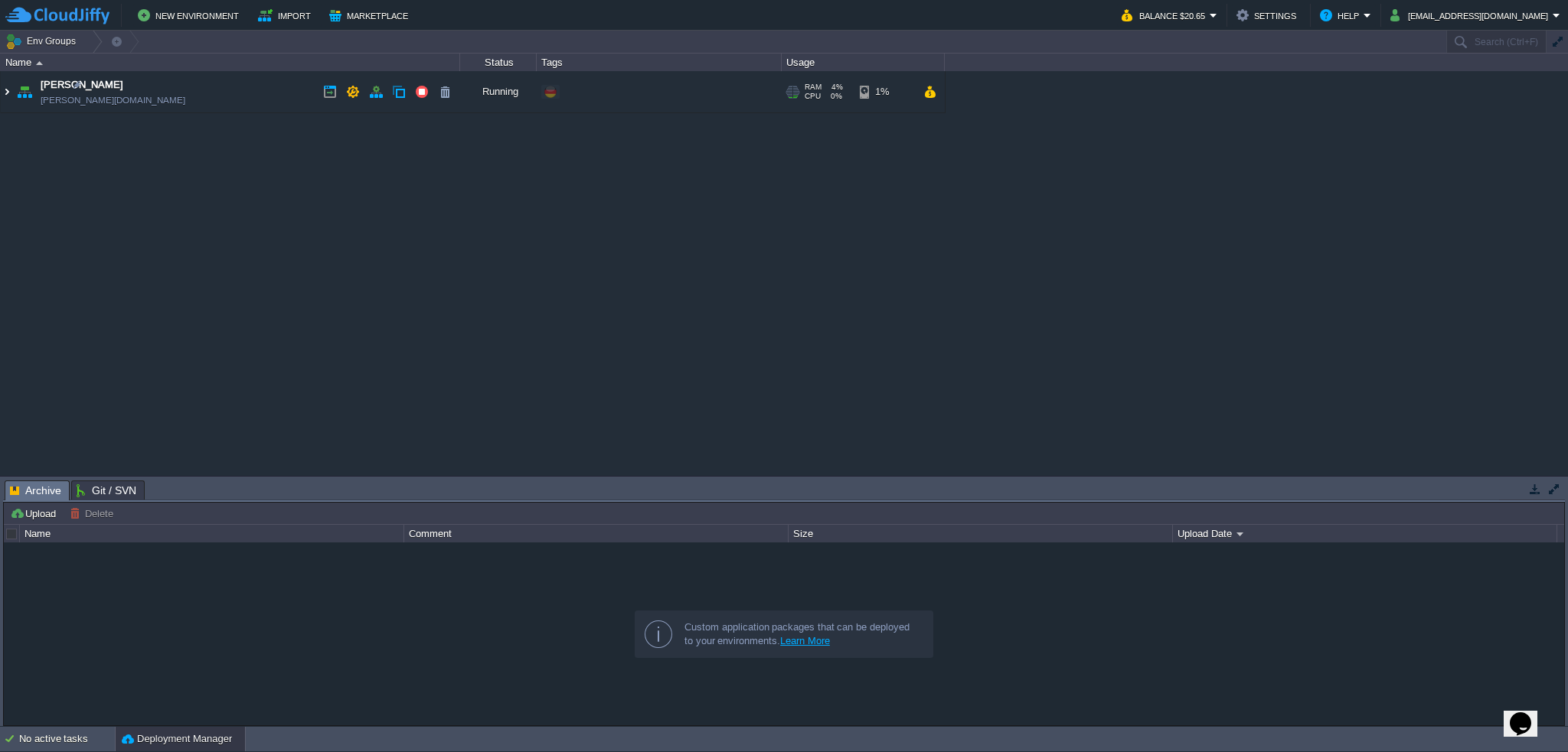
click at [3, 89] on img at bounding box center [7, 92] width 12 height 42
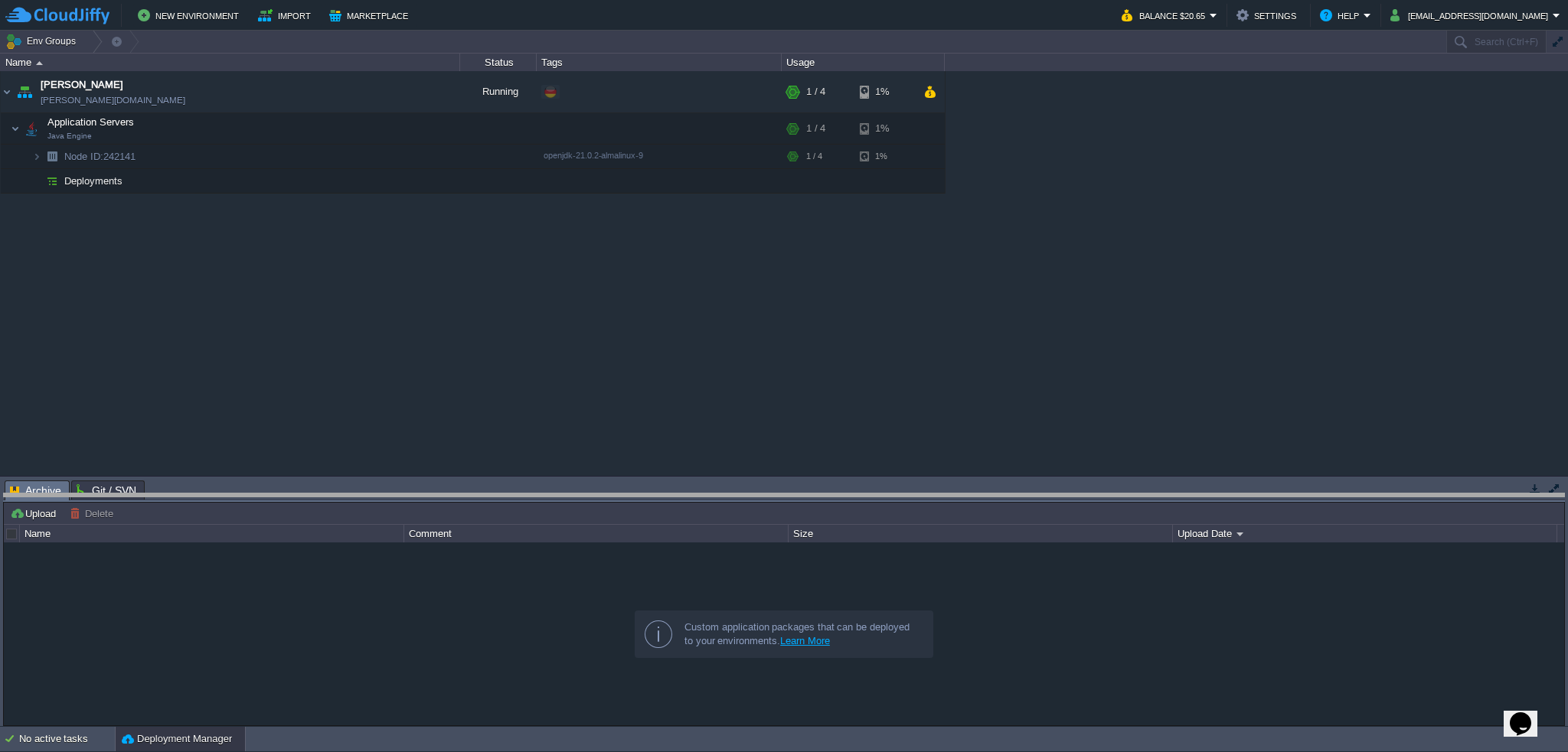
drag, startPoint x: 368, startPoint y: 481, endPoint x: 367, endPoint y: 495, distance: 14.0
click at [367, 495] on body "New Environment Import Marketplace Bonus $0.00 Upgrade Account Balance $20.65 S…" at bounding box center [784, 376] width 1568 height 752
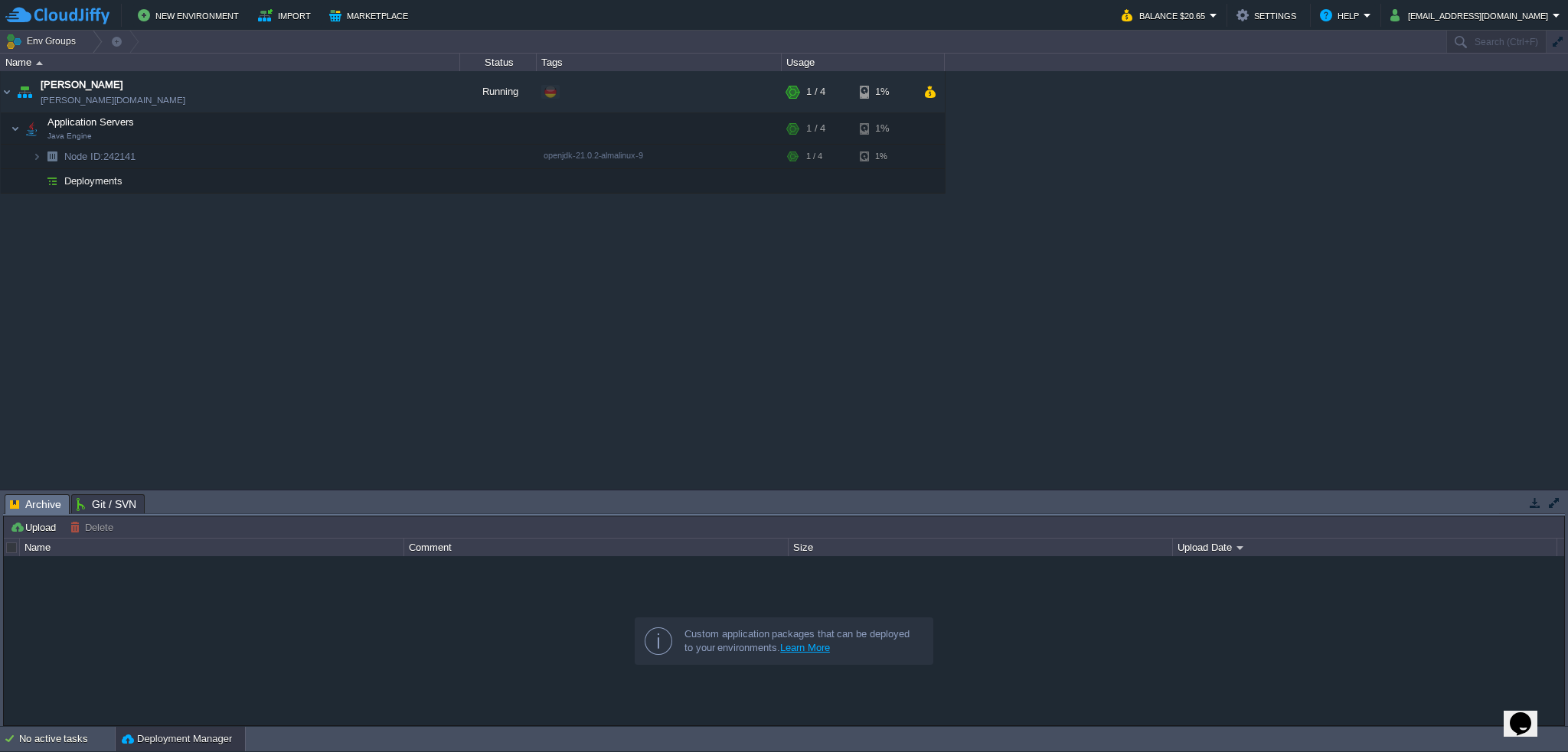
click at [475, 413] on div "garby garby.de-fra1.cloudjiffy.net Running + Add to Env Group RAM 4% CPU 0% 1 /…" at bounding box center [784, 280] width 1568 height 418
click at [355, 91] on button "button" at bounding box center [353, 92] width 14 height 14
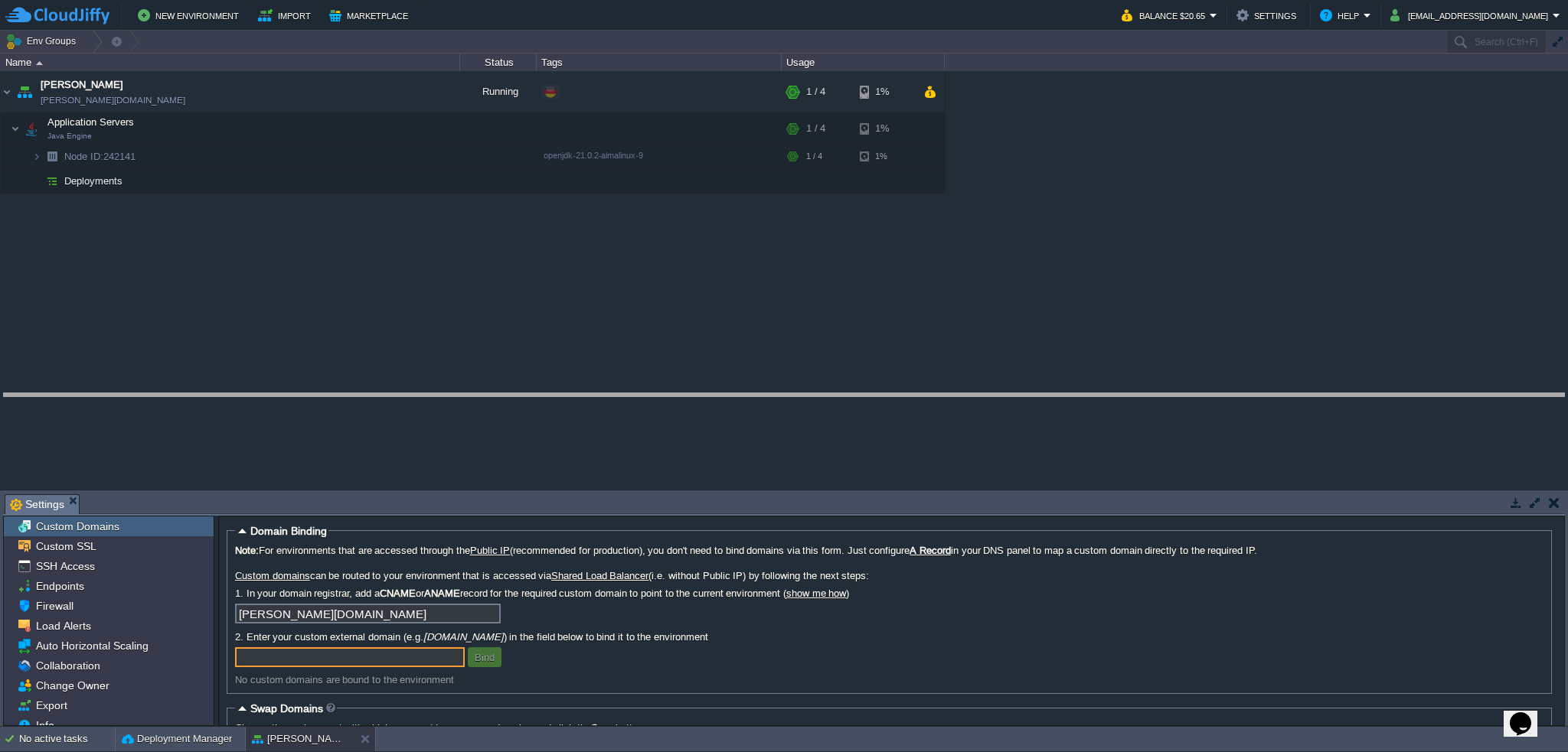
drag, startPoint x: 481, startPoint y: 498, endPoint x: 472, endPoint y: 397, distance: 101.4
